Goal: Task Accomplishment & Management: Use online tool/utility

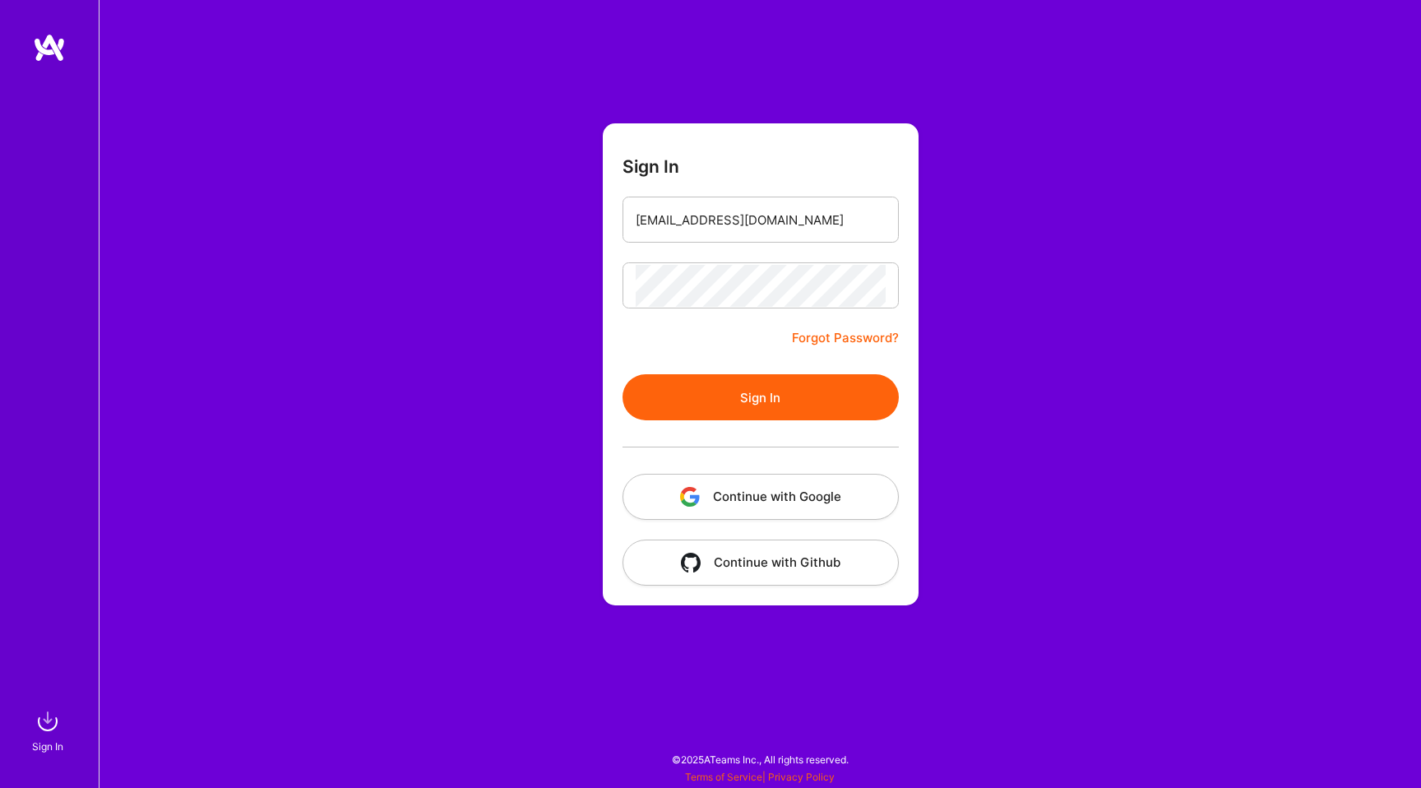
click at [696, 392] on button "Sign In" at bounding box center [761, 397] width 276 height 46
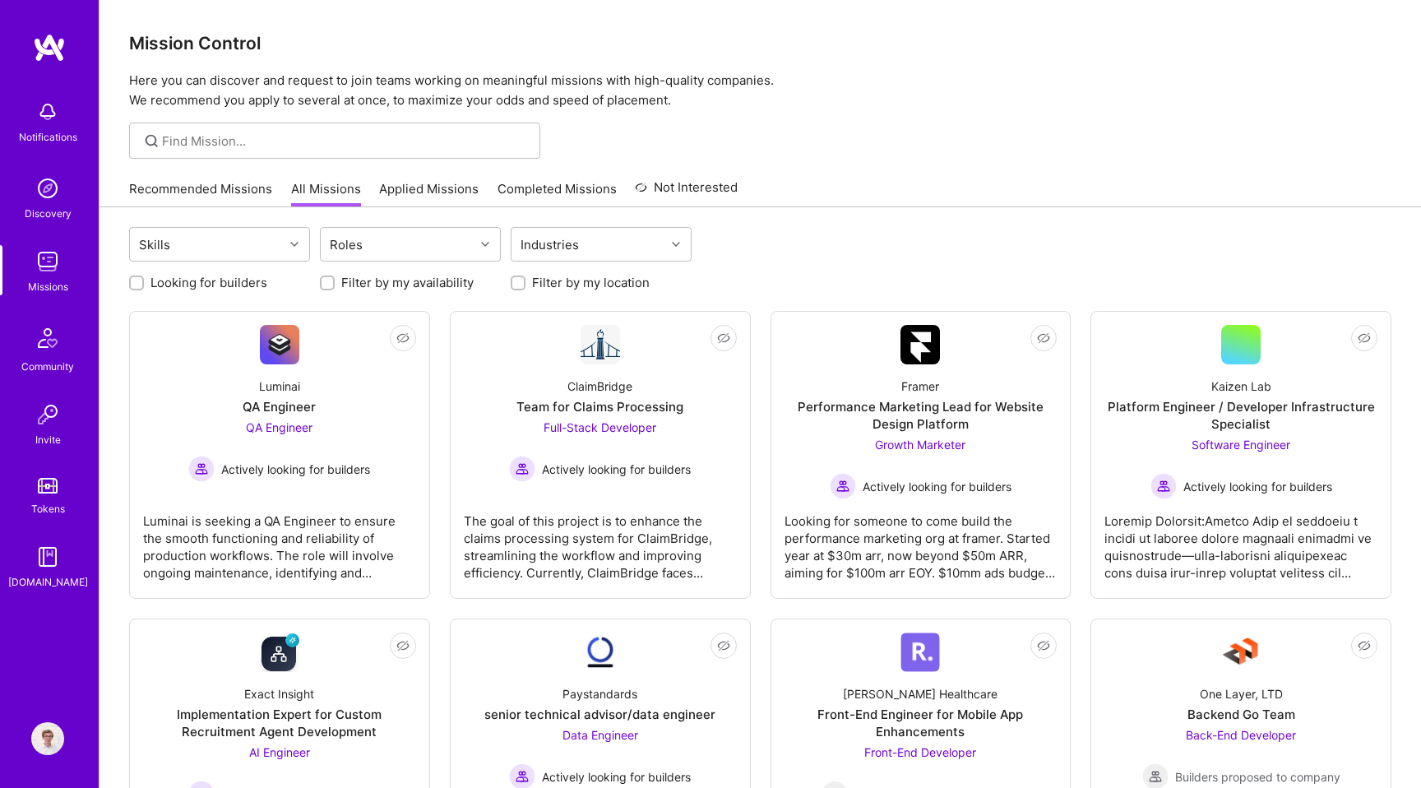
click at [218, 280] on label "Looking for builders" at bounding box center [209, 282] width 117 height 17
click at [144, 280] on input "Looking for builders" at bounding box center [138, 284] width 12 height 12
checkbox input "true"
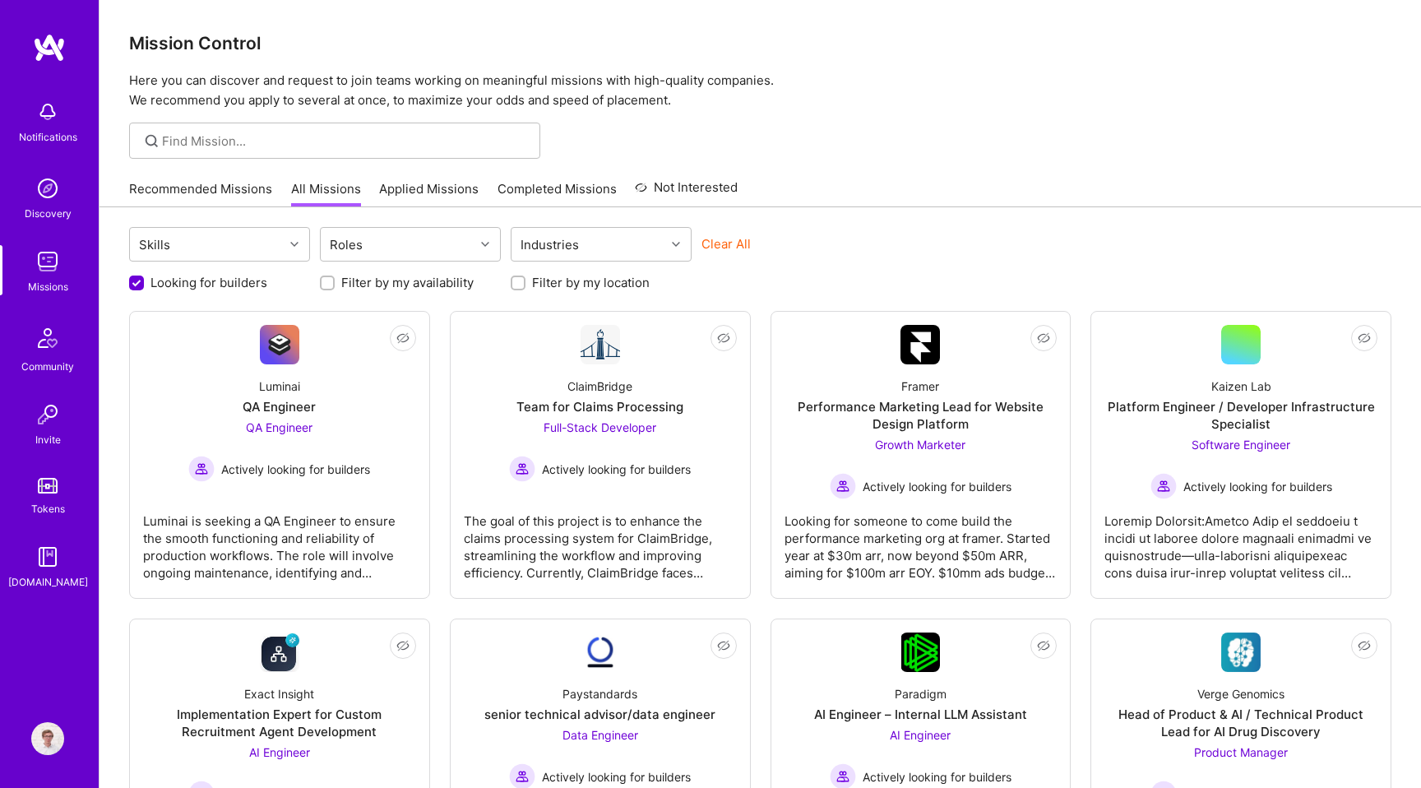
click at [547, 280] on label "Filter by my location" at bounding box center [591, 282] width 118 height 17
click at [526, 280] on input "Filter by my location" at bounding box center [520, 284] width 12 height 12
checkbox input "true"
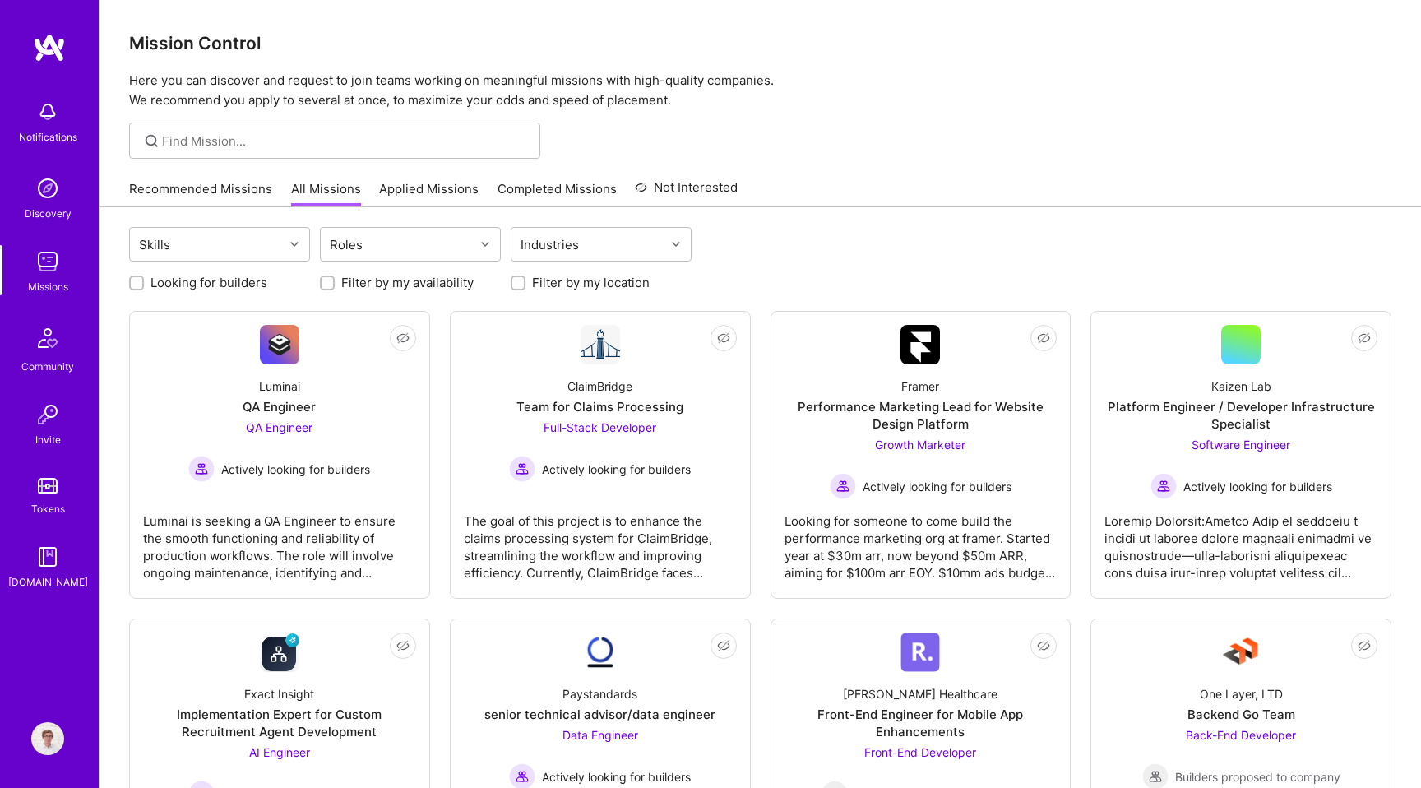
click at [220, 285] on label "Looking for builders" at bounding box center [209, 282] width 117 height 17
click at [144, 285] on input "Looking for builders" at bounding box center [138, 284] width 12 height 12
checkbox input "true"
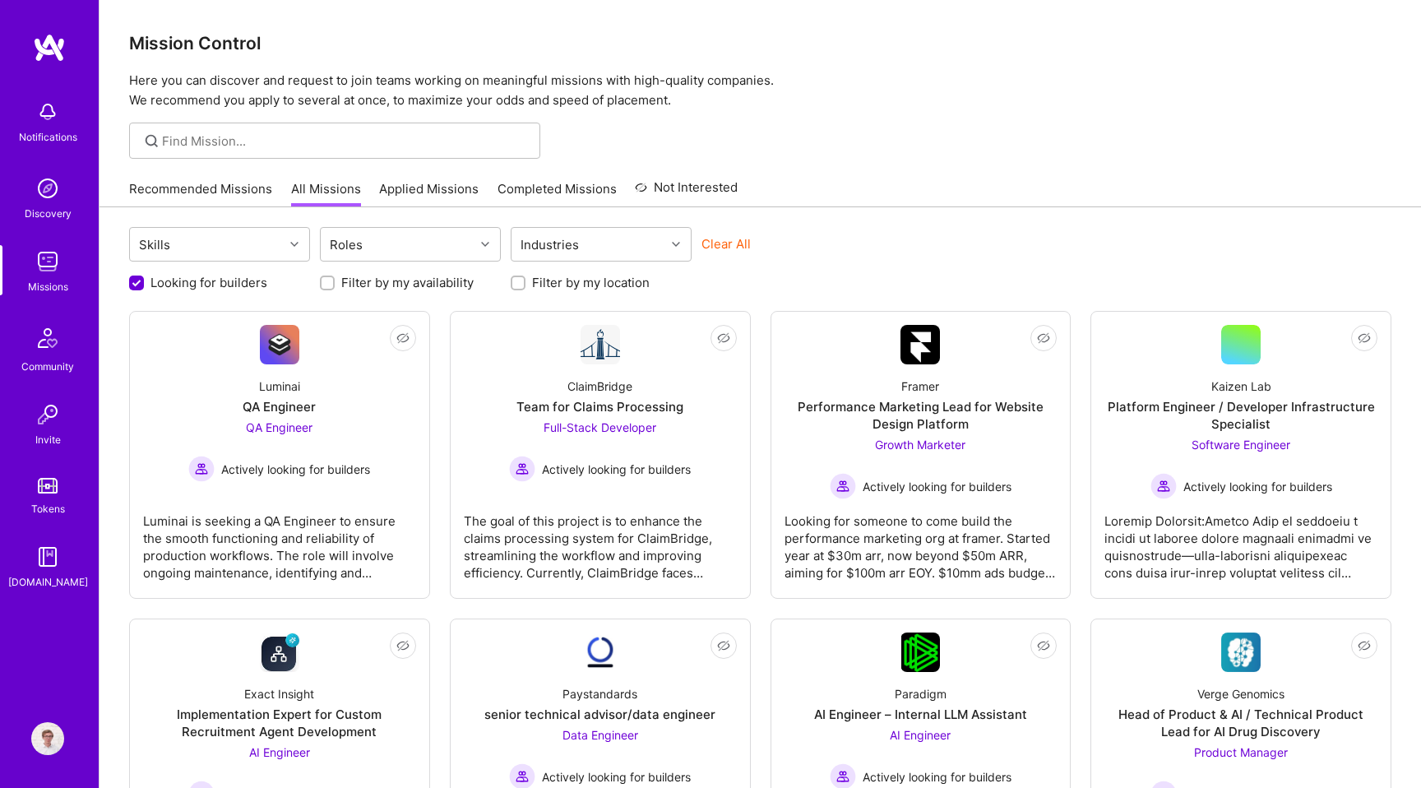
click at [556, 284] on label "Filter by my location" at bounding box center [591, 282] width 118 height 17
click at [526, 284] on input "Filter by my location" at bounding box center [520, 284] width 12 height 12
checkbox input "true"
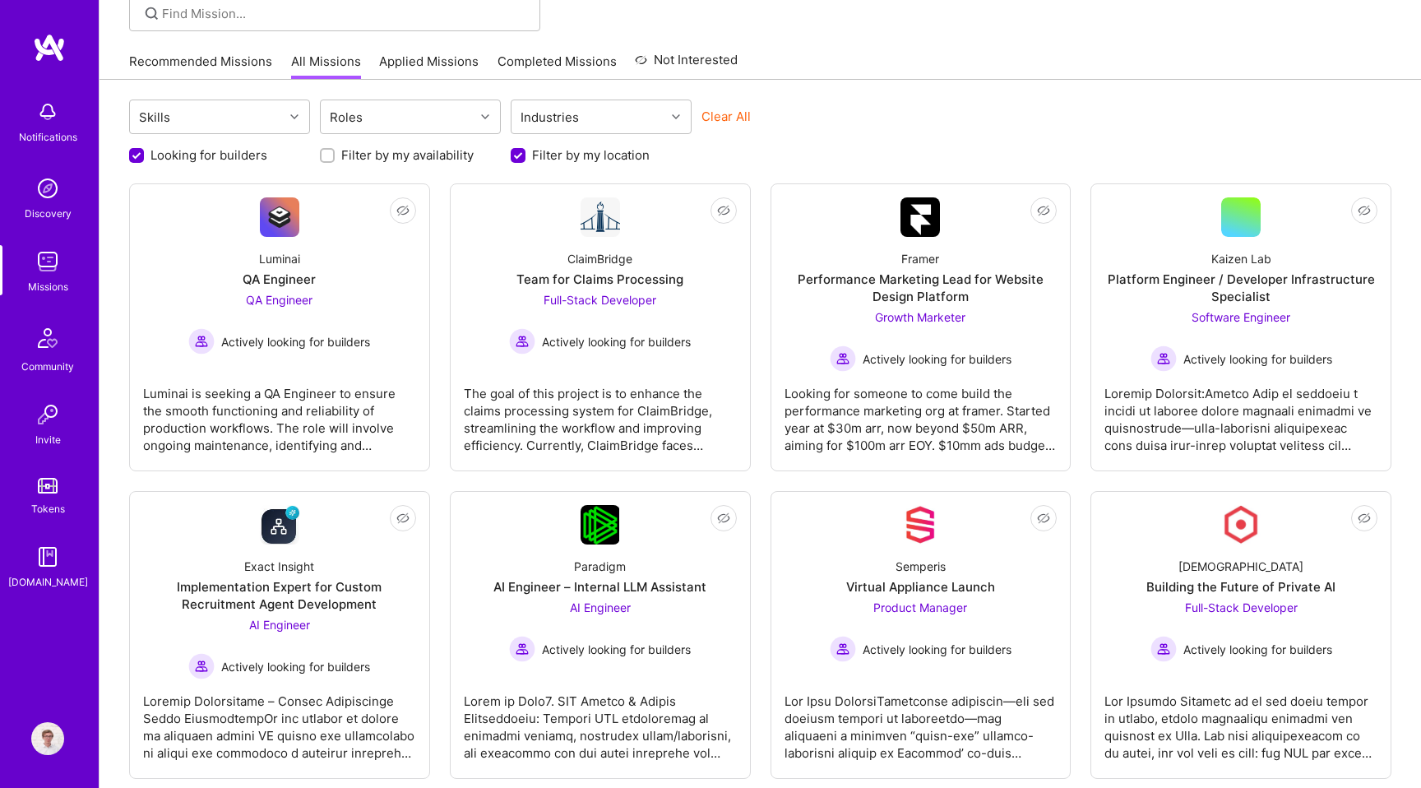
scroll to position [169, 0]
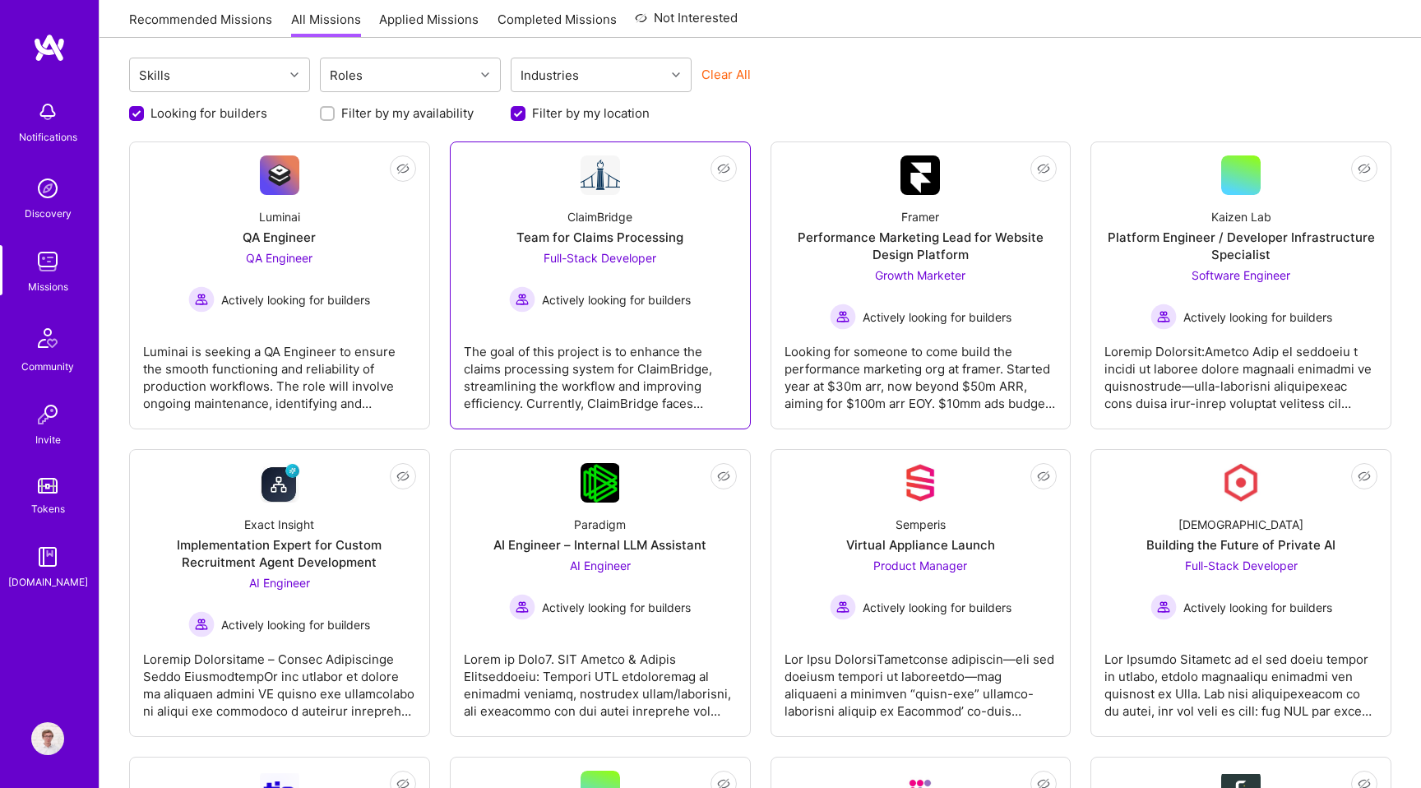
click at [559, 350] on div "The goal of this project is to enhance the claims processing system for ClaimBr…" at bounding box center [600, 371] width 273 height 82
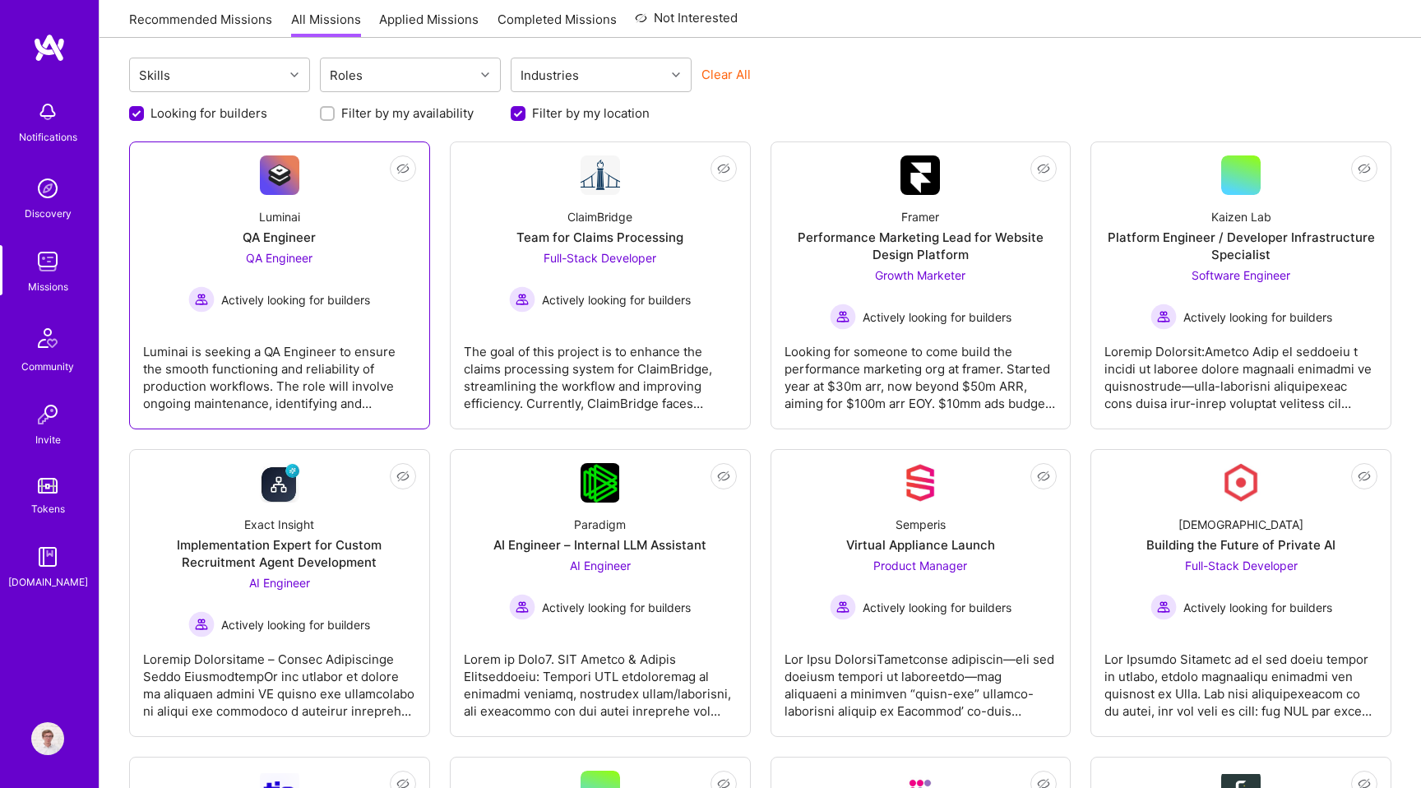
click at [392, 352] on div "Luminai is seeking a QA Engineer to ensure the smooth functioning and reliabili…" at bounding box center [279, 371] width 273 height 82
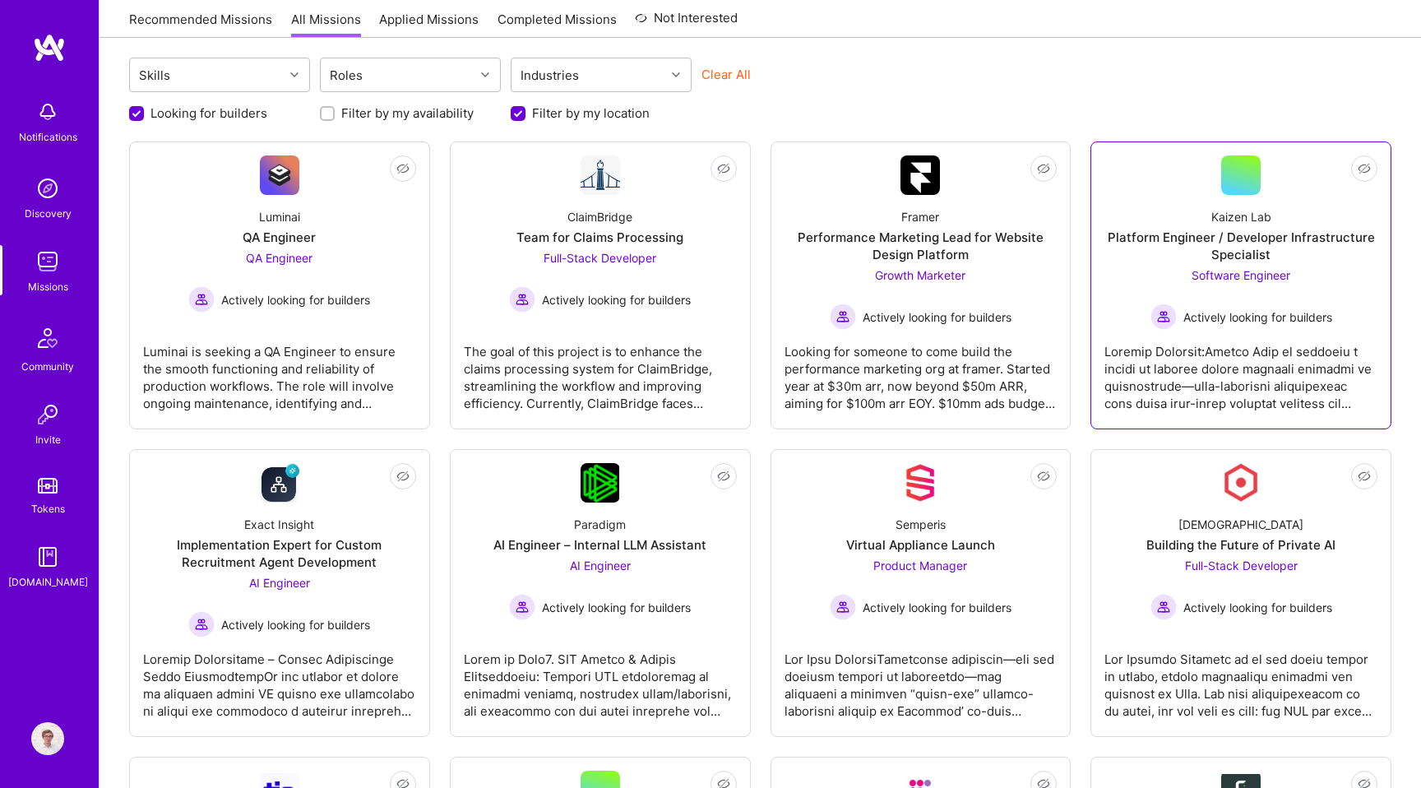
click at [1277, 344] on div at bounding box center [1241, 371] width 273 height 82
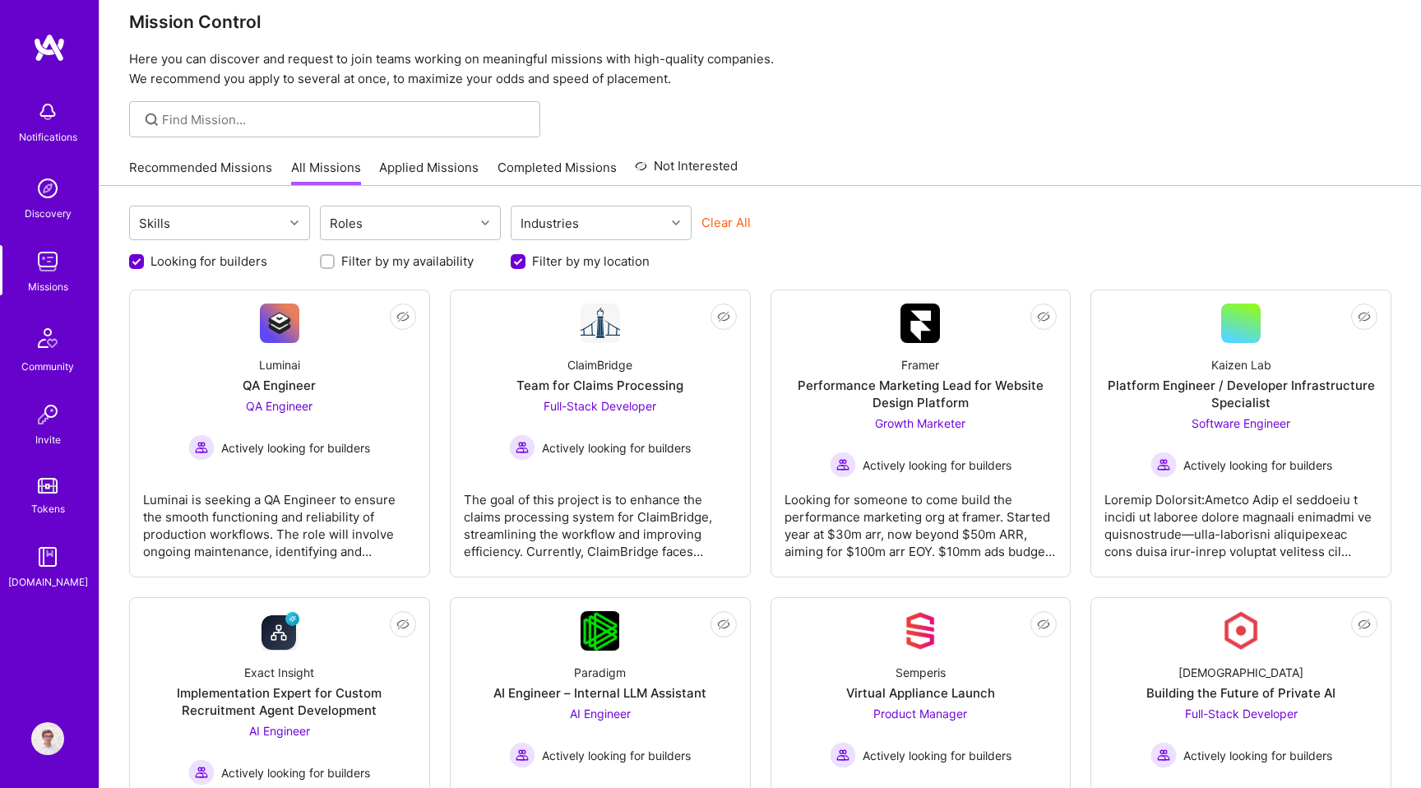
scroll to position [0, 0]
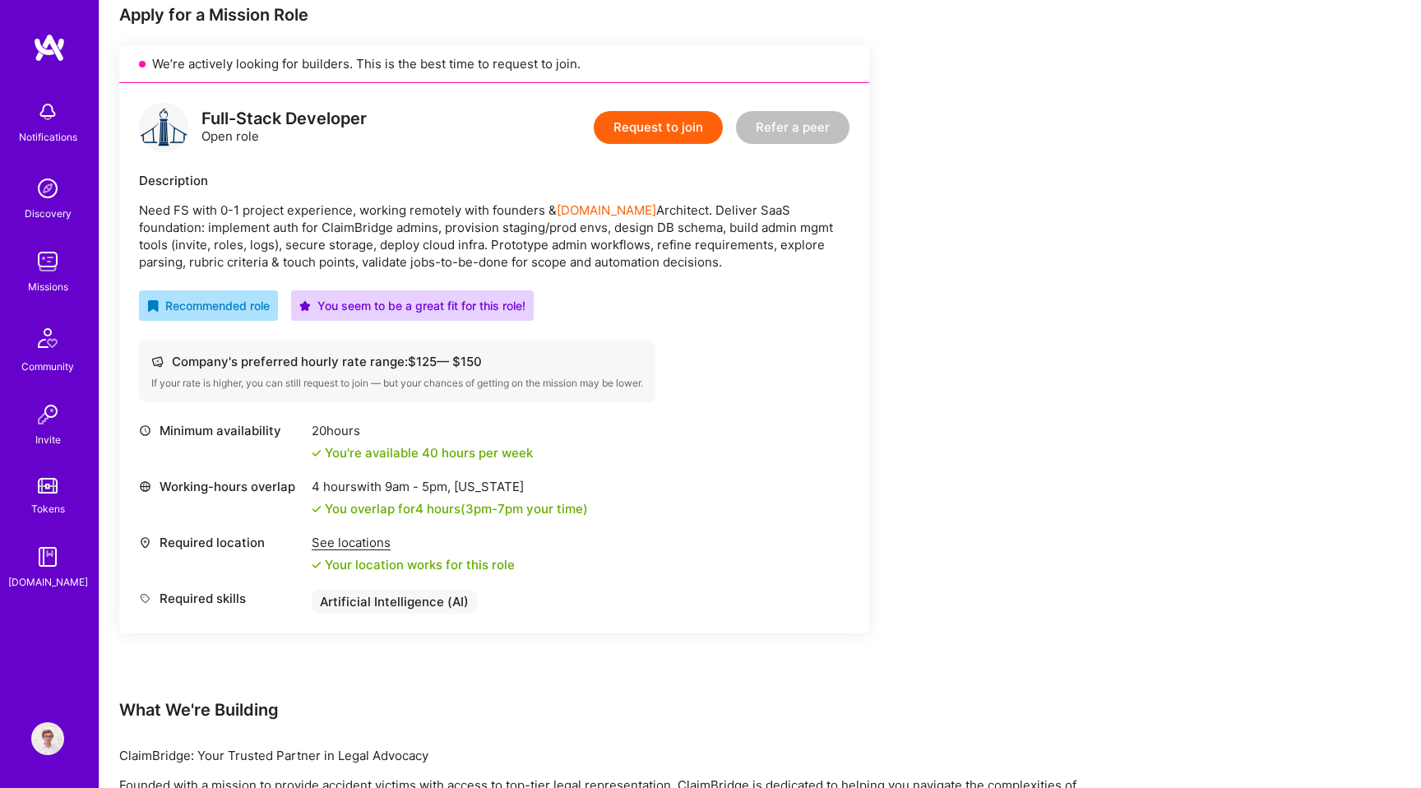
scroll to position [353, 0]
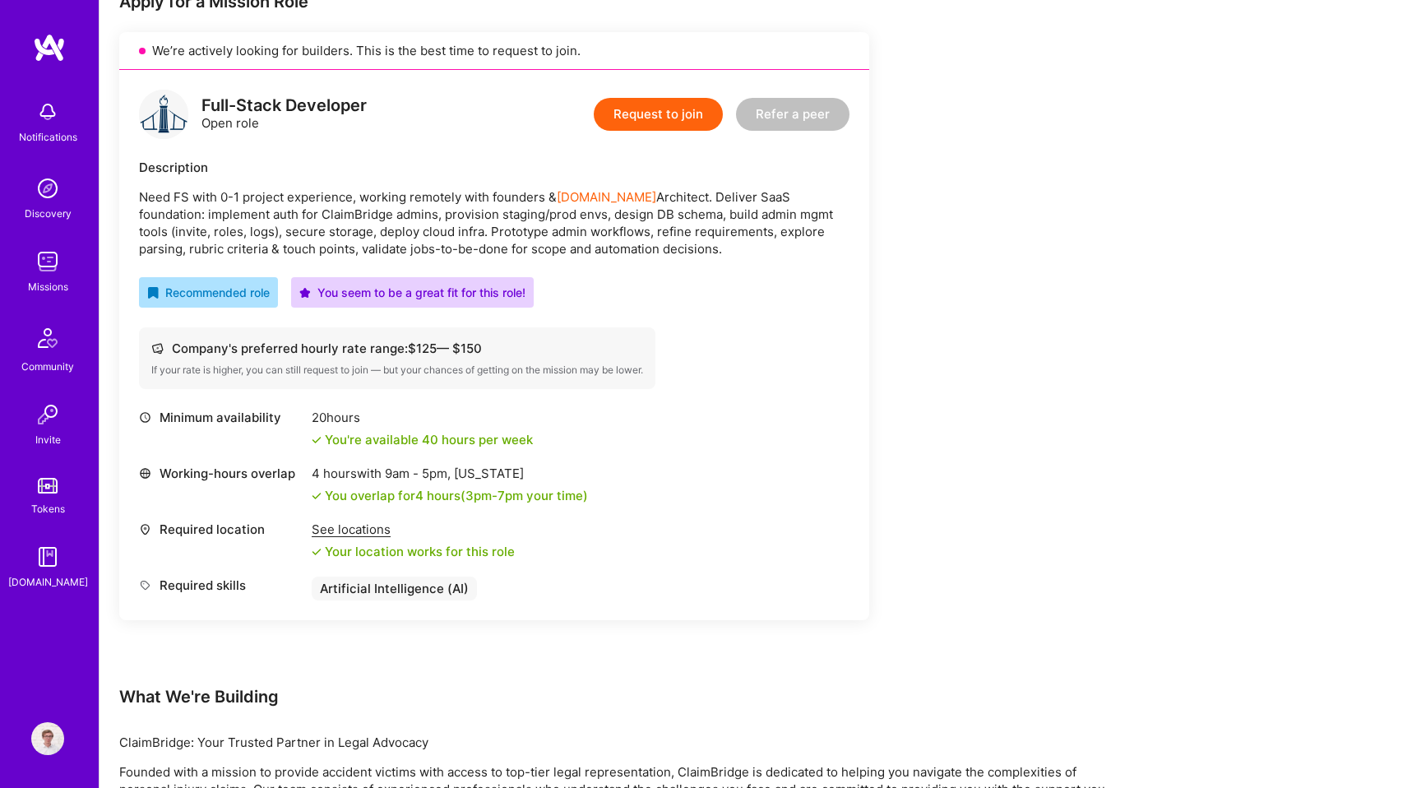
click at [355, 186] on div "Description Need FS with 0-1 project experience, working remotely with founders…" at bounding box center [494, 208] width 711 height 99
click at [366, 199] on p "Need FS with 0-1 project experience, working remotely with founders & A.Team Ar…" at bounding box center [494, 222] width 711 height 69
click at [228, 214] on p "Need FS with 0-1 project experience, working remotely with founders & A.Team Ar…" at bounding box center [494, 222] width 711 height 69
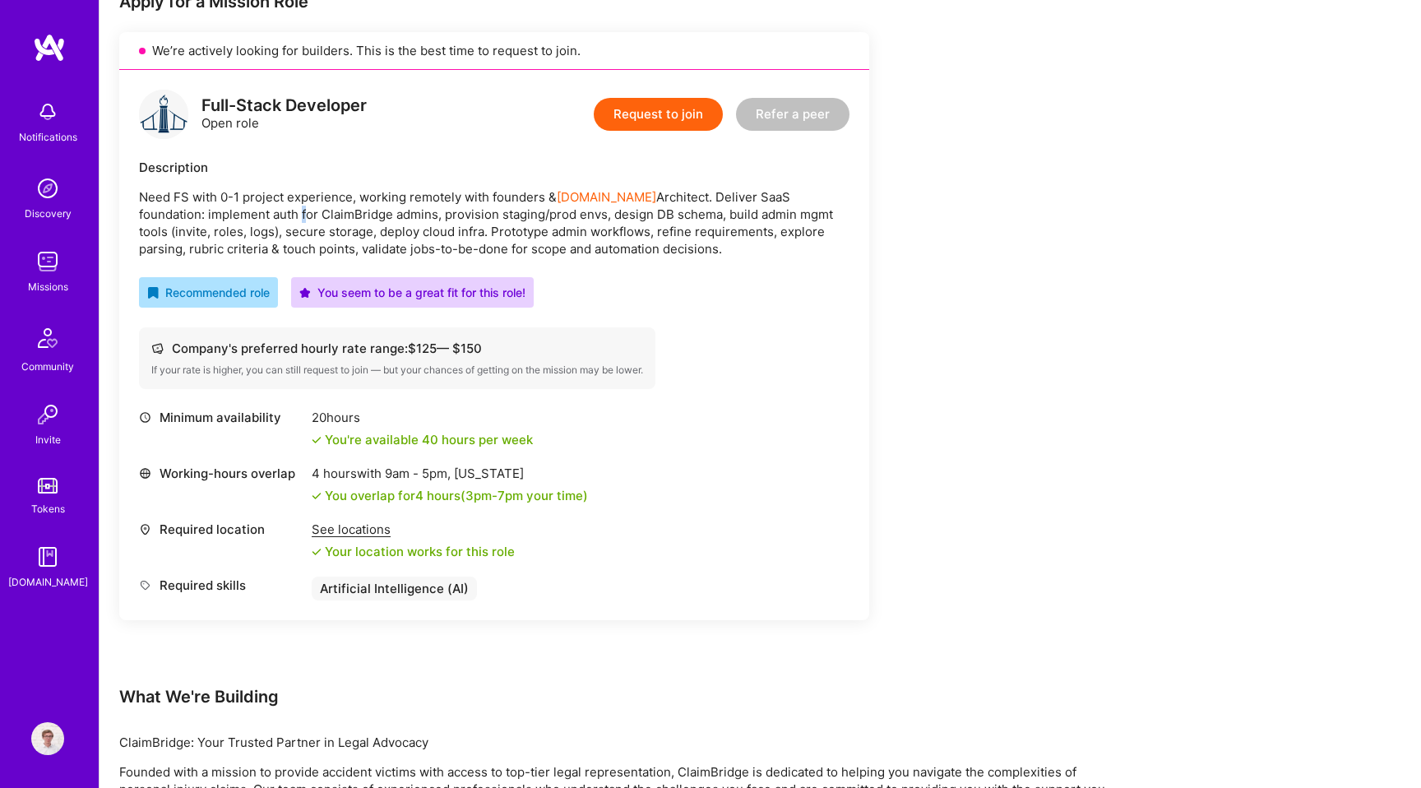
click at [276, 211] on p "Need FS with 0-1 project experience, working remotely with founders & A.Team Ar…" at bounding box center [494, 222] width 711 height 69
click at [330, 212] on p "Need FS with 0-1 project experience, working remotely with founders & A.Team Ar…" at bounding box center [494, 222] width 711 height 69
click at [327, 229] on p "Need FS with 0-1 project experience, working remotely with founders & A.Team Ar…" at bounding box center [494, 222] width 711 height 69
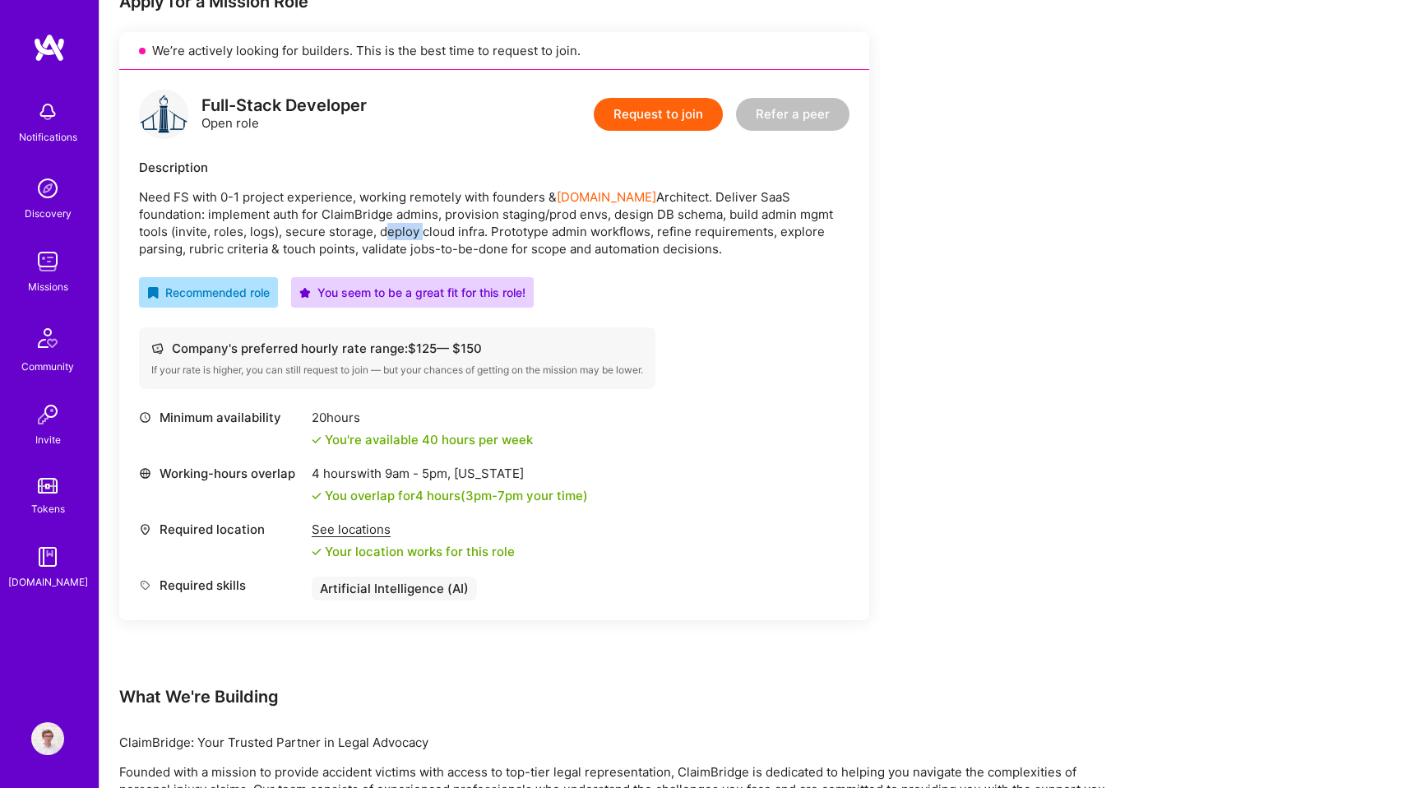
click at [352, 229] on p "Need FS with 0-1 project experience, working remotely with founders & A.Team Ar…" at bounding box center [494, 222] width 711 height 69
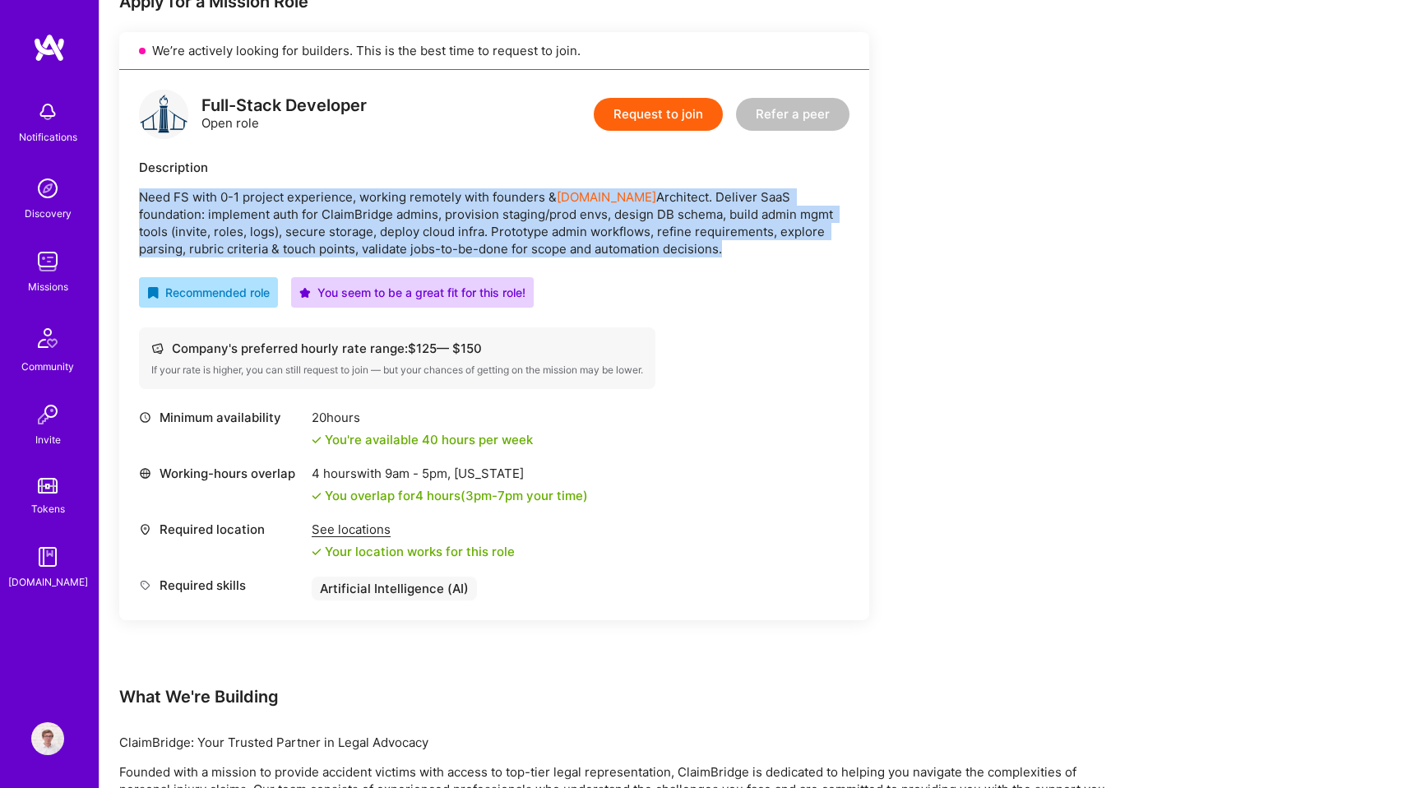
click at [374, 239] on p "Need FS with 0-1 project experience, working remotely with founders & A.Team Ar…" at bounding box center [494, 222] width 711 height 69
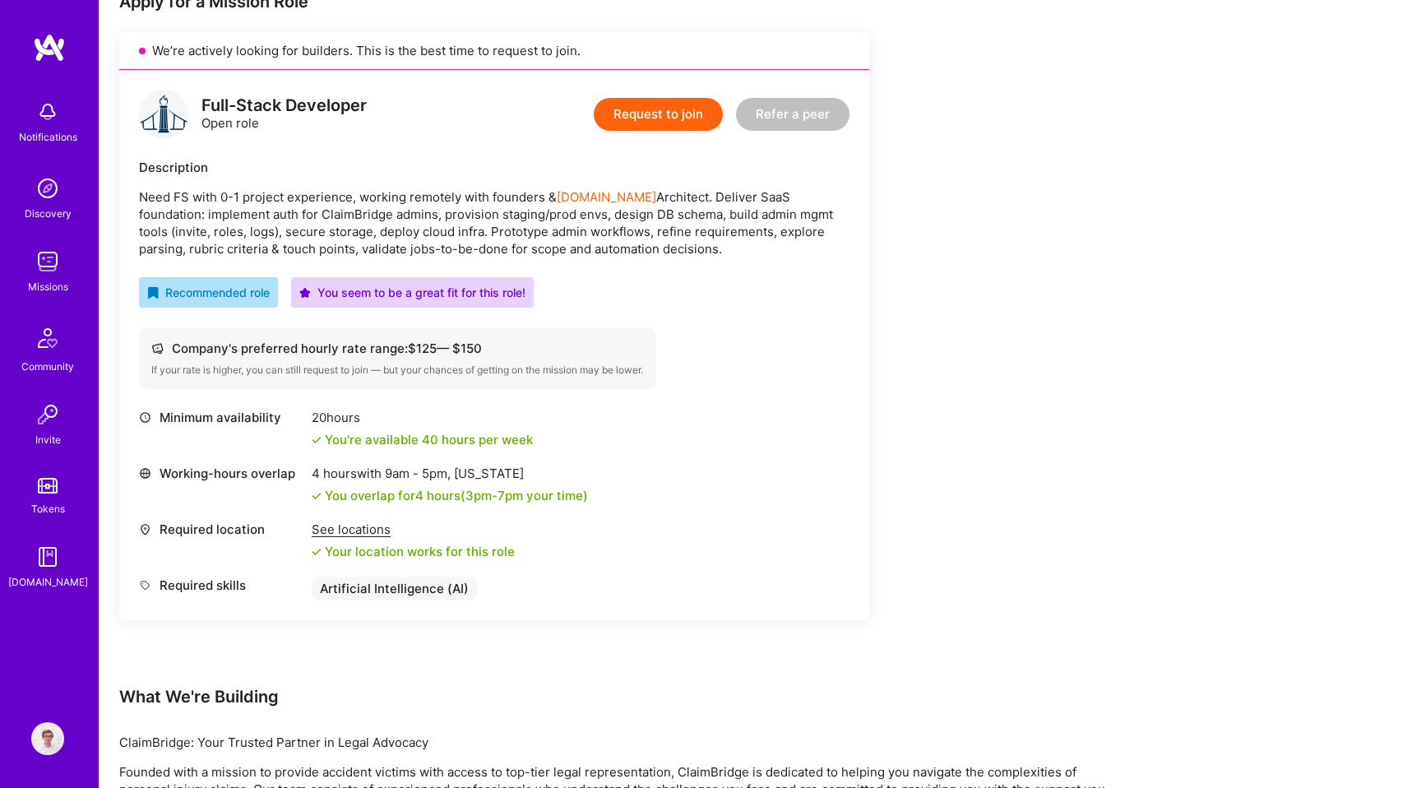
click at [374, 239] on p "Need FS with 0-1 project experience, working remotely with founders & A.Team Ar…" at bounding box center [494, 222] width 711 height 69
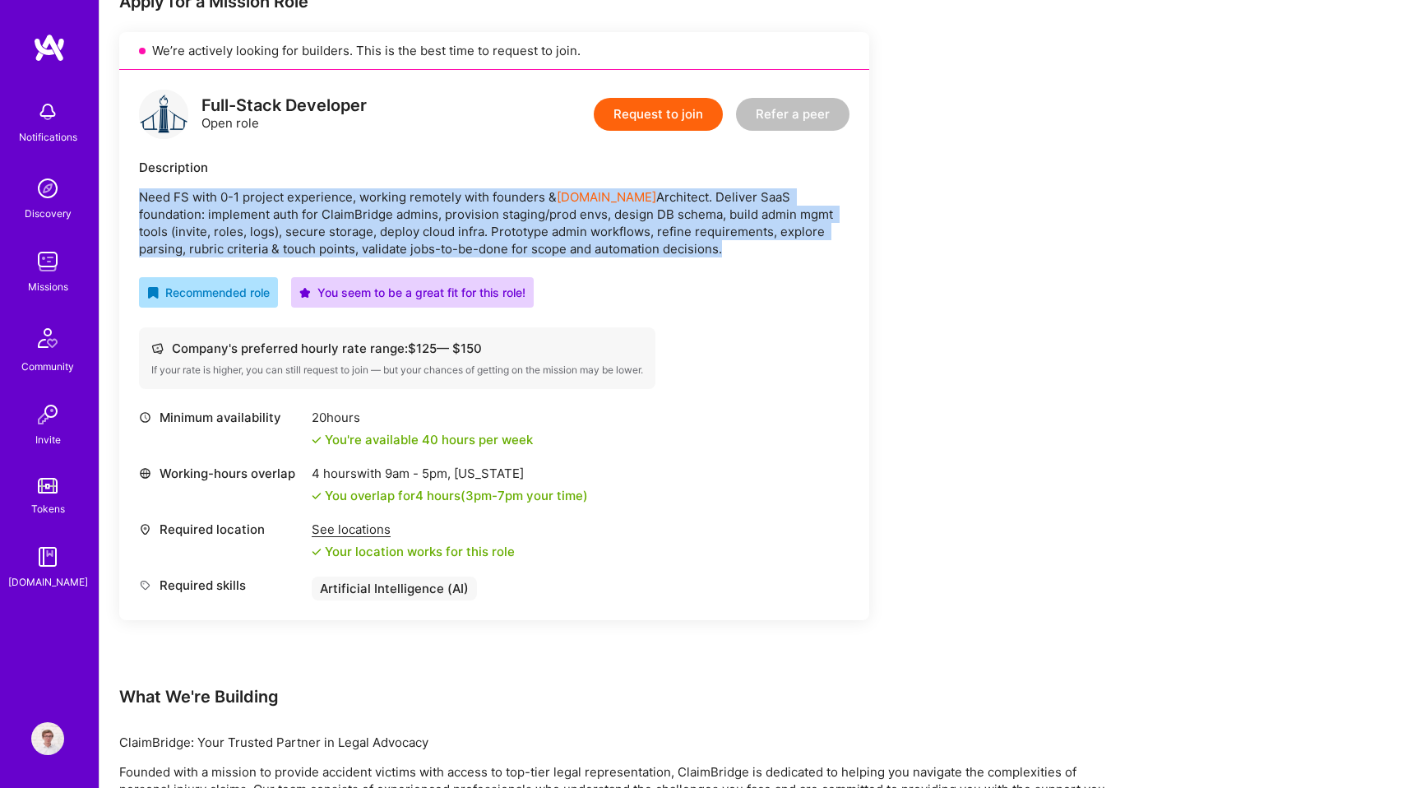
click at [379, 253] on p "Need FS with 0-1 project experience, working remotely with founders & A.Team Ar…" at bounding box center [494, 222] width 711 height 69
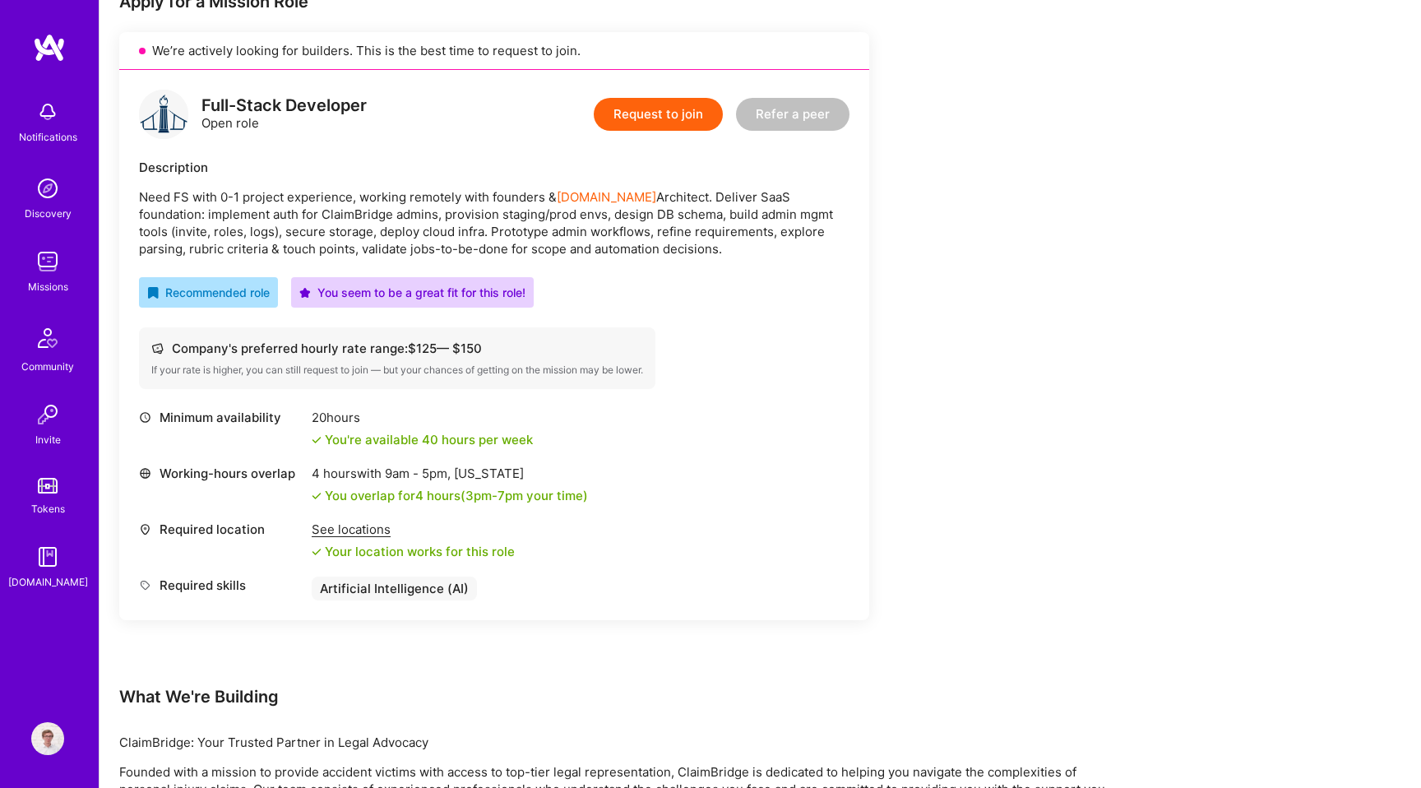
click at [379, 253] on p "Need FS with 0-1 project experience, working remotely with founders & A.Team Ar…" at bounding box center [494, 222] width 711 height 69
click at [426, 249] on p "Need FS with 0-1 project experience, working remotely with founders & A.Team Ar…" at bounding box center [494, 222] width 711 height 69
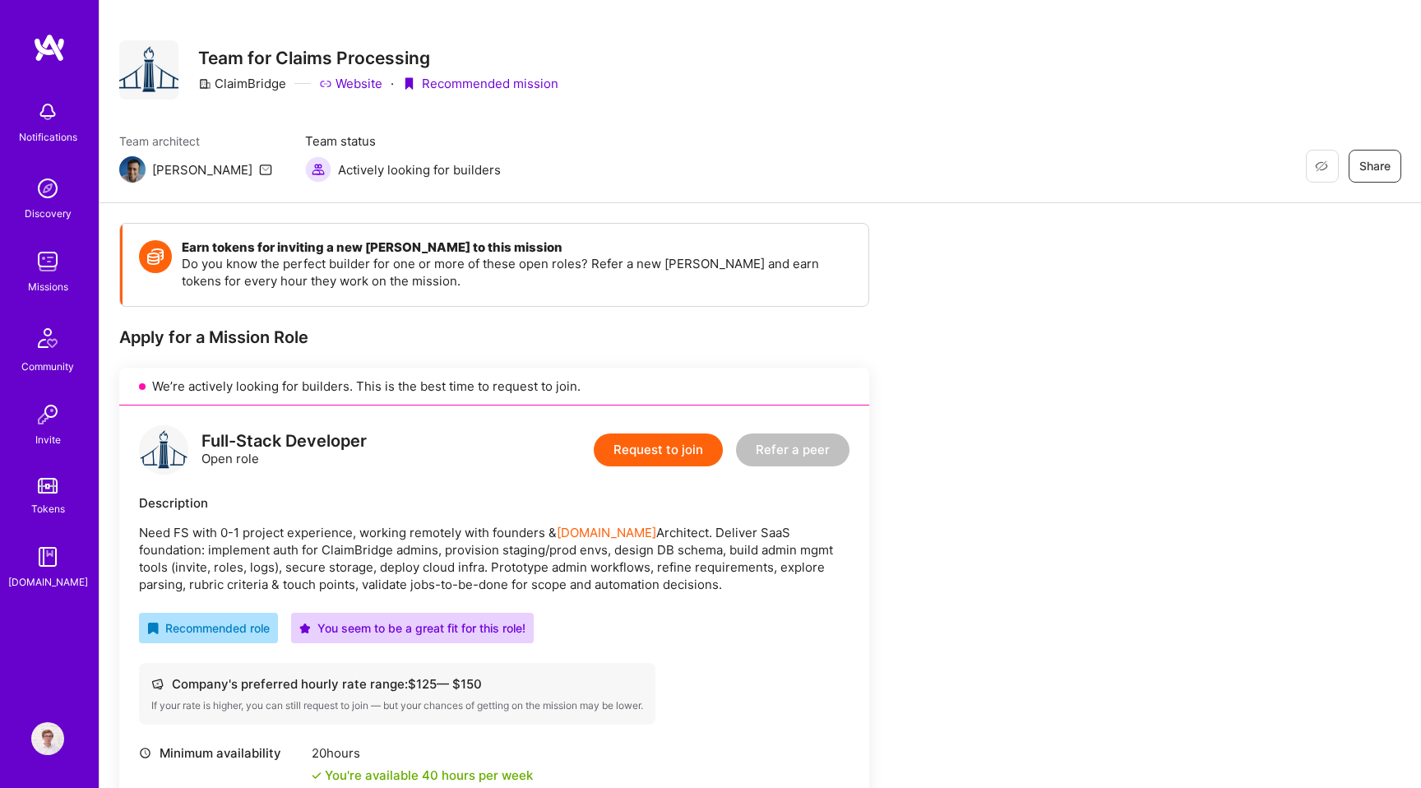
scroll to position [0, 0]
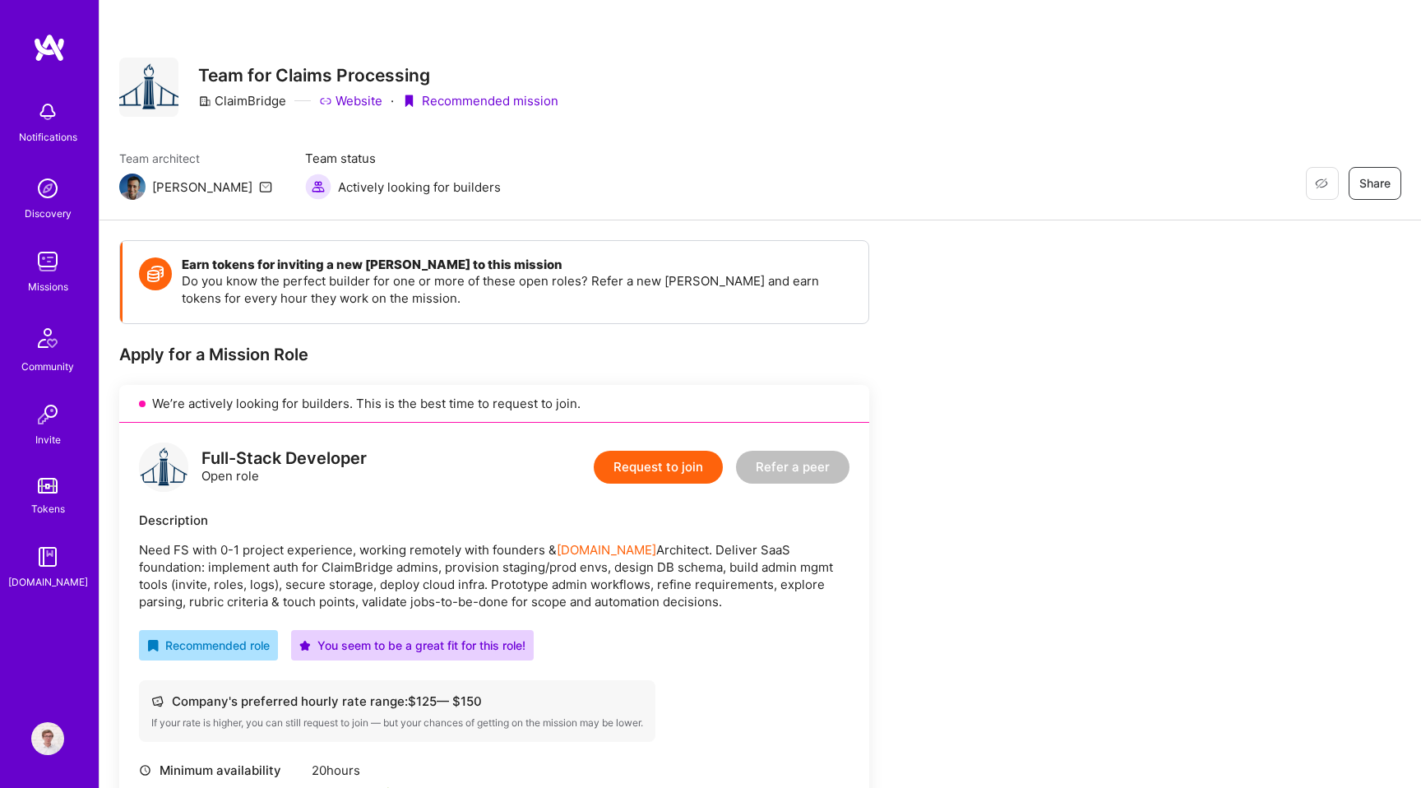
click at [368, 98] on link "Website" at bounding box center [350, 100] width 63 height 17
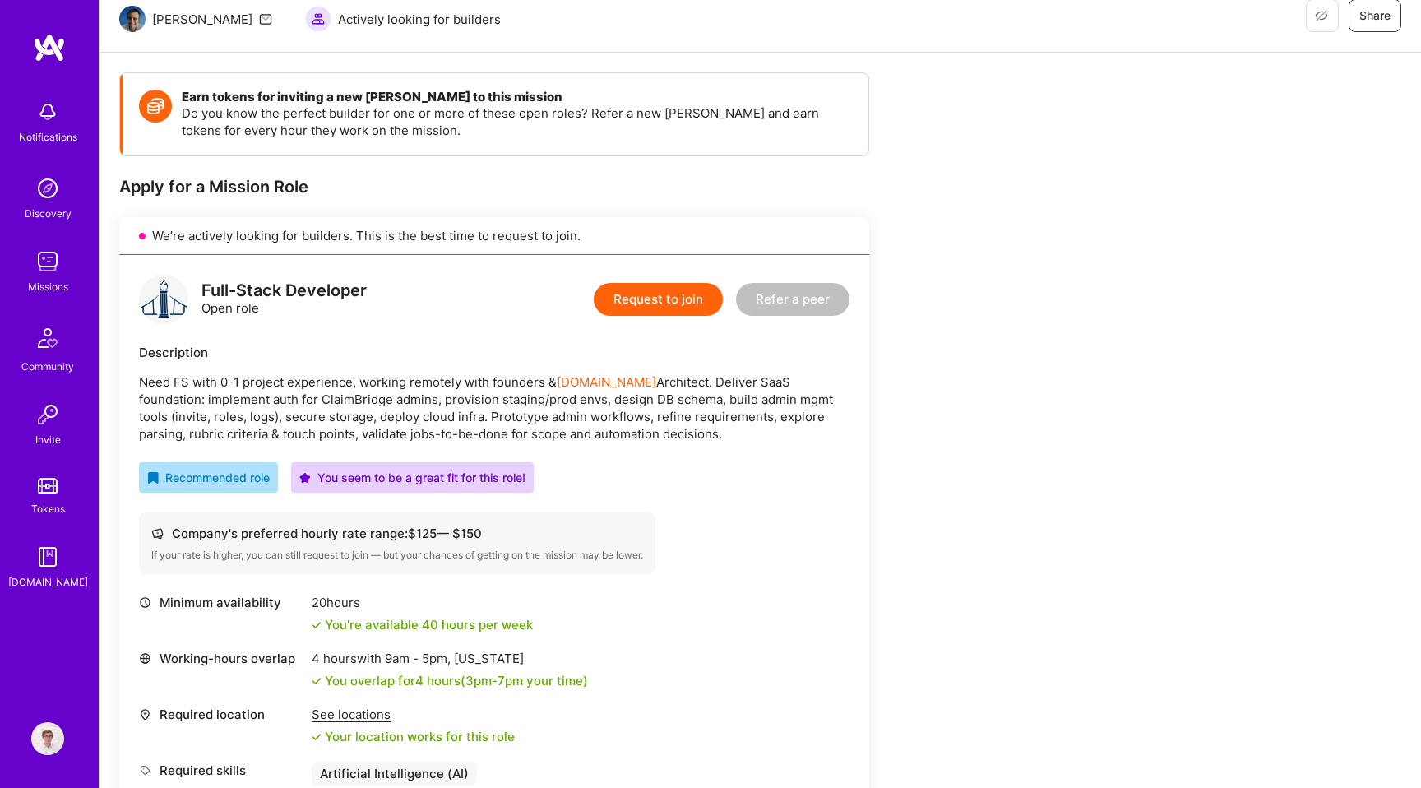
scroll to position [169, 0]
click at [263, 395] on p "Need FS with 0-1 project experience, working remotely with founders & A.Team Ar…" at bounding box center [494, 406] width 711 height 69
click at [380, 401] on p "Need FS with 0-1 project experience, working remotely with founders & A.Team Ar…" at bounding box center [494, 406] width 711 height 69
click at [401, 392] on p "Need FS with 0-1 project experience, working remotely with founders & A.Team Ar…" at bounding box center [494, 406] width 711 height 69
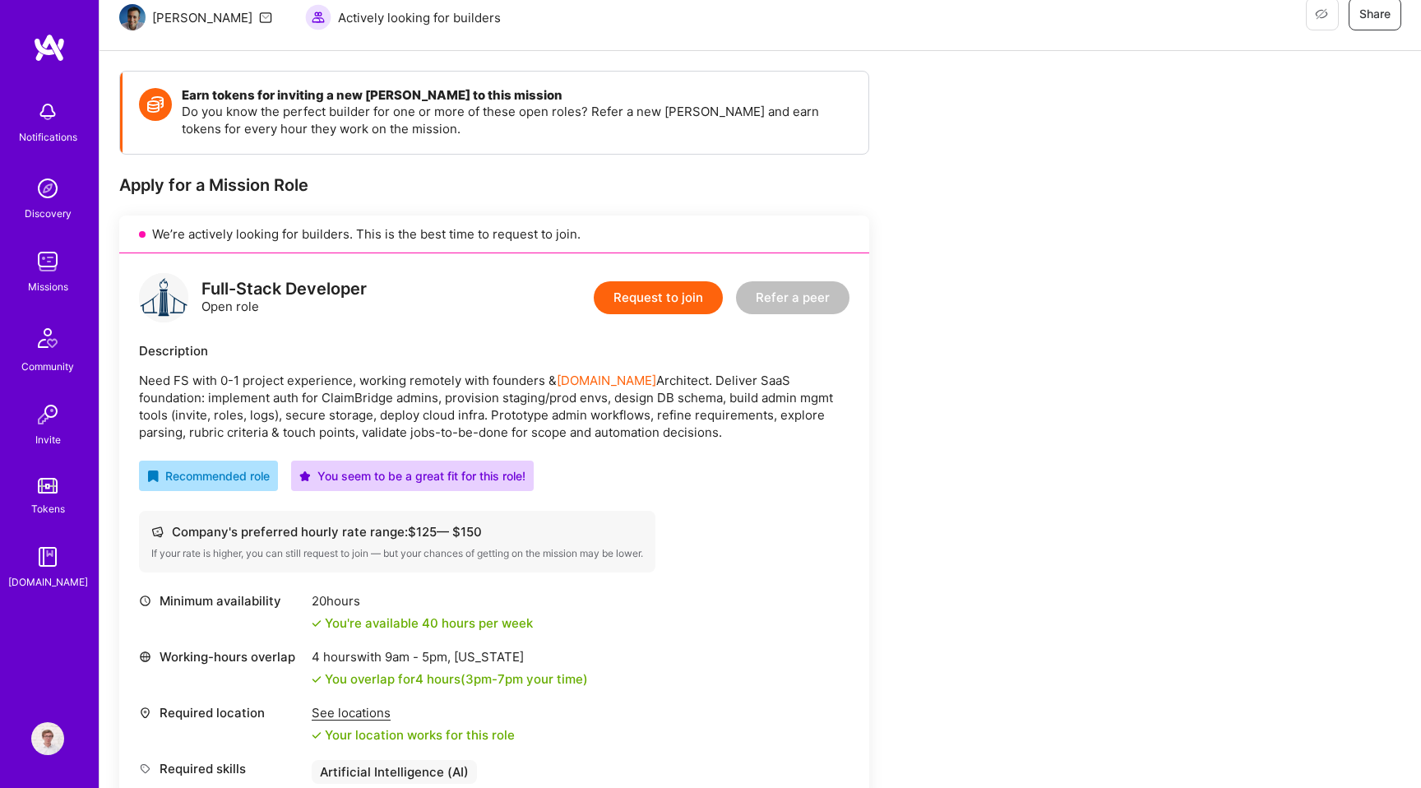
click at [401, 392] on p "Need FS with 0-1 project experience, working remotely with founders & A.Team Ar…" at bounding box center [494, 406] width 711 height 69
click at [455, 408] on p "Need FS with 0-1 project experience, working remotely with founders & A.Team Ar…" at bounding box center [494, 406] width 711 height 69
click at [570, 392] on p "Need FS with 0-1 project experience, working remotely with founders & A.Team Ar…" at bounding box center [494, 406] width 711 height 69
click at [575, 407] on p "Need FS with 0-1 project experience, working remotely with founders & A.Team Ar…" at bounding box center [494, 406] width 711 height 69
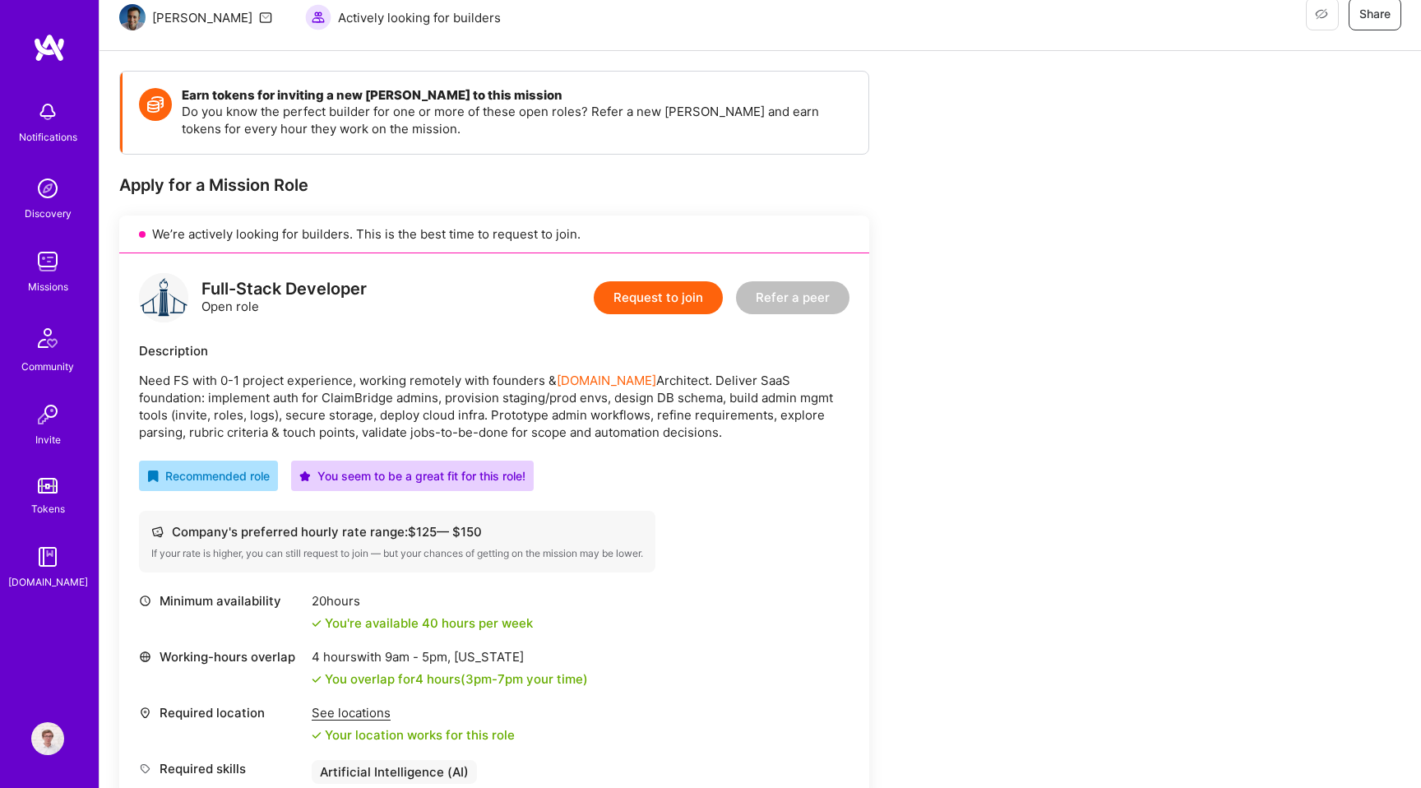
click at [575, 407] on p "Need FS with 0-1 project experience, working remotely with founders & A.Team Ar…" at bounding box center [494, 406] width 711 height 69
click at [437, 429] on p "Need FS with 0-1 project experience, working remotely with founders & A.Team Ar…" at bounding box center [494, 406] width 711 height 69
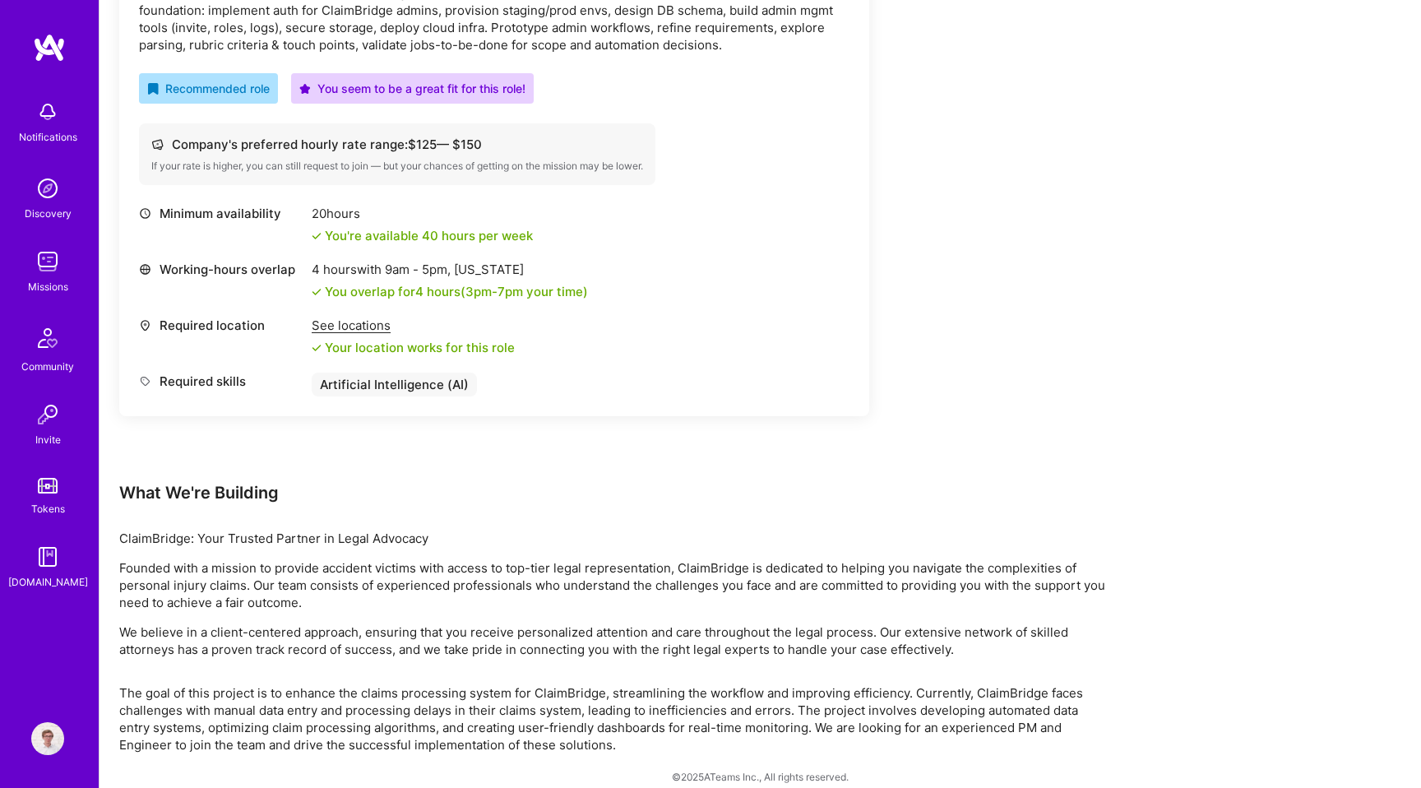
scroll to position [574, 0]
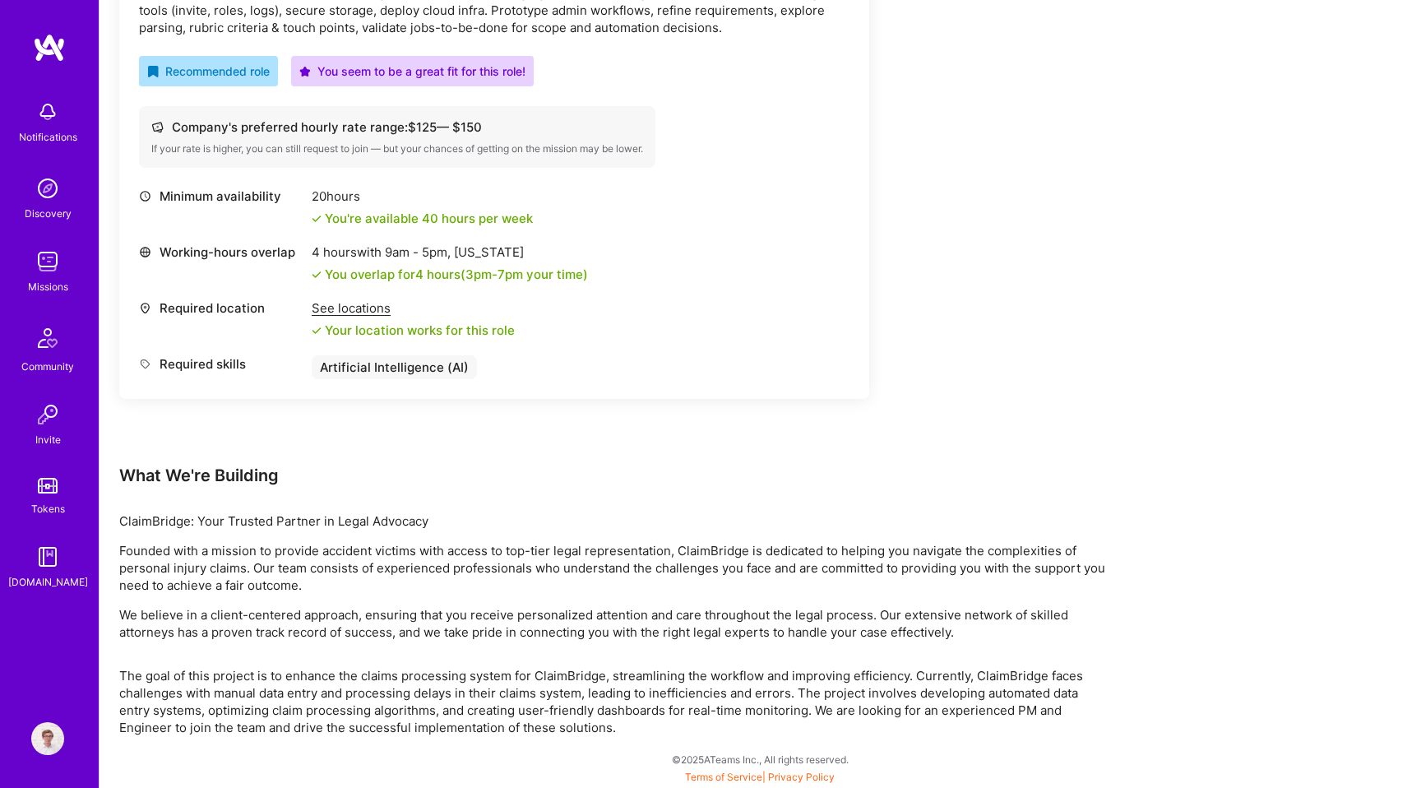
click at [57, 41] on img at bounding box center [49, 48] width 33 height 30
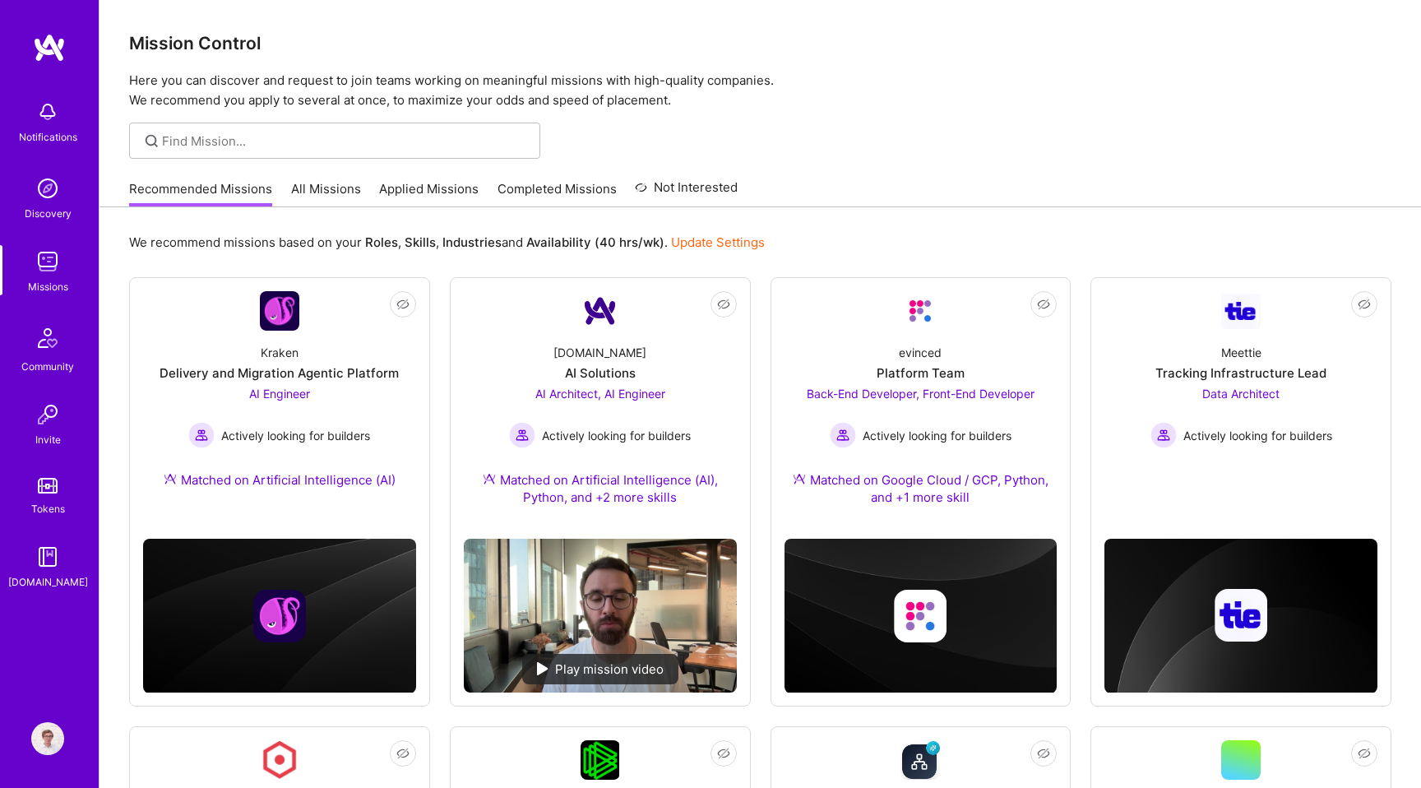
click at [908, 90] on p "Here you can discover and request to join teams working on meaningful missions …" at bounding box center [760, 90] width 1263 height 39
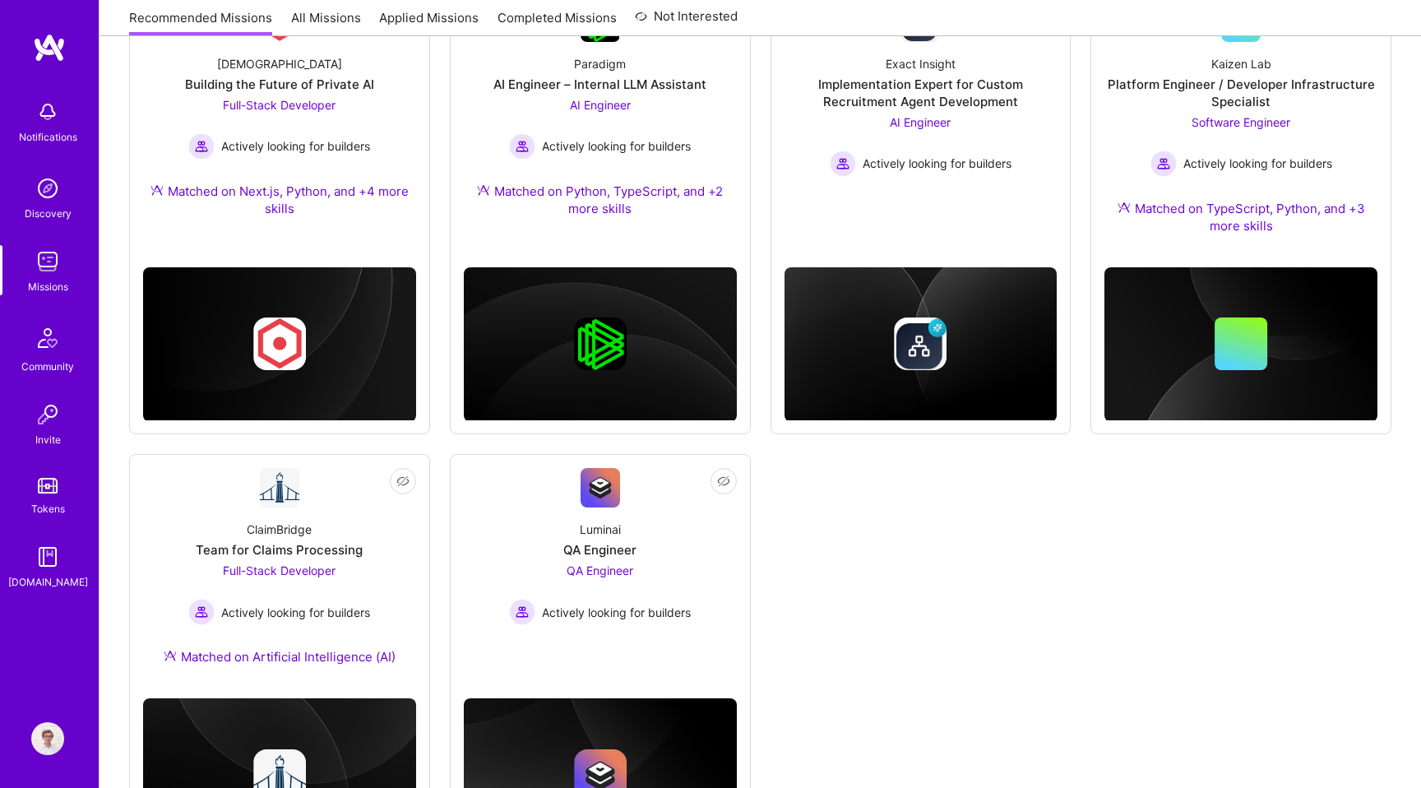
scroll to position [788, 0]
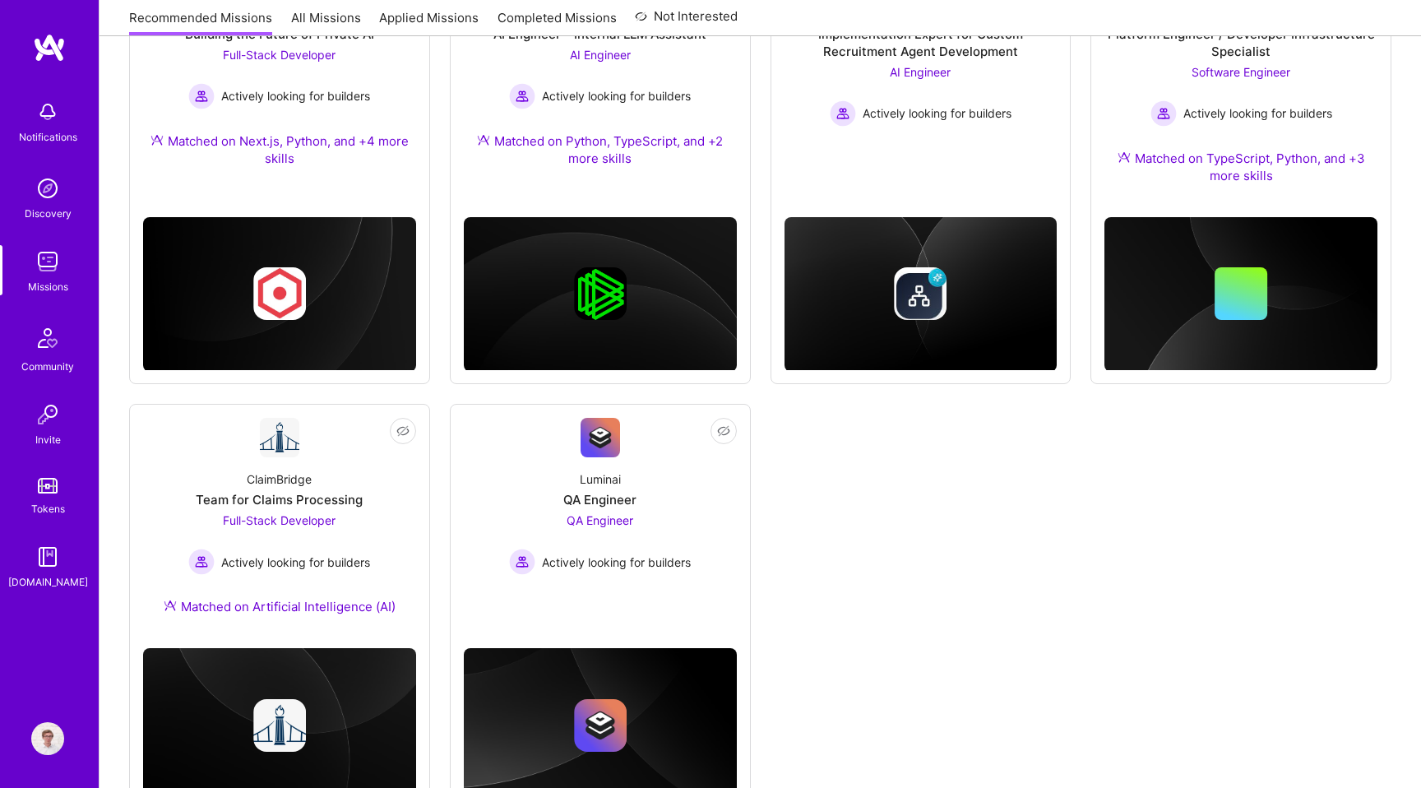
click at [1079, 453] on div "Not Interested Kraken Delivery and Migration Agentic Platform AI Engineer Activ…" at bounding box center [760, 152] width 1263 height 1327
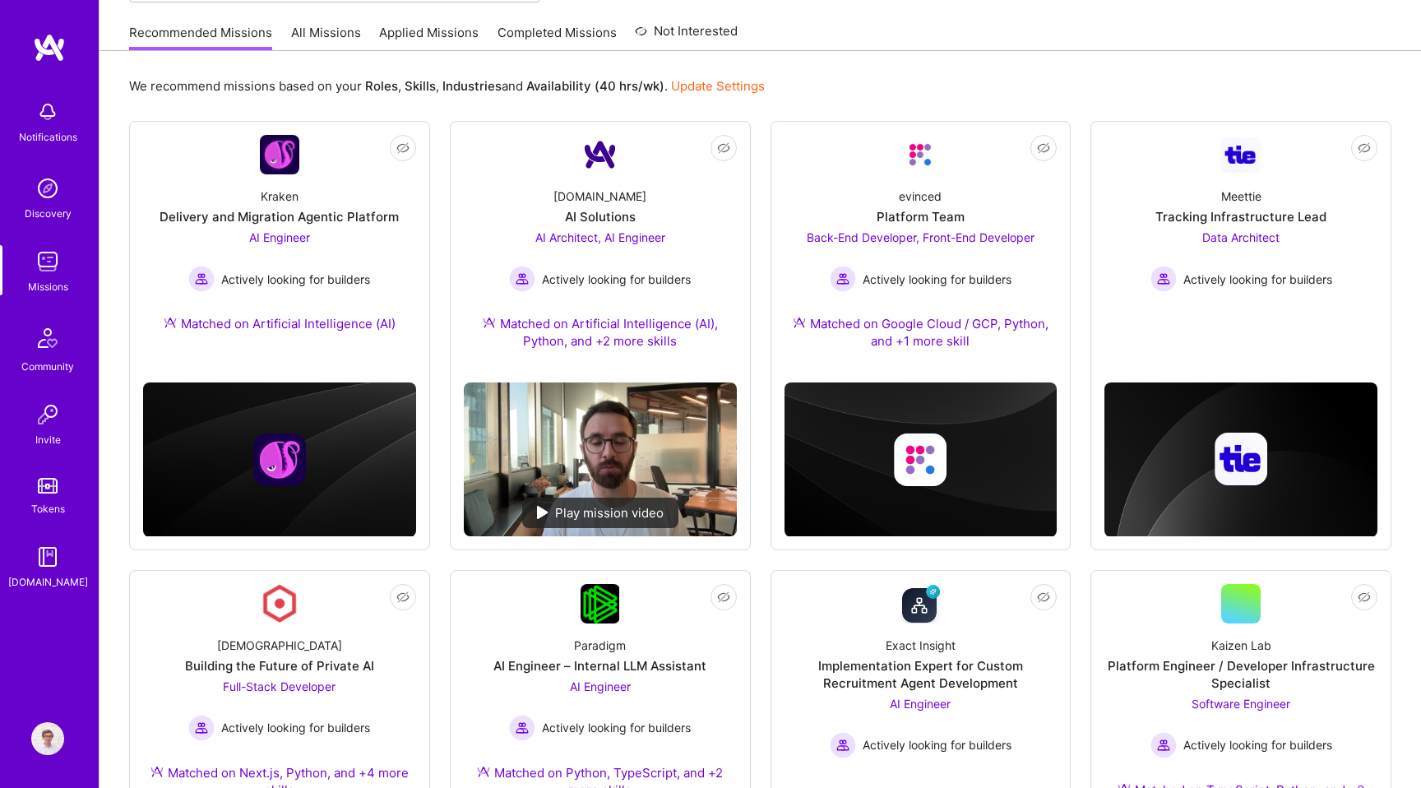
scroll to position [0, 0]
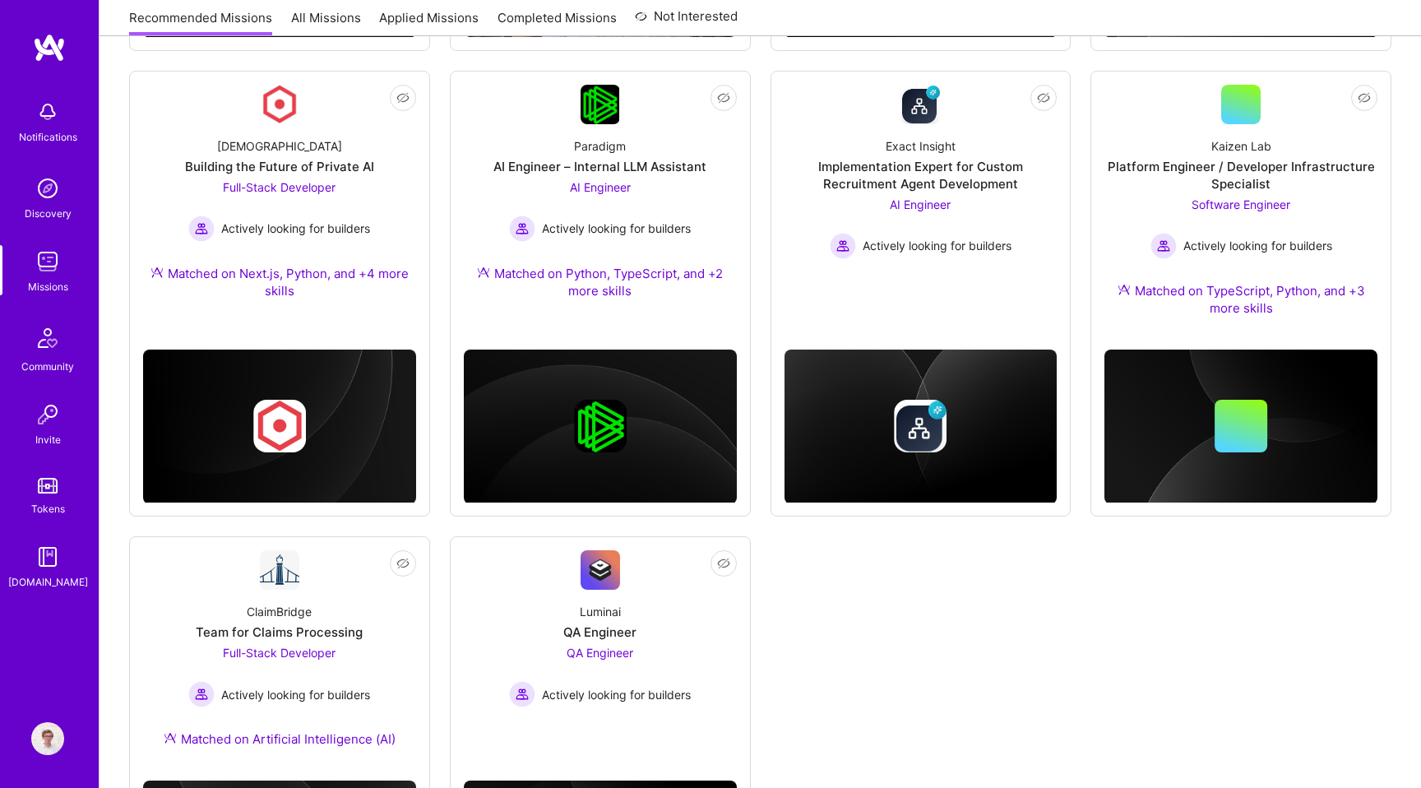
scroll to position [855, 0]
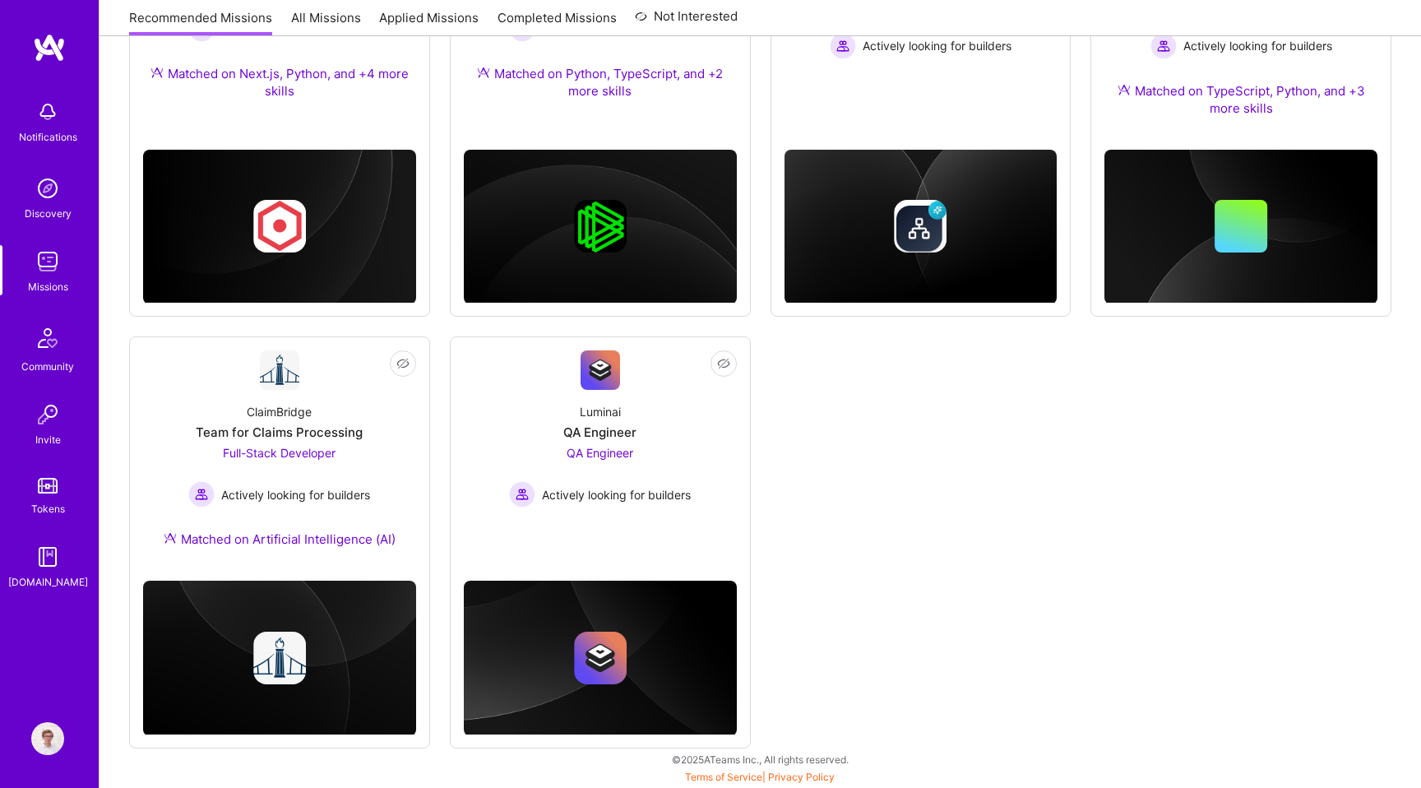
click at [1081, 418] on div "Not Interested Kraken Delivery and Migration Agentic Platform AI Engineer Activ…" at bounding box center [760, 85] width 1263 height 1327
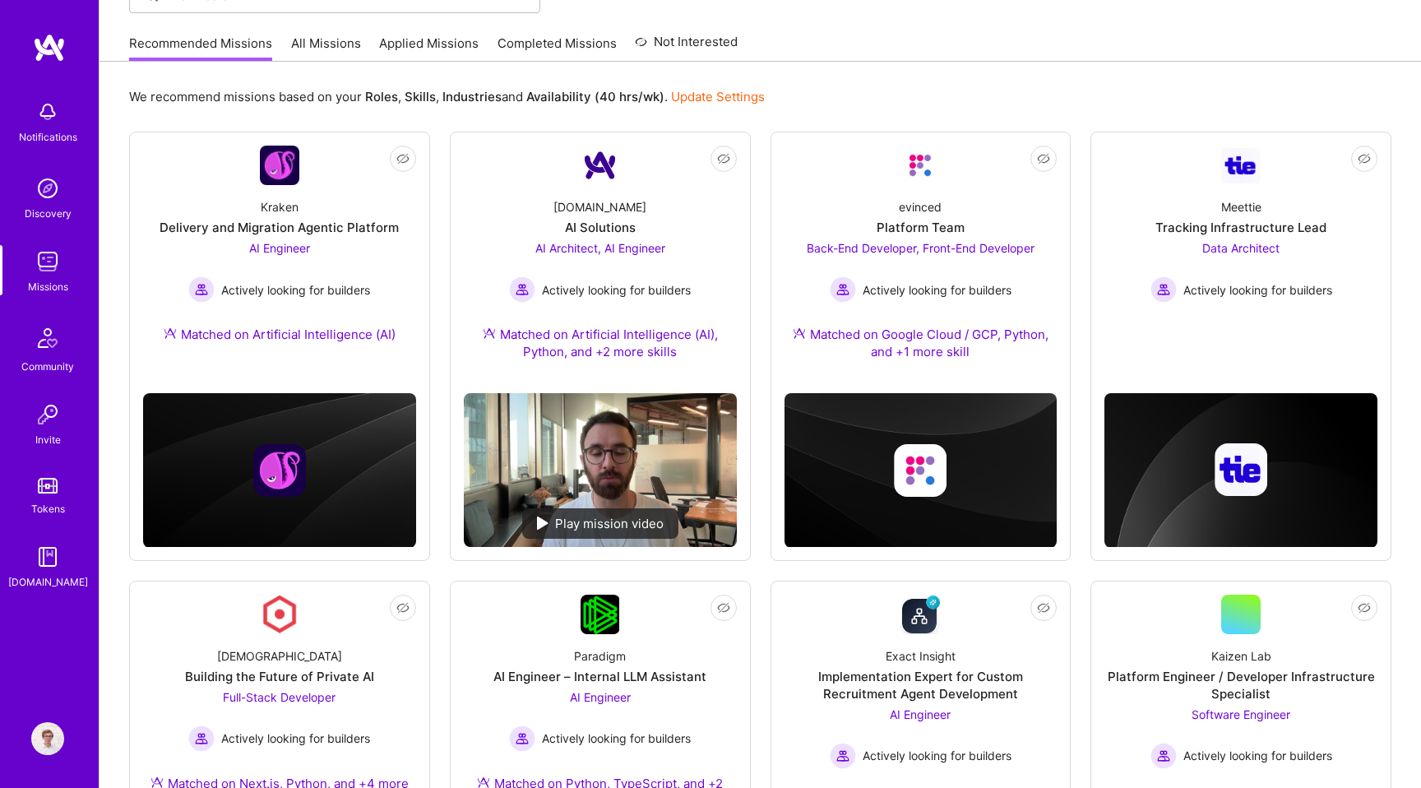
scroll to position [34, 0]
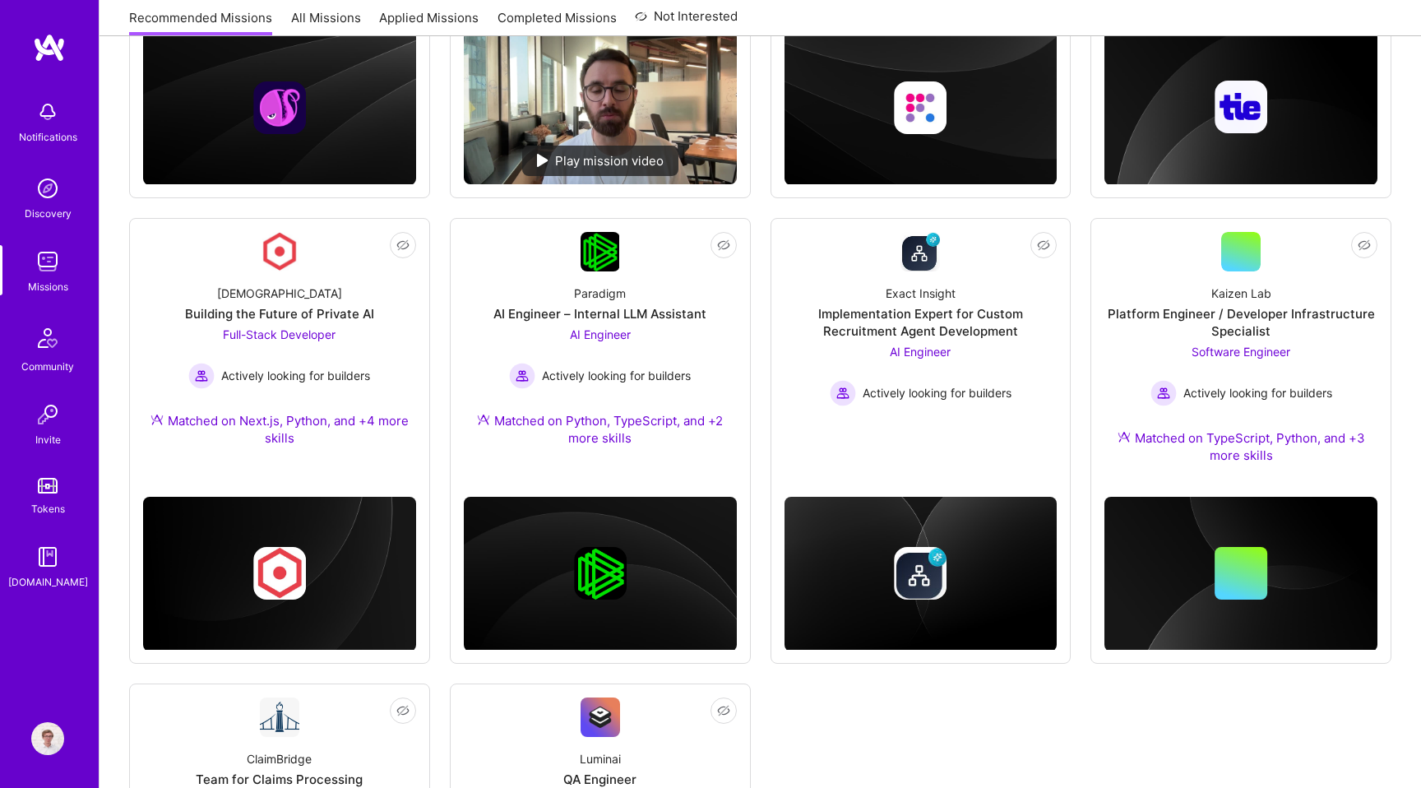
scroll to position [550, 0]
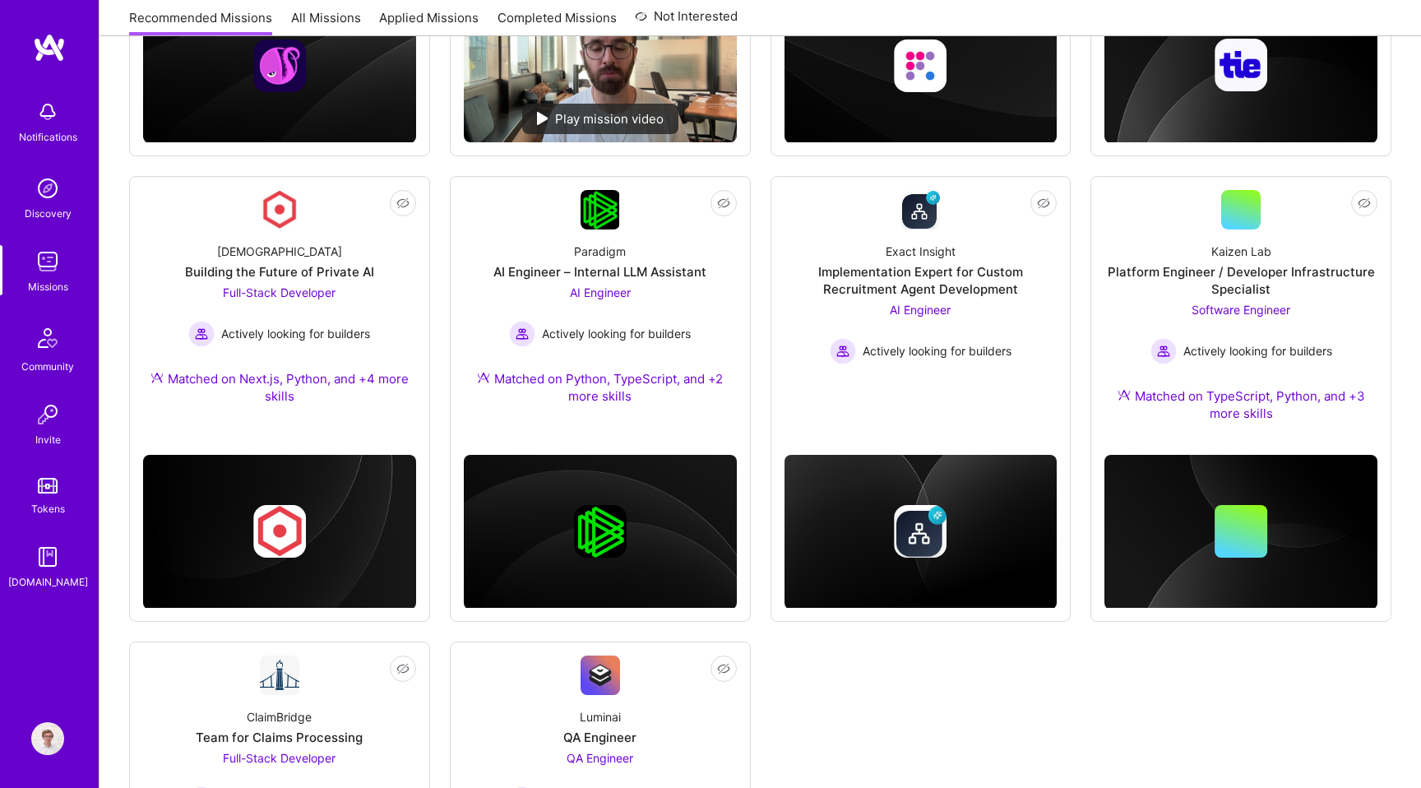
click at [1078, 316] on div "Not Interested Kraken Delivery and Migration Agentic Platform AI Engineer Activ…" at bounding box center [760, 390] width 1263 height 1327
click at [1080, 188] on div "Not Interested Kraken Delivery and Migration Agentic Platform AI Engineer Activ…" at bounding box center [760, 390] width 1263 height 1327
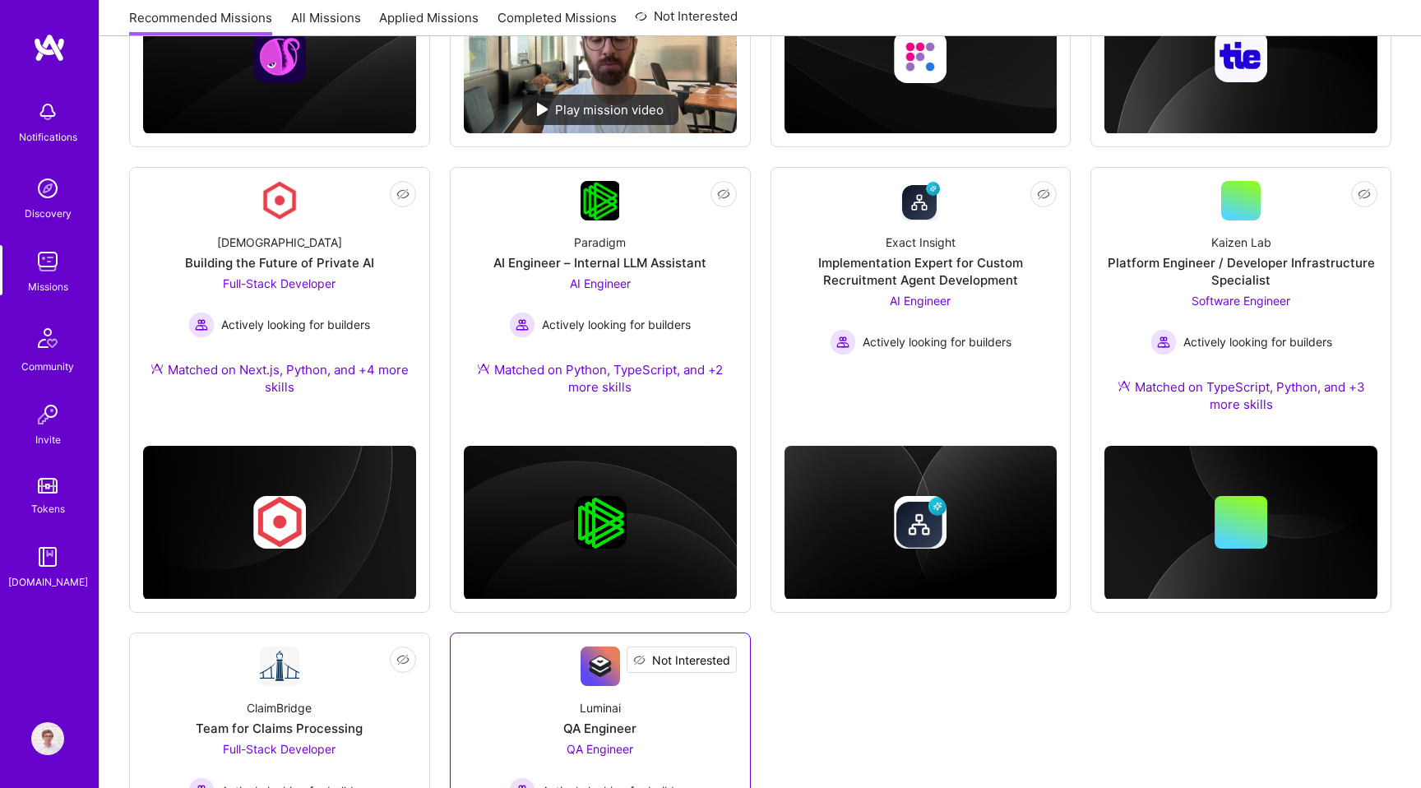
scroll to position [554, 0]
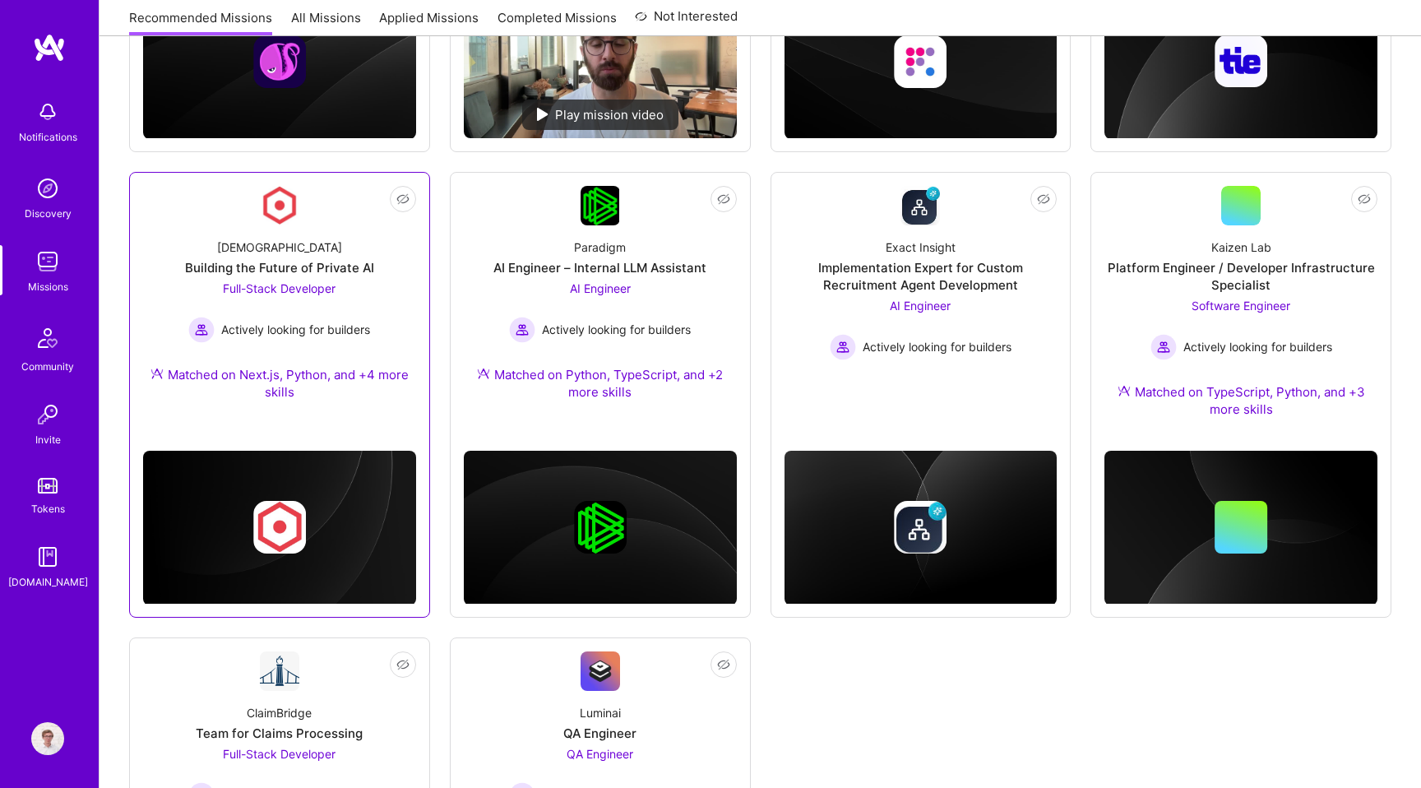
click at [353, 286] on div "Full-Stack Developer Actively looking for builders" at bounding box center [279, 311] width 182 height 63
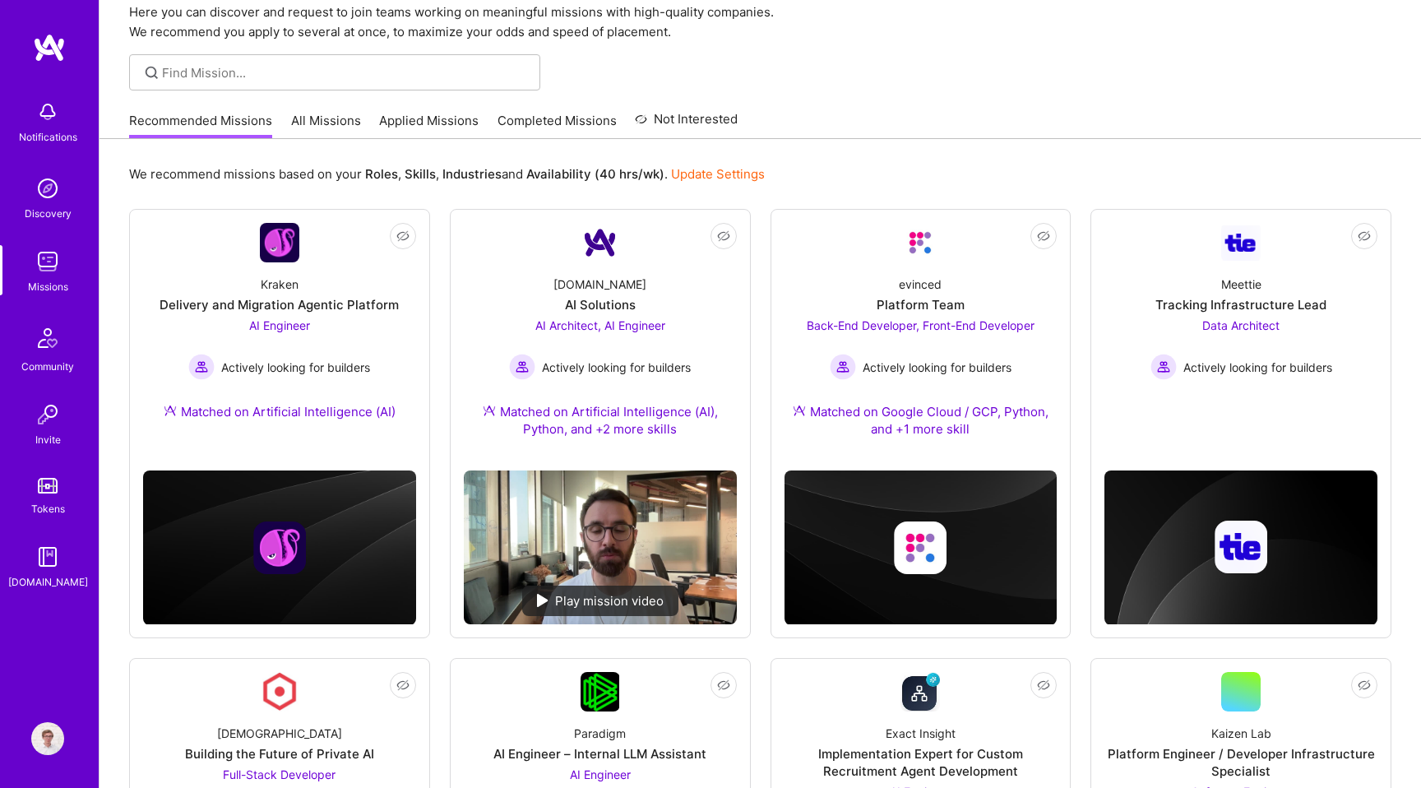
scroll to position [65, 0]
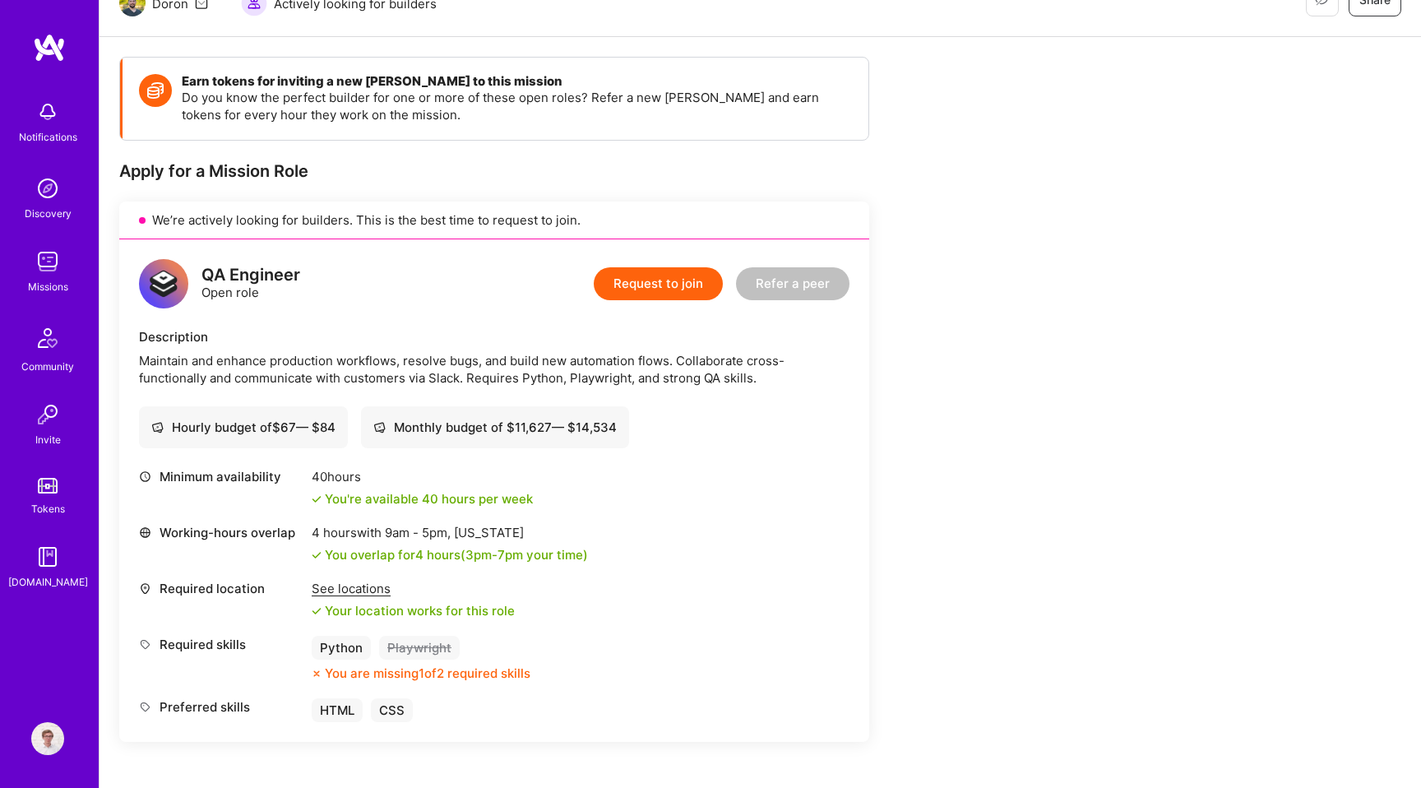
scroll to position [203, 0]
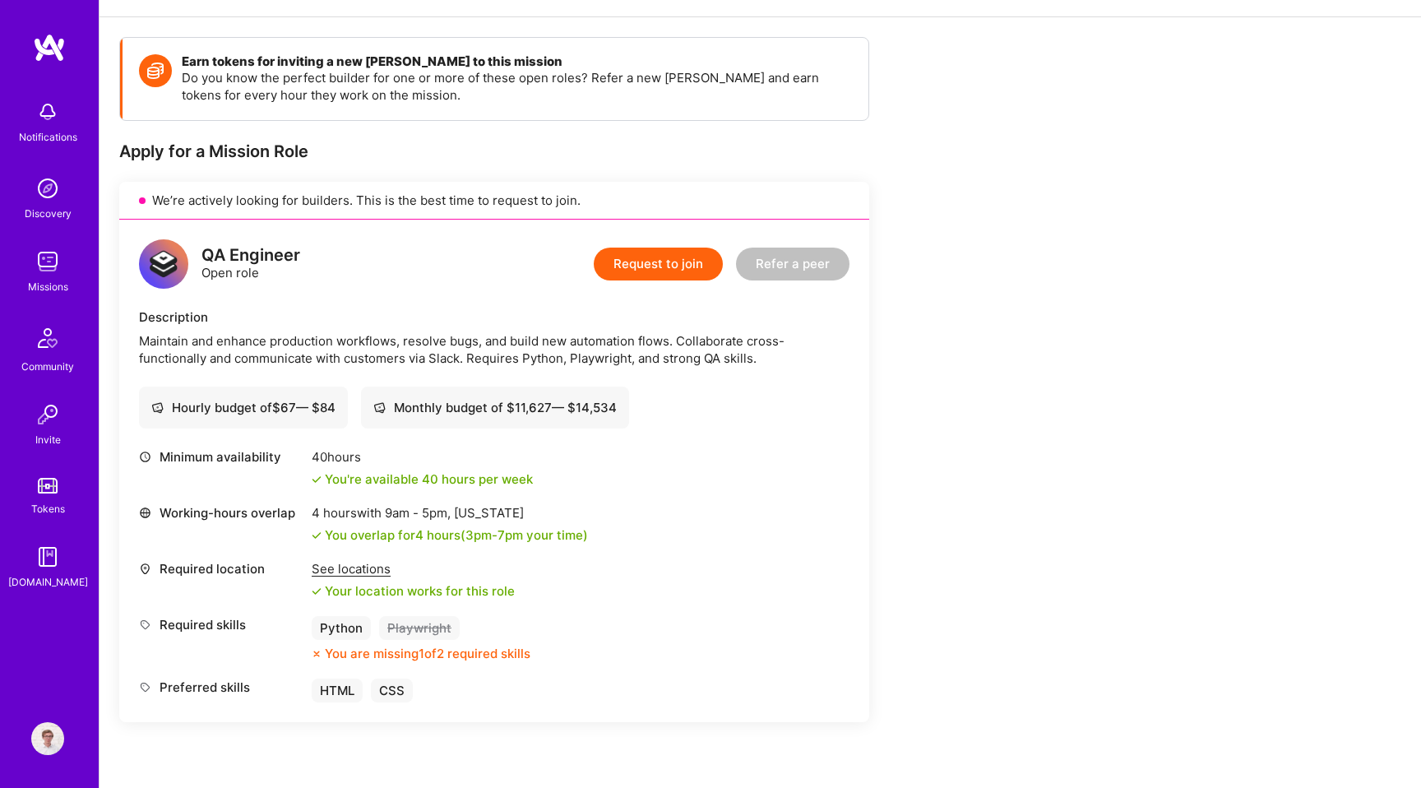
click at [402, 359] on div "Maintain and enhance production workflows, resolve bugs, and build new automati…" at bounding box center [494, 349] width 711 height 35
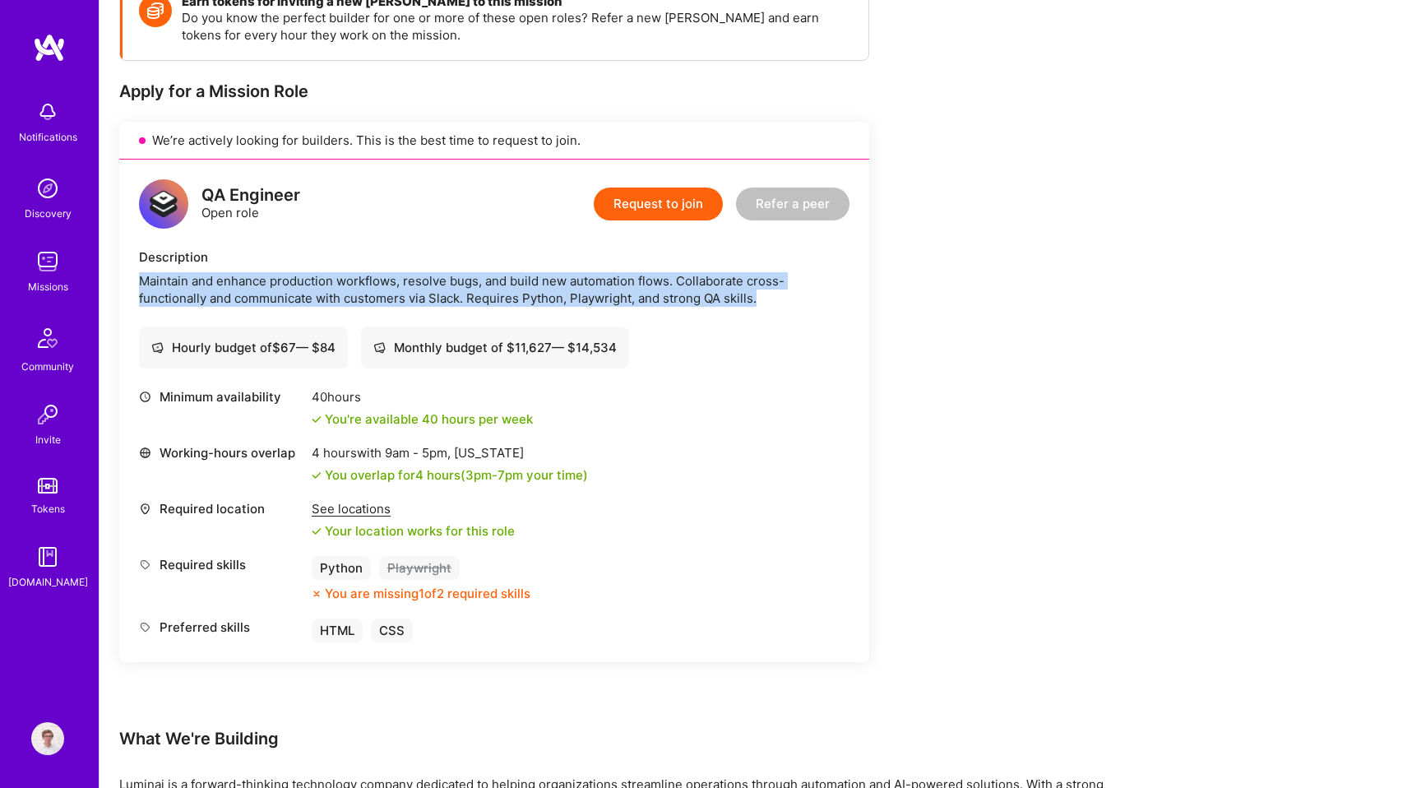
scroll to position [145, 0]
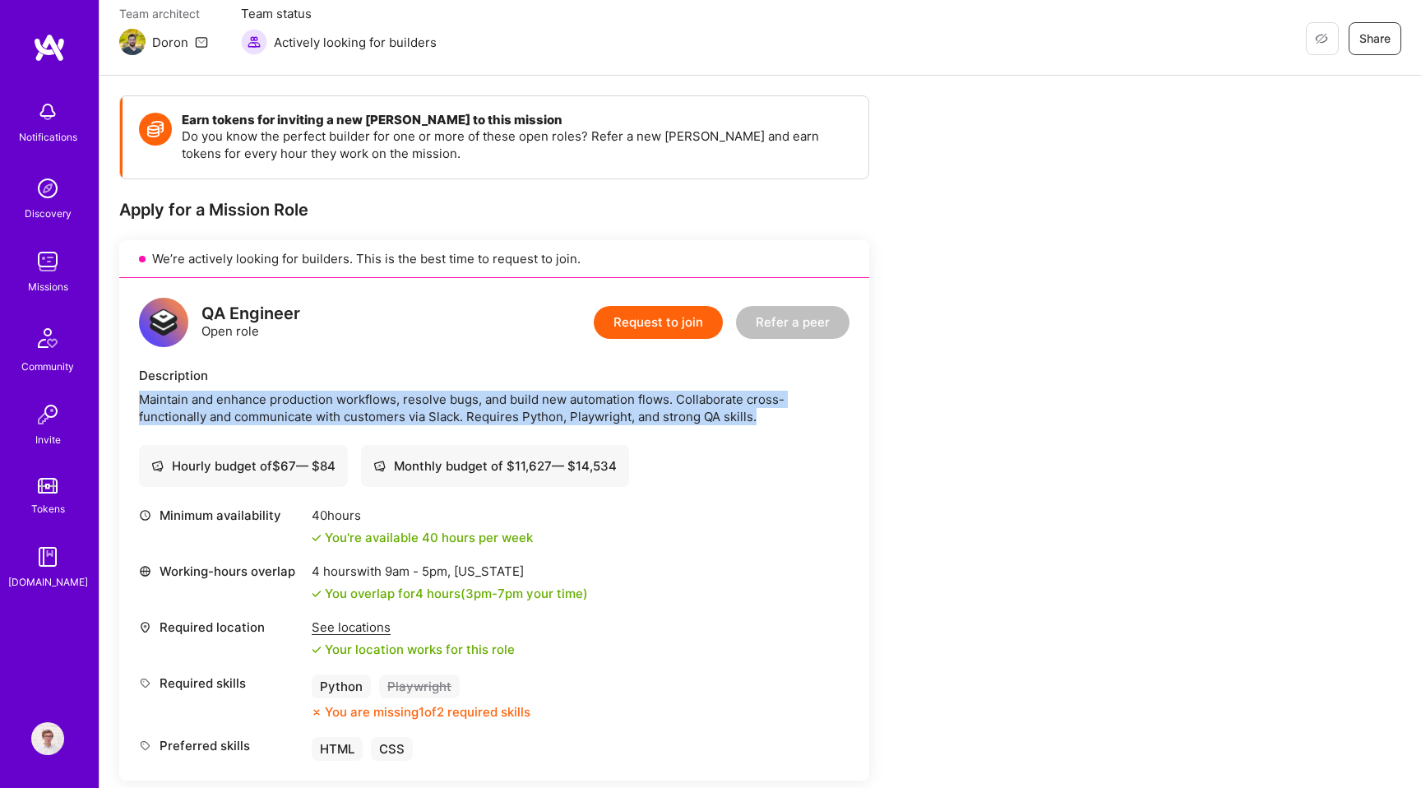
click at [482, 420] on div "Maintain and enhance production workflows, resolve bugs, and build new automati…" at bounding box center [494, 408] width 711 height 35
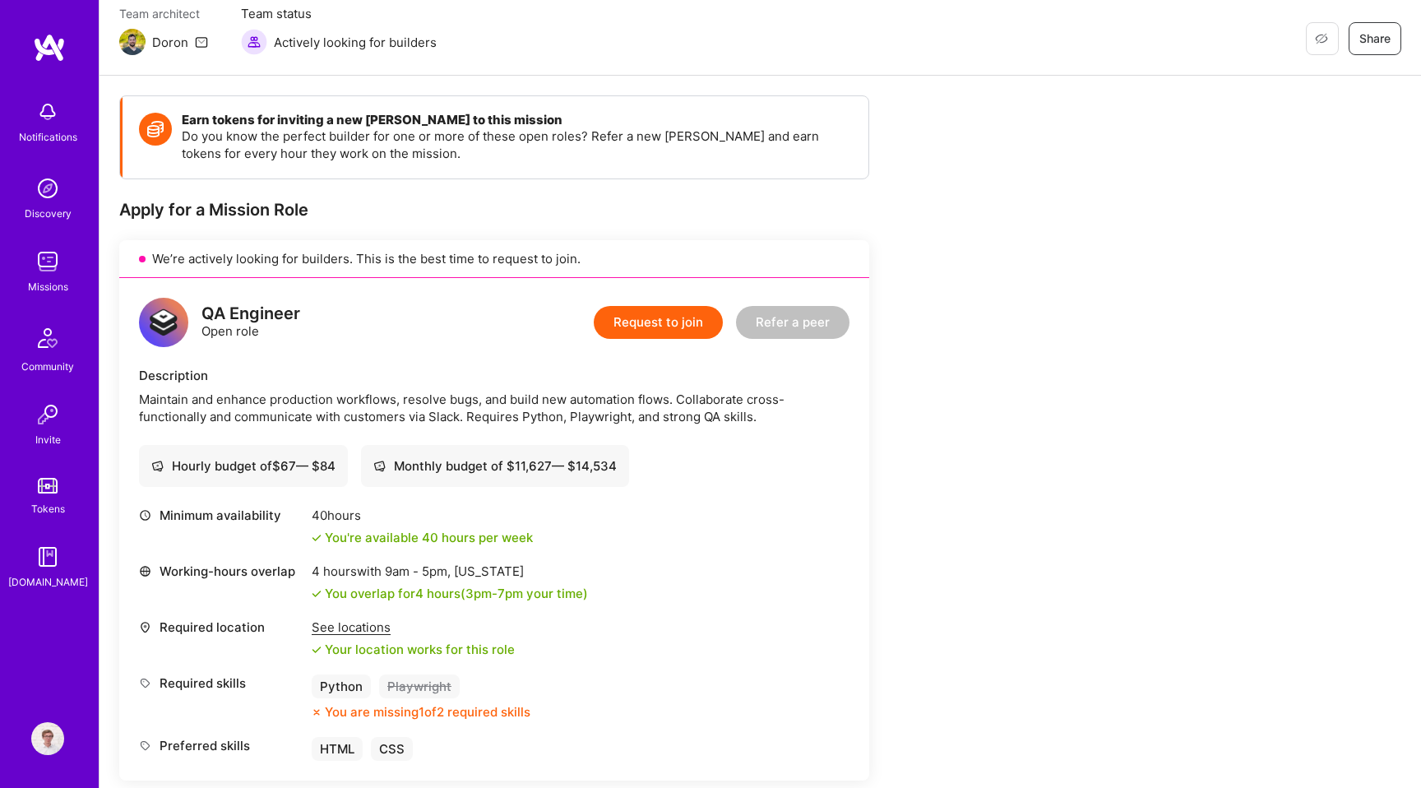
click at [482, 420] on div "Maintain and enhance production workflows, resolve bugs, and build new automati…" at bounding box center [494, 408] width 711 height 35
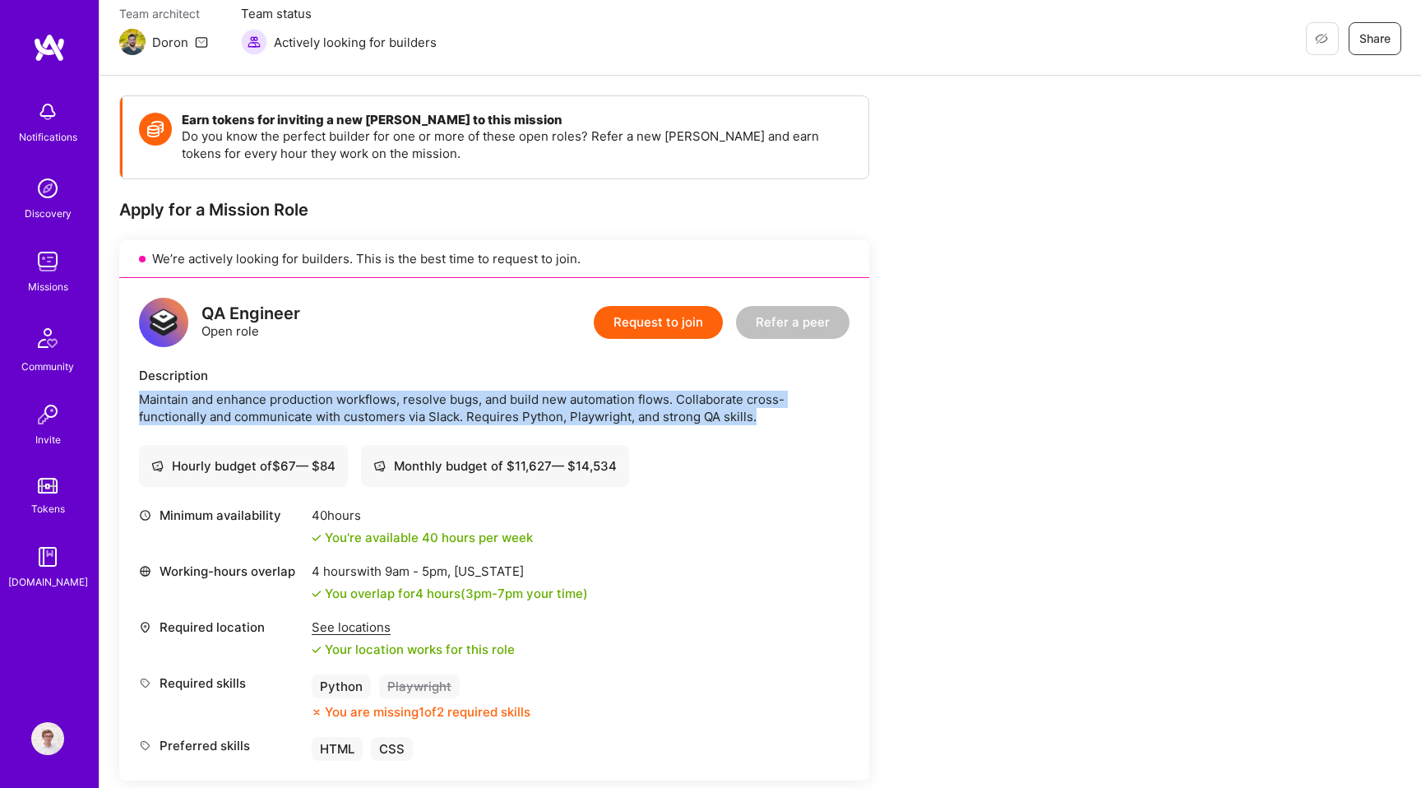
click at [438, 418] on div "Maintain and enhance production workflows, resolve bugs, and build new automati…" at bounding box center [494, 408] width 711 height 35
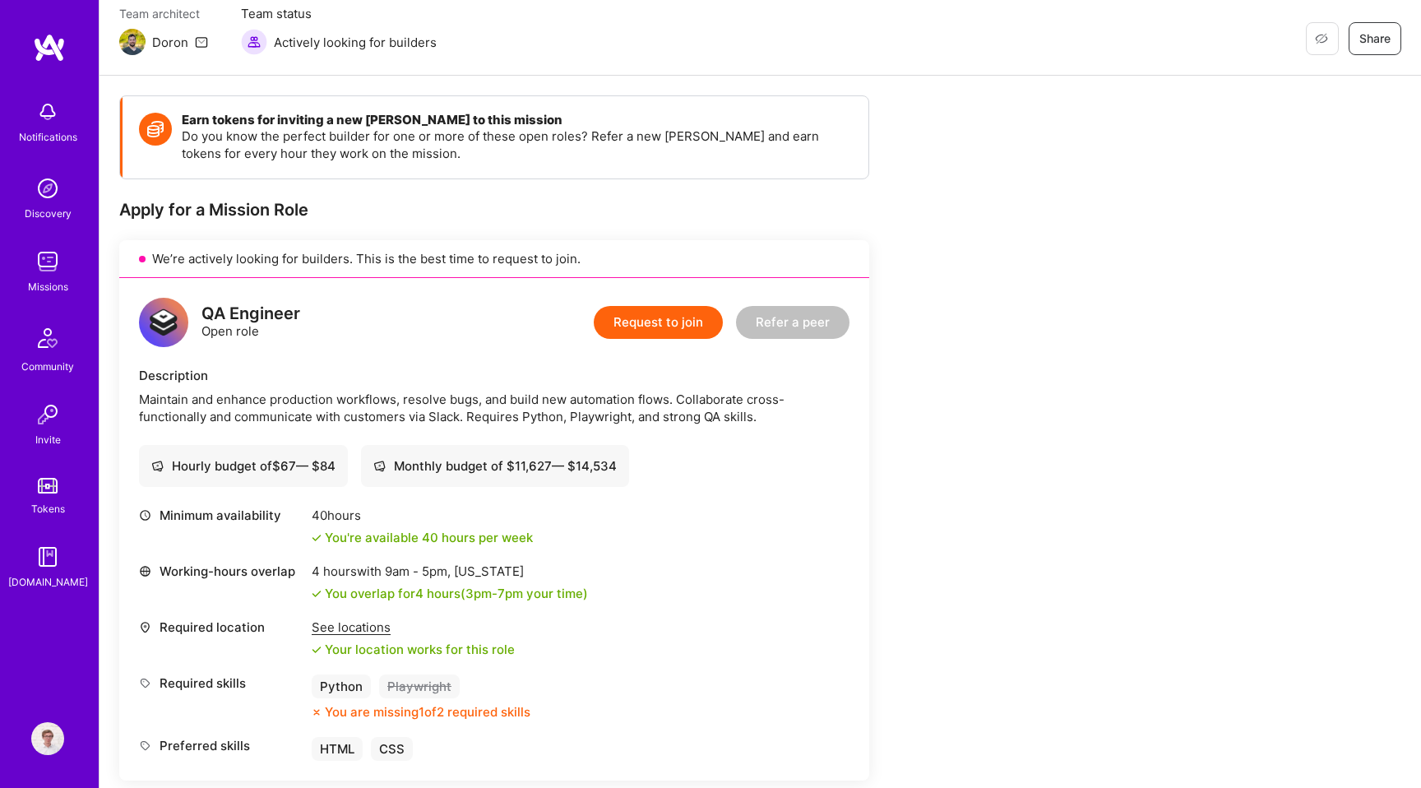
click at [438, 418] on div "Maintain and enhance production workflows, resolve bugs, and build new automati…" at bounding box center [494, 408] width 711 height 35
click at [475, 418] on div "Maintain and enhance production workflows, resolve bugs, and build new automati…" at bounding box center [494, 408] width 711 height 35
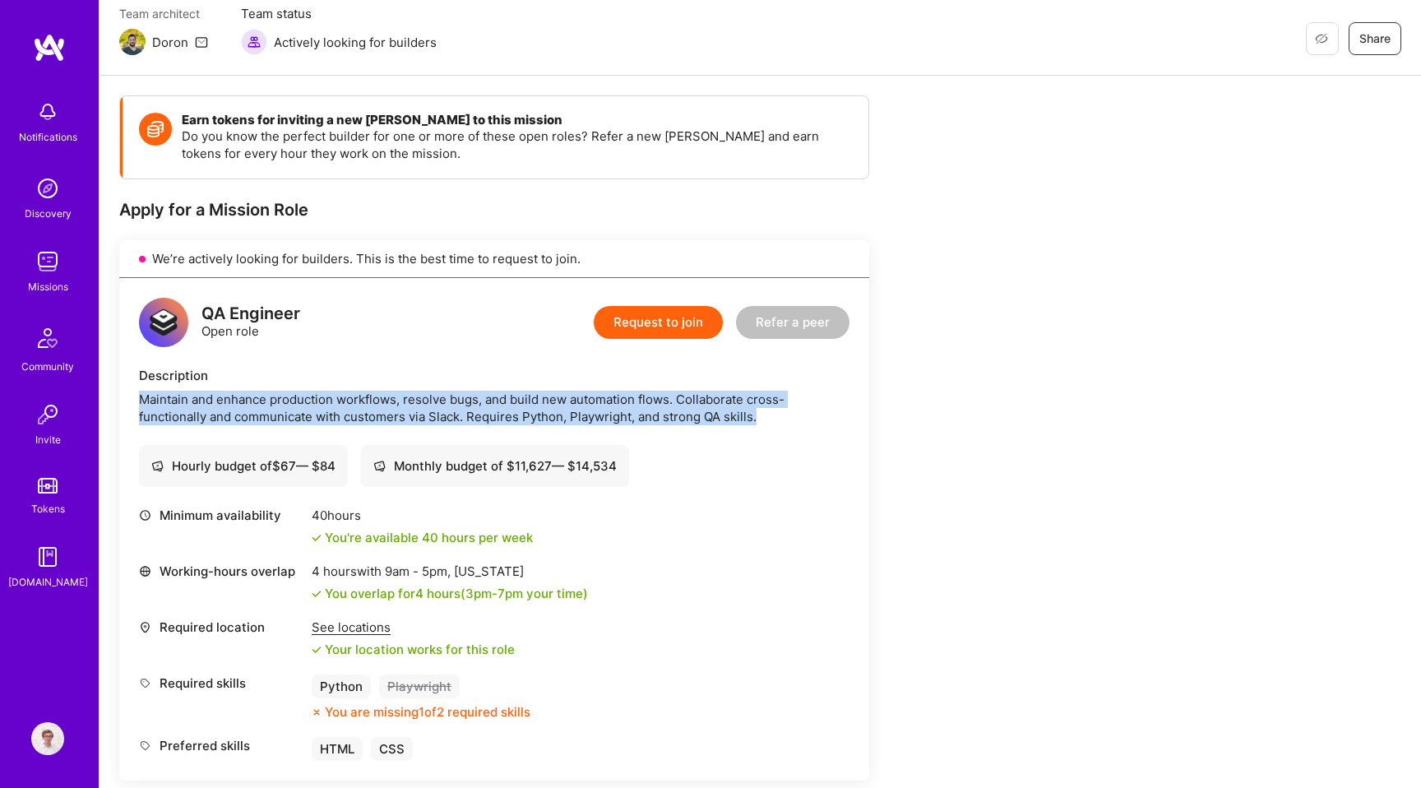
click at [695, 445] on div "Hourly budget of $ 67 — $ 84 Monthly budget of $ 11,627 — $ 14,534" at bounding box center [494, 466] width 711 height 42
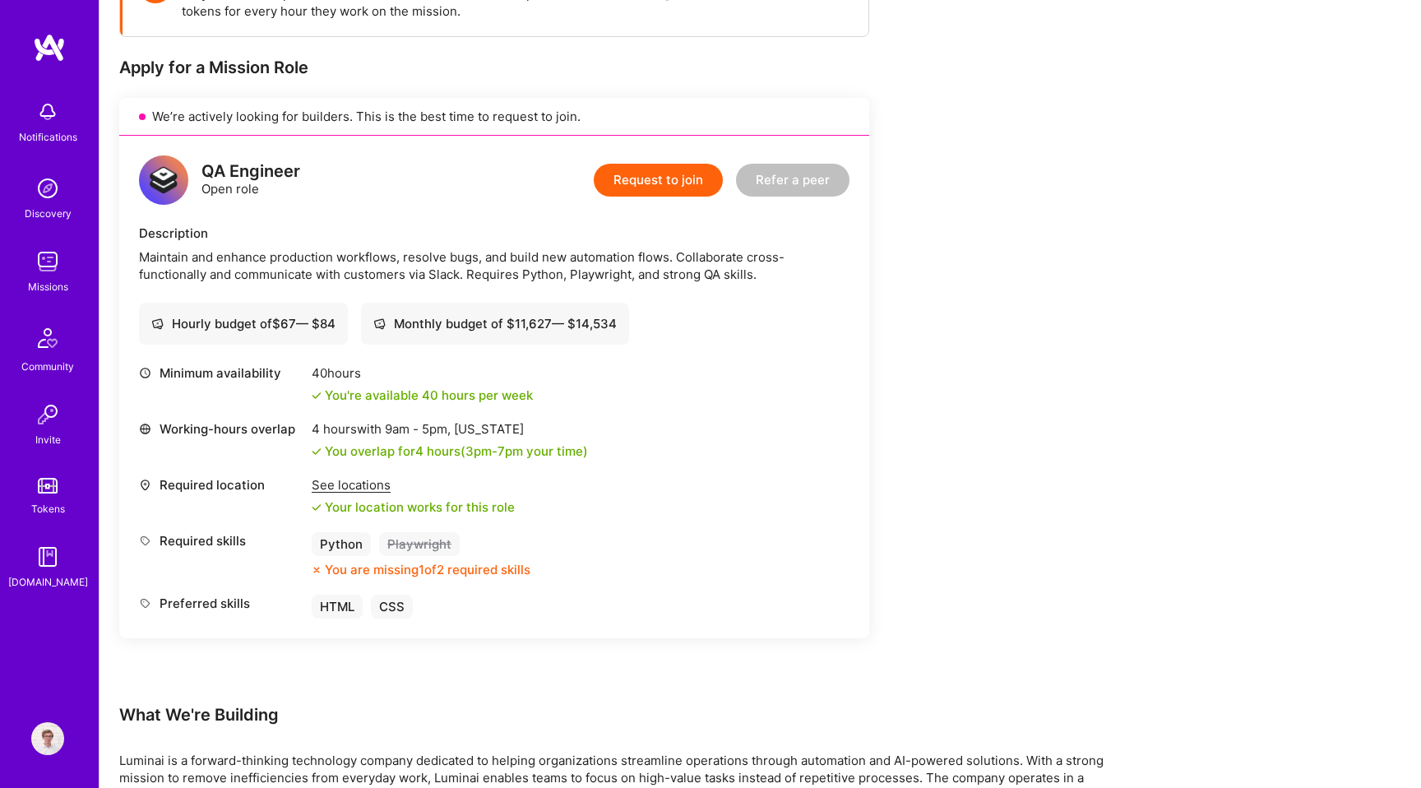
scroll to position [0, 0]
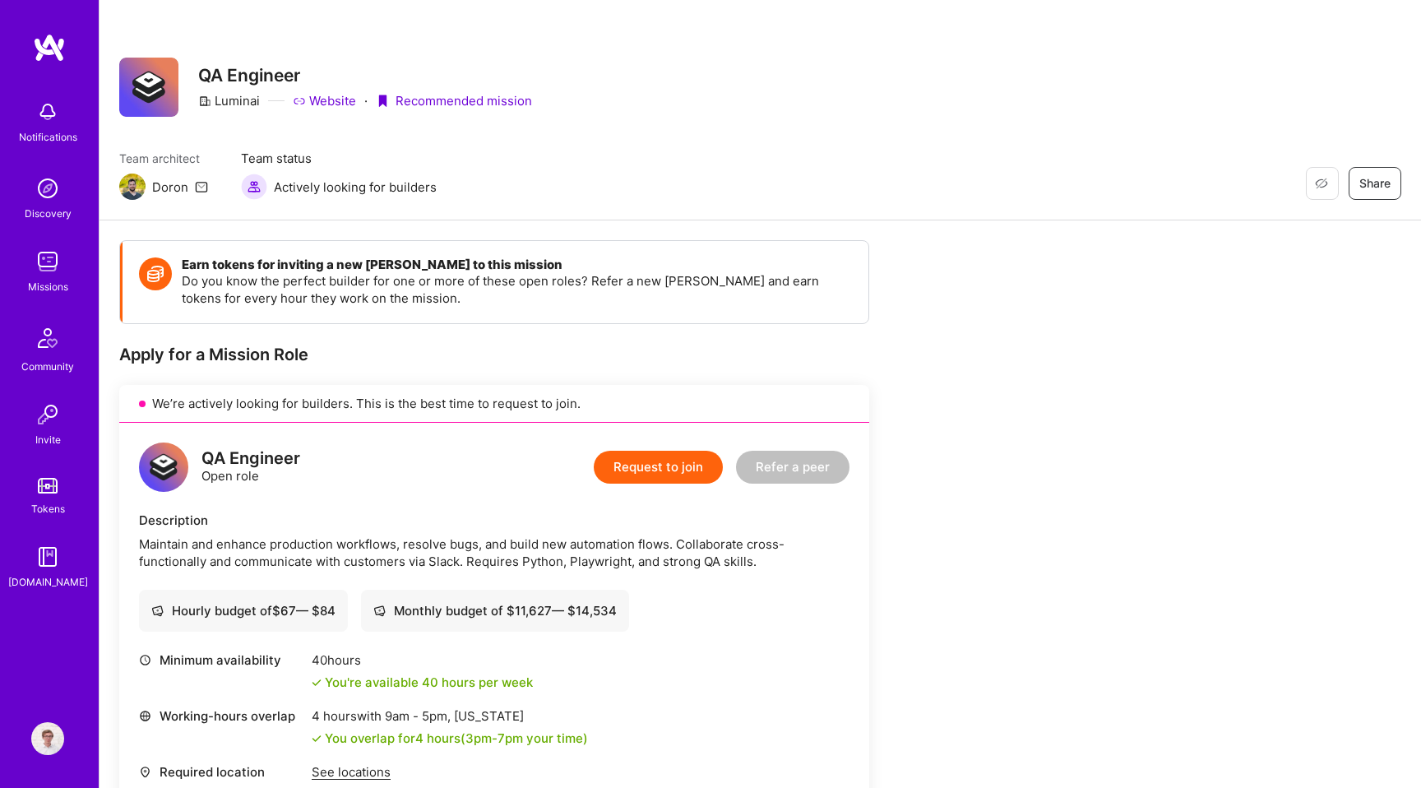
click at [337, 90] on div "QA Engineer Luminai Website · Recommended mission" at bounding box center [365, 87] width 334 height 59
click at [331, 102] on link "Website" at bounding box center [324, 100] width 63 height 17
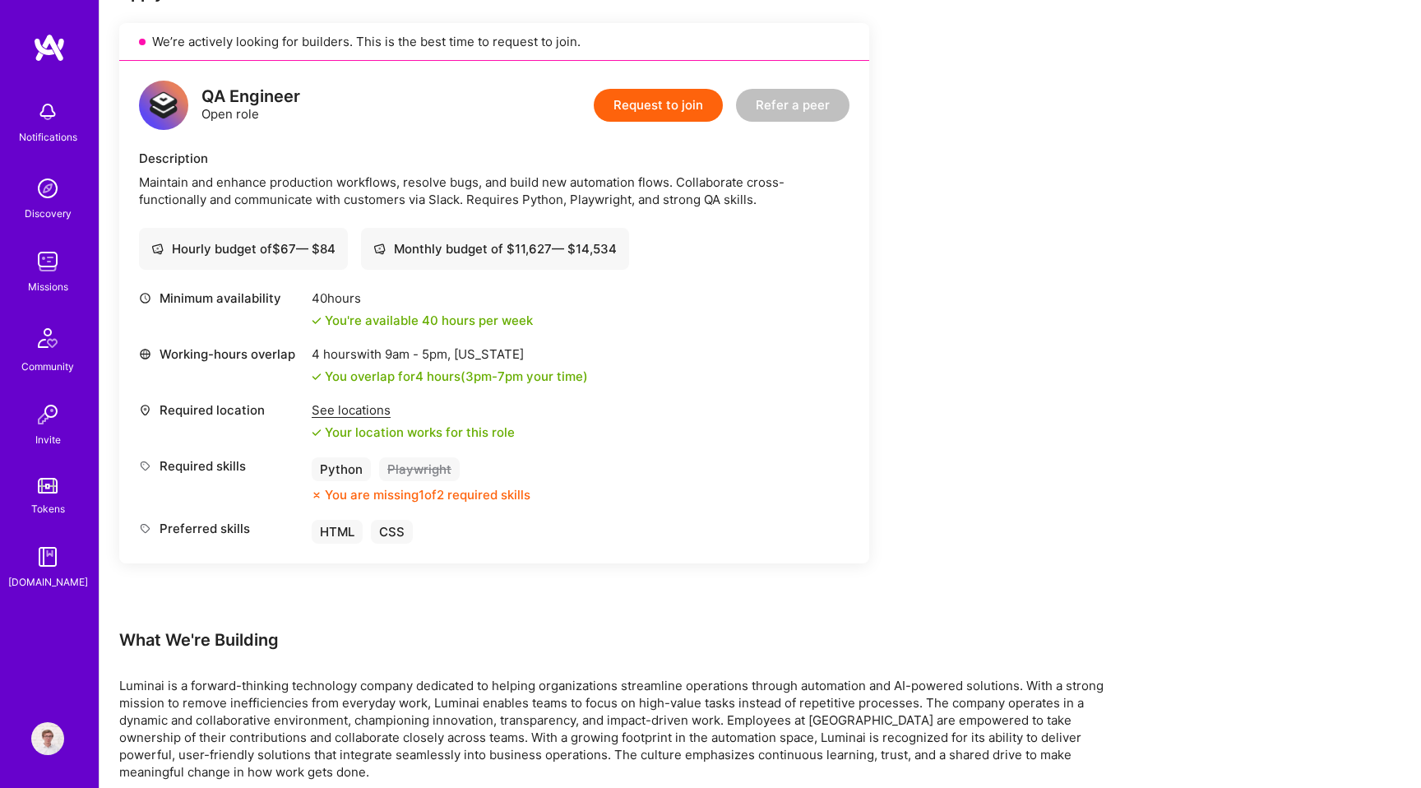
scroll to position [382, 0]
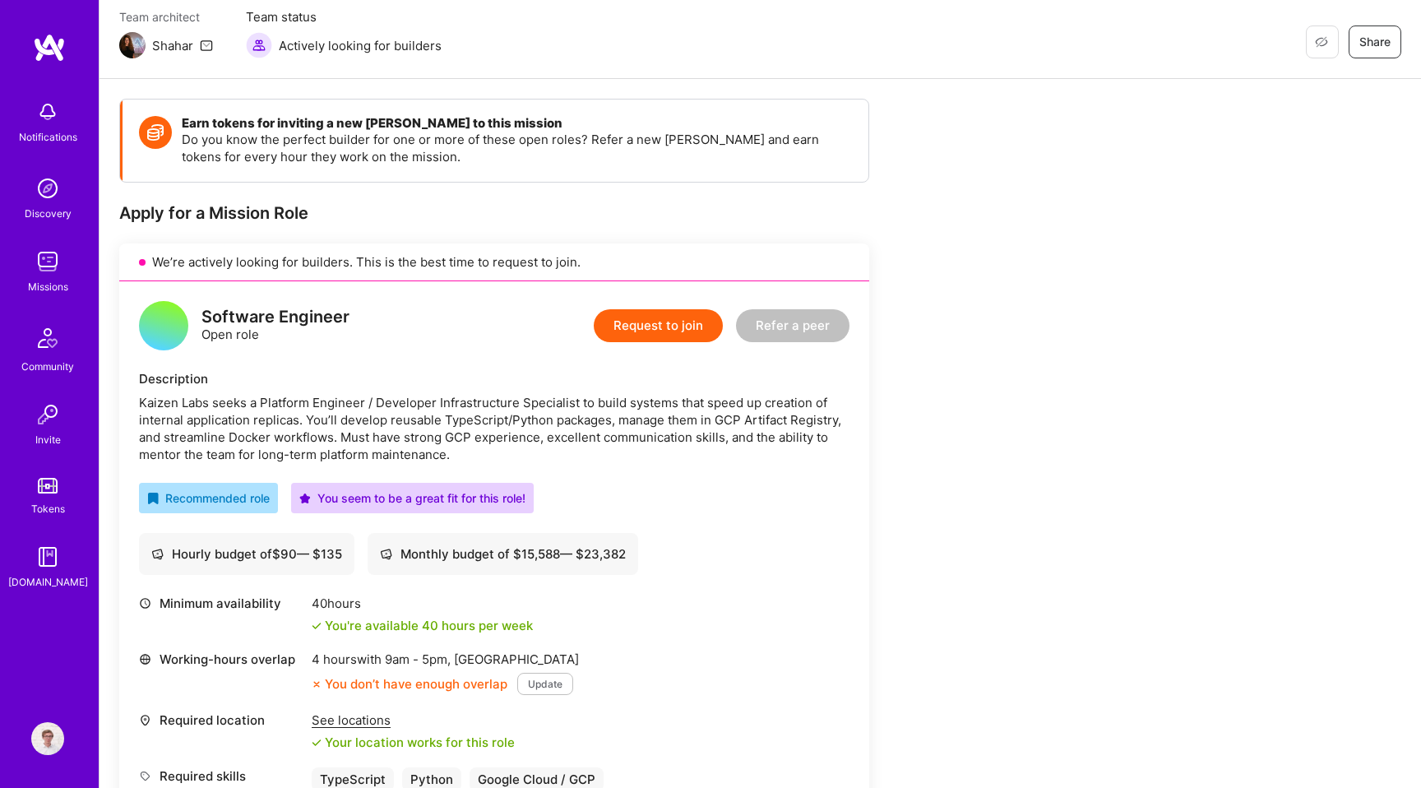
scroll to position [171, 0]
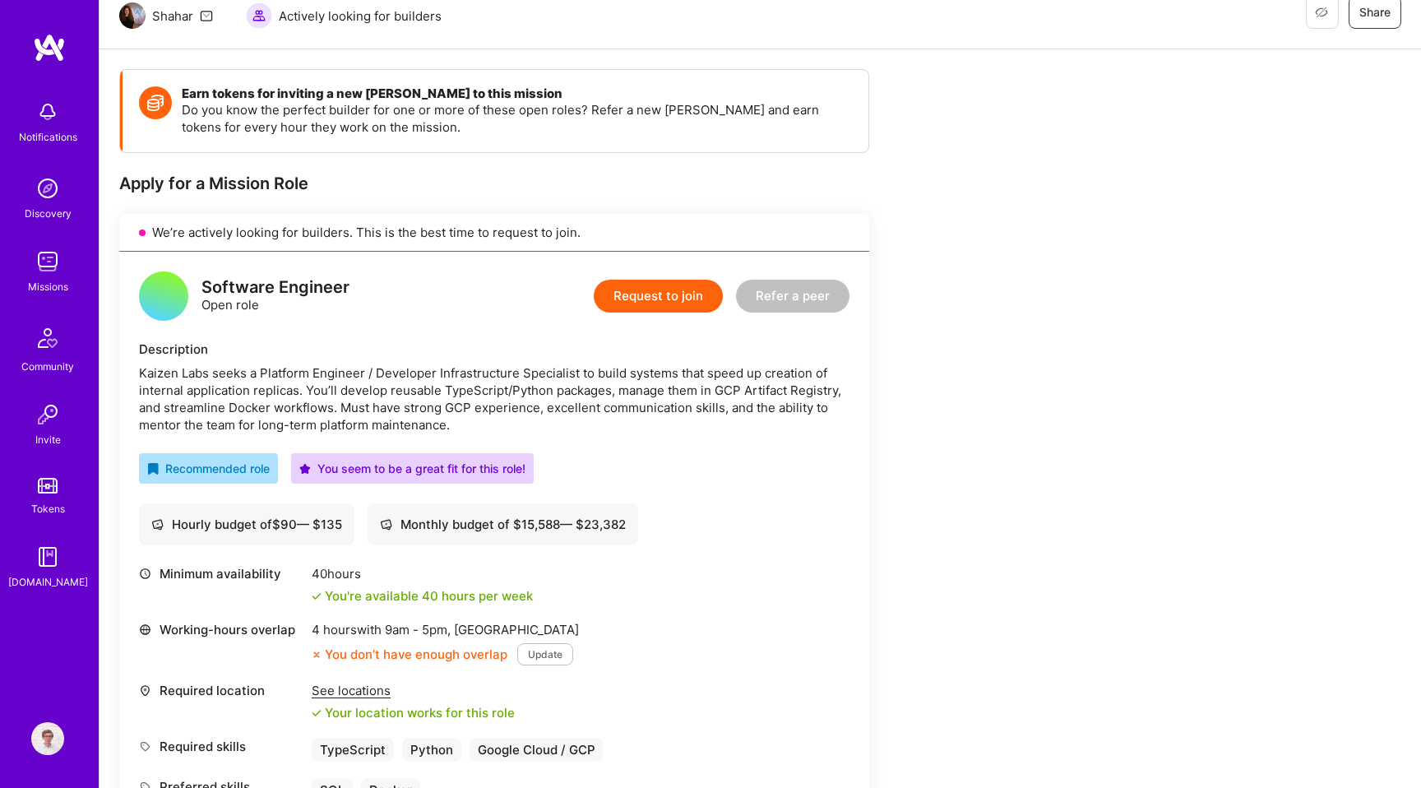
click at [363, 379] on div "Kaizen Labs seeks a Platform Engineer / Developer Infrastructure Specialist to …" at bounding box center [494, 398] width 711 height 69
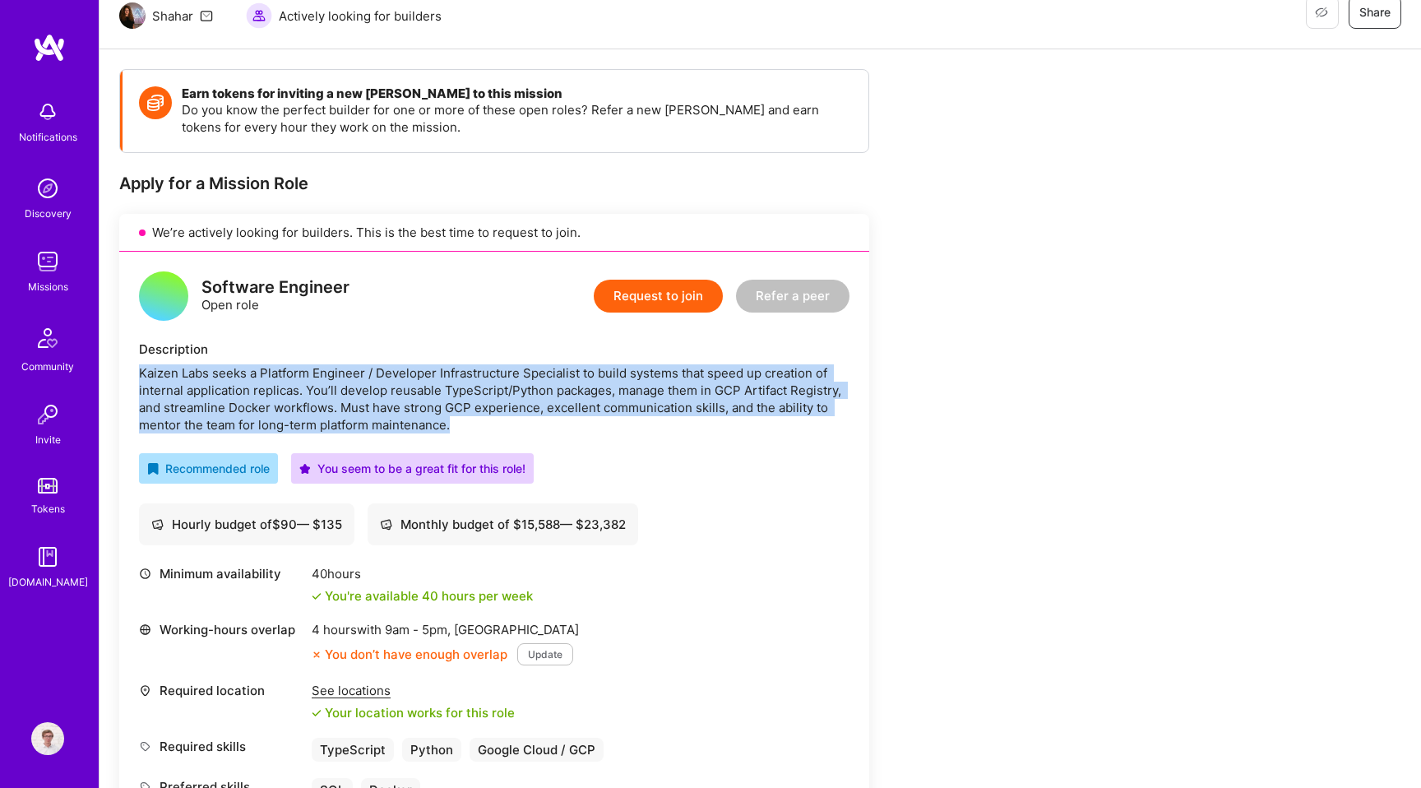
click at [431, 393] on div "Kaizen Labs seeks a Platform Engineer / Developer Infrastructure Specialist to …" at bounding box center [494, 398] width 711 height 69
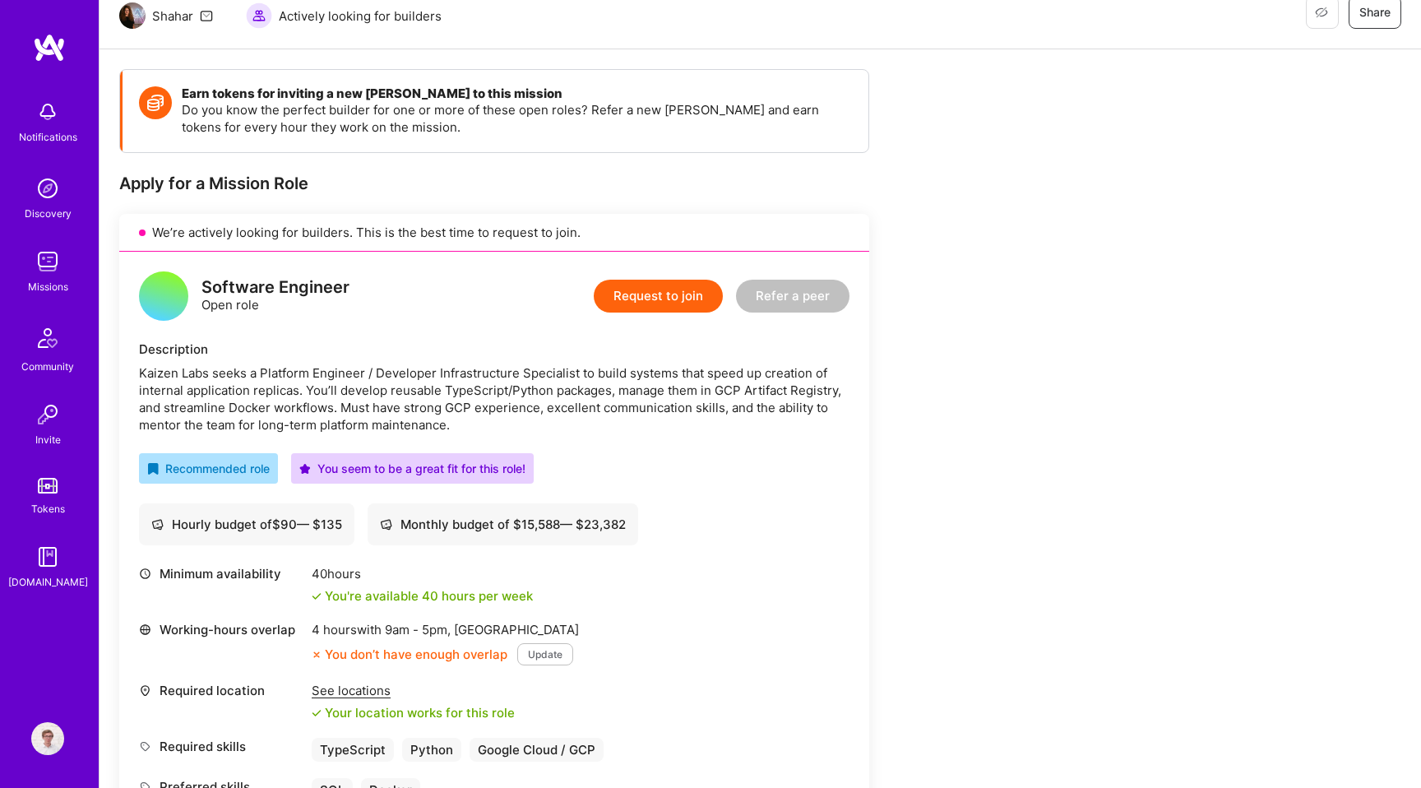
click at [431, 393] on div "Kaizen Labs seeks a Platform Engineer / Developer Infrastructure Specialist to …" at bounding box center [494, 398] width 711 height 69
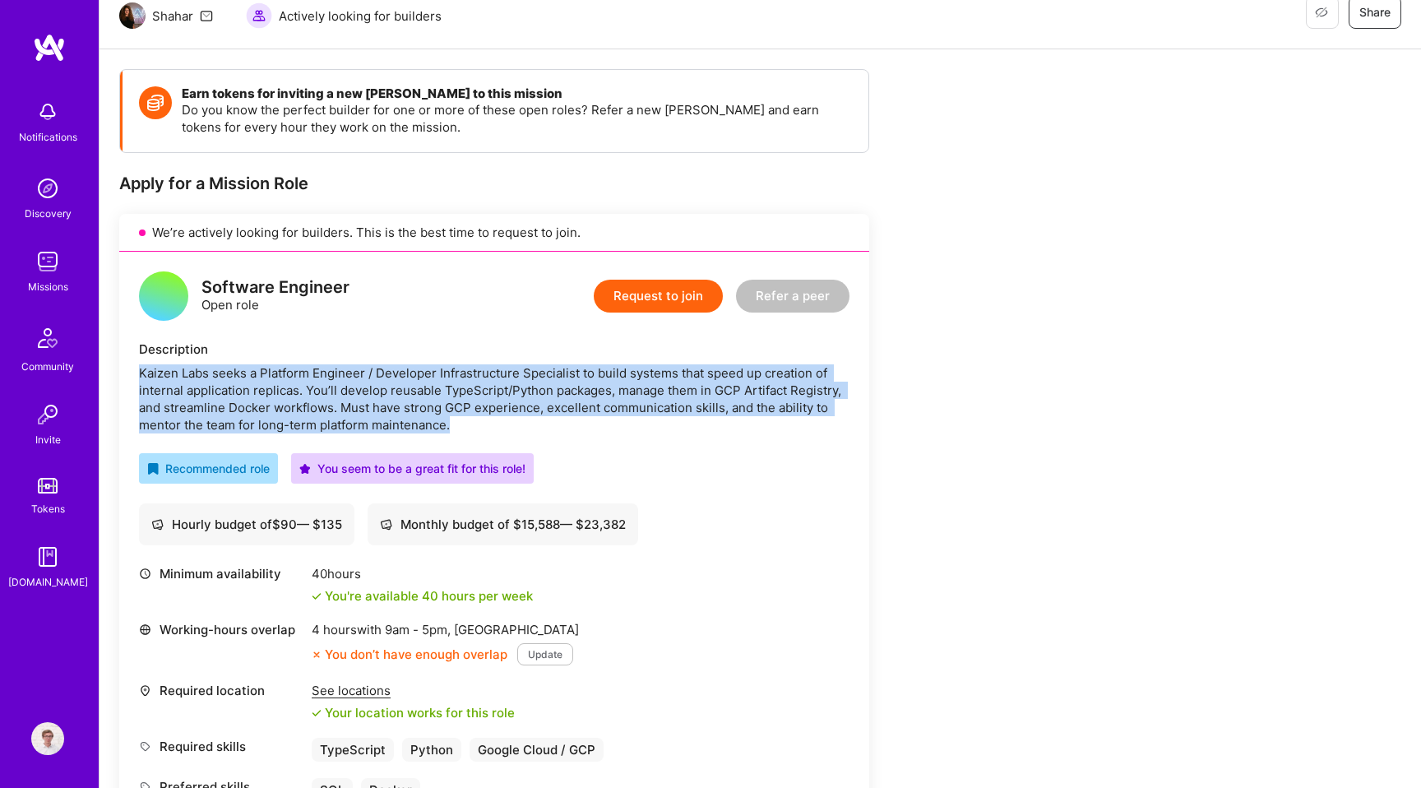
click at [457, 406] on div "Kaizen Labs seeks a Platform Engineer / Developer Infrastructure Specialist to …" at bounding box center [494, 398] width 711 height 69
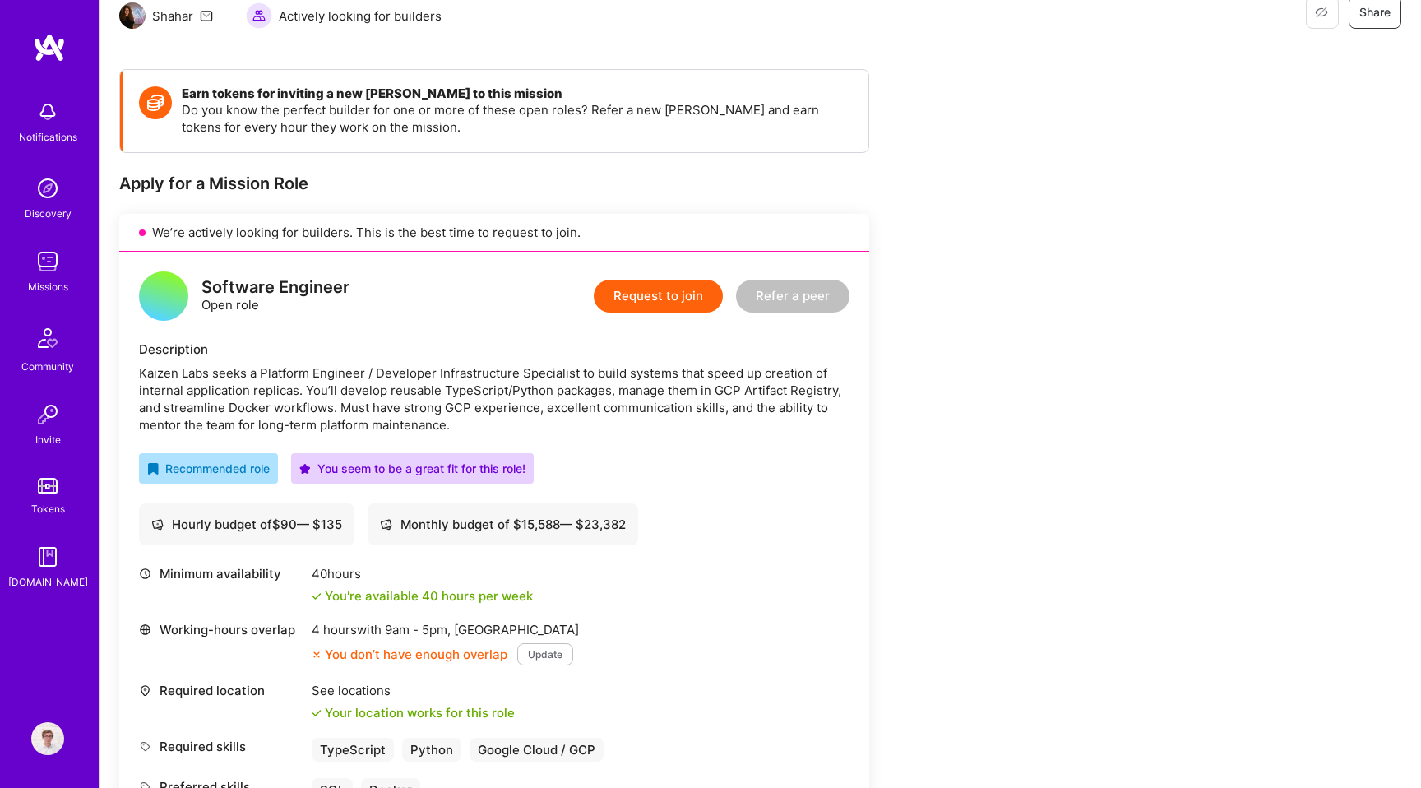
click at [457, 406] on div "Kaizen Labs seeks a Platform Engineer / Developer Infrastructure Specialist to …" at bounding box center [494, 398] width 711 height 69
click at [324, 396] on div "Kaizen Labs seeks a Platform Engineer / Developer Infrastructure Specialist to …" at bounding box center [494, 398] width 711 height 69
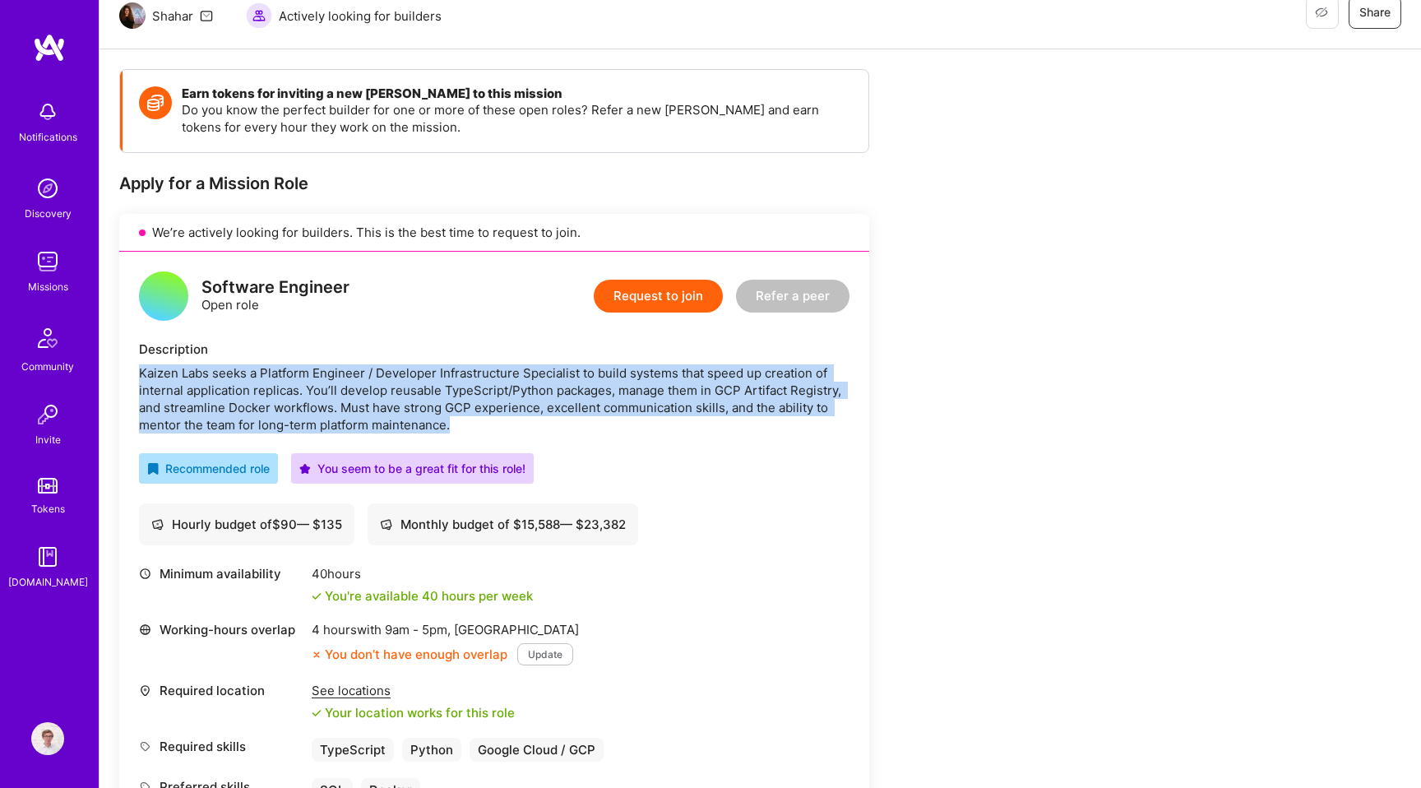
click at [378, 407] on div "Kaizen Labs seeks a Platform Engineer / Developer Infrastructure Specialist to …" at bounding box center [494, 398] width 711 height 69
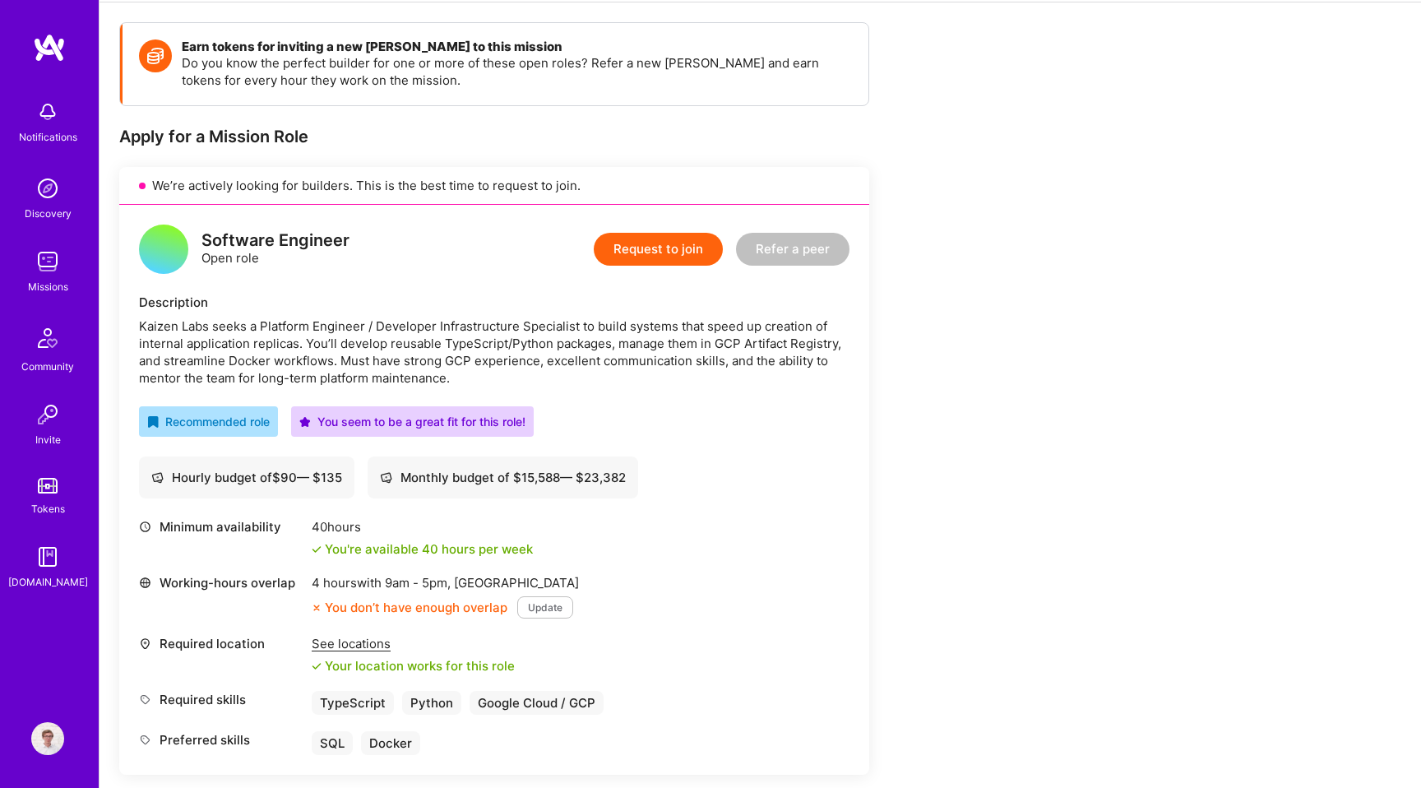
scroll to position [236, 0]
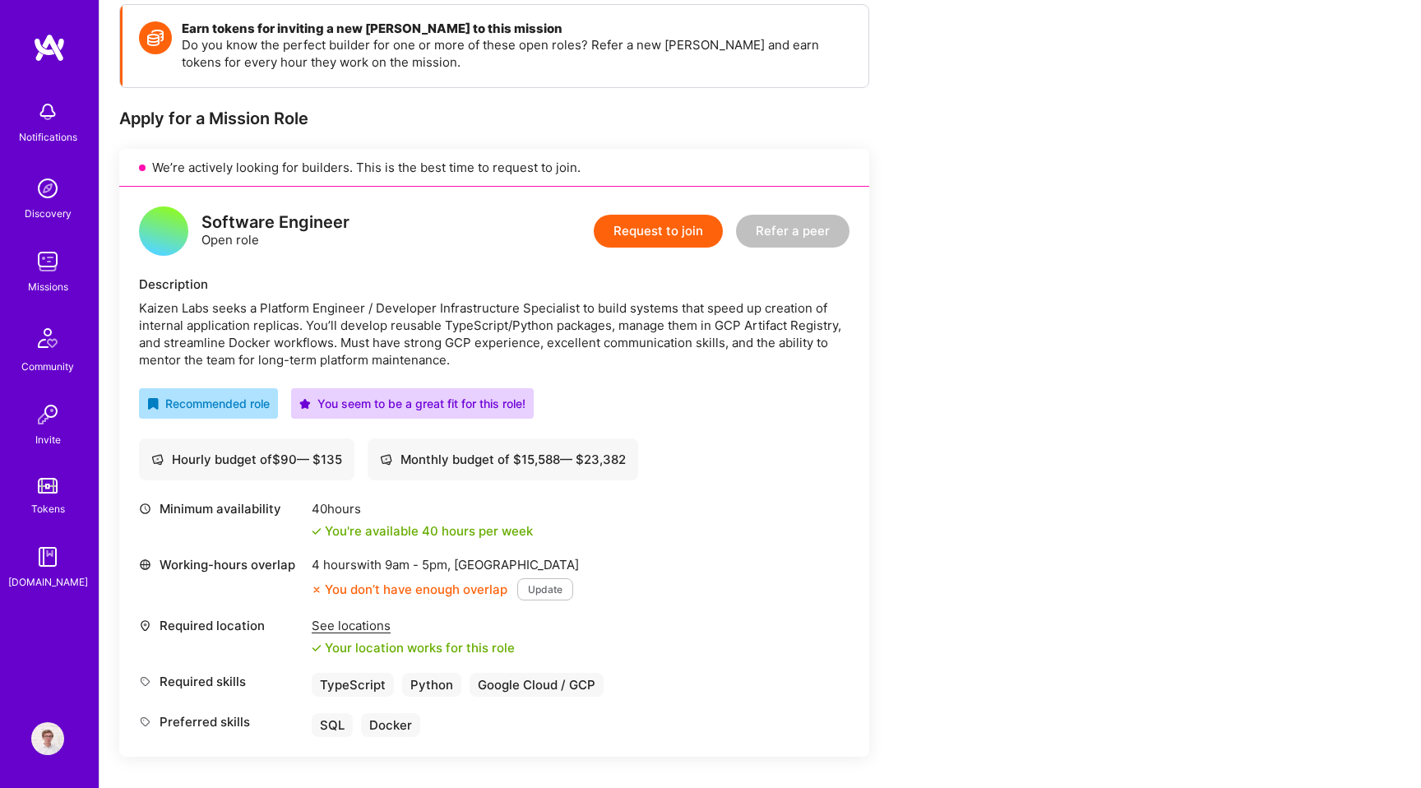
click at [411, 333] on div "Kaizen Labs seeks a Platform Engineer / Developer Infrastructure Specialist to …" at bounding box center [494, 333] width 711 height 69
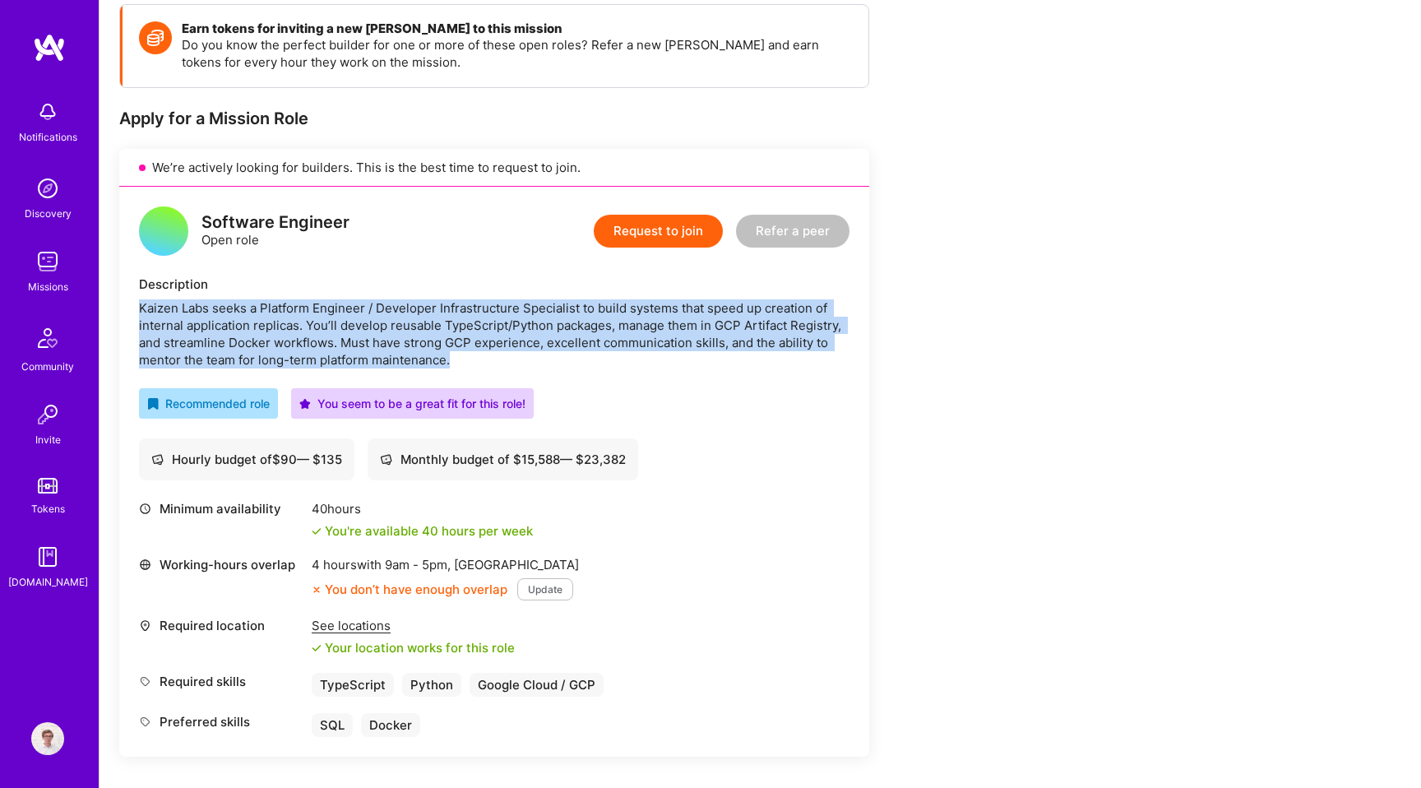
click at [441, 357] on div "Kaizen Labs seeks a Platform Engineer / Developer Infrastructure Specialist to …" at bounding box center [494, 333] width 711 height 69
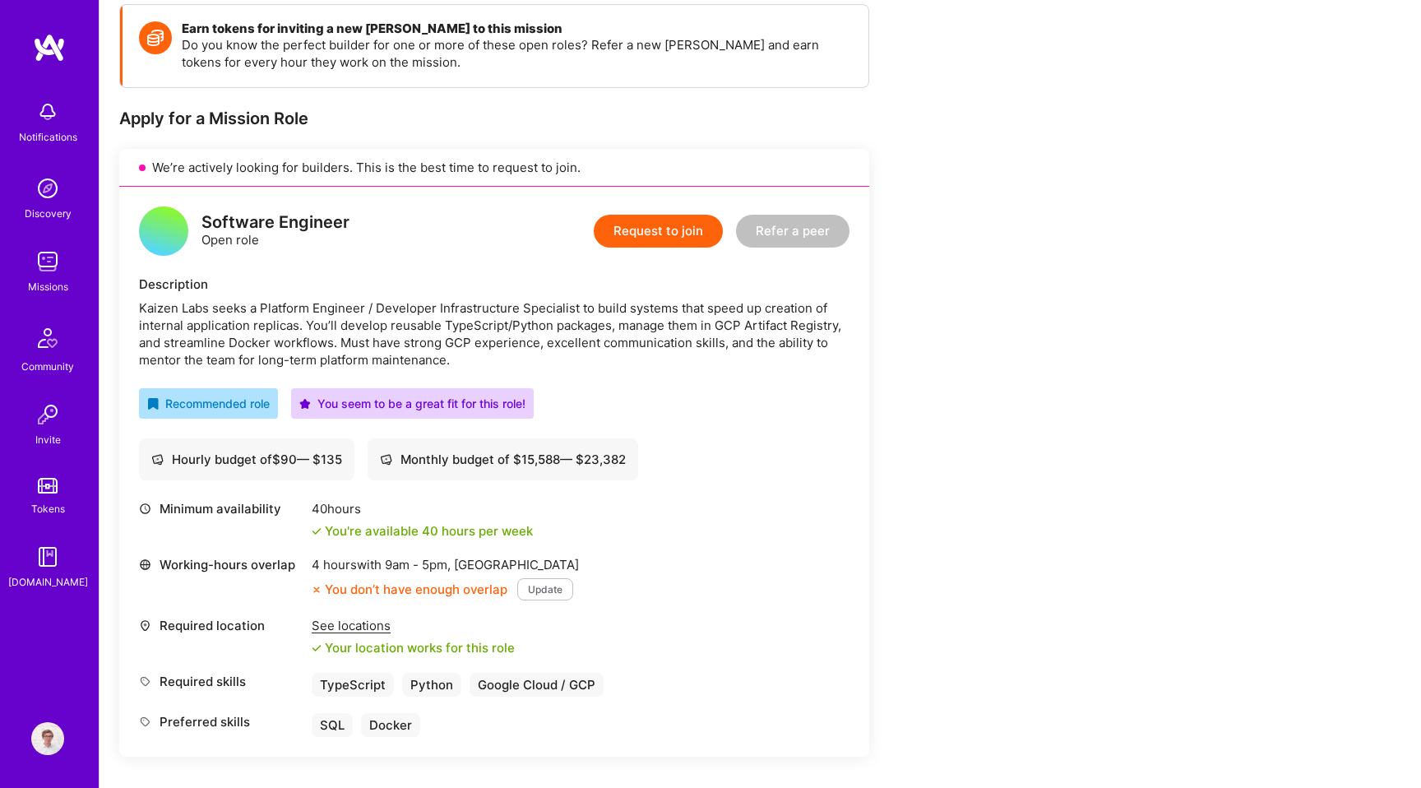
click at [441, 357] on div "Kaizen Labs seeks a Platform Engineer / Developer Infrastructure Specialist to …" at bounding box center [494, 333] width 711 height 69
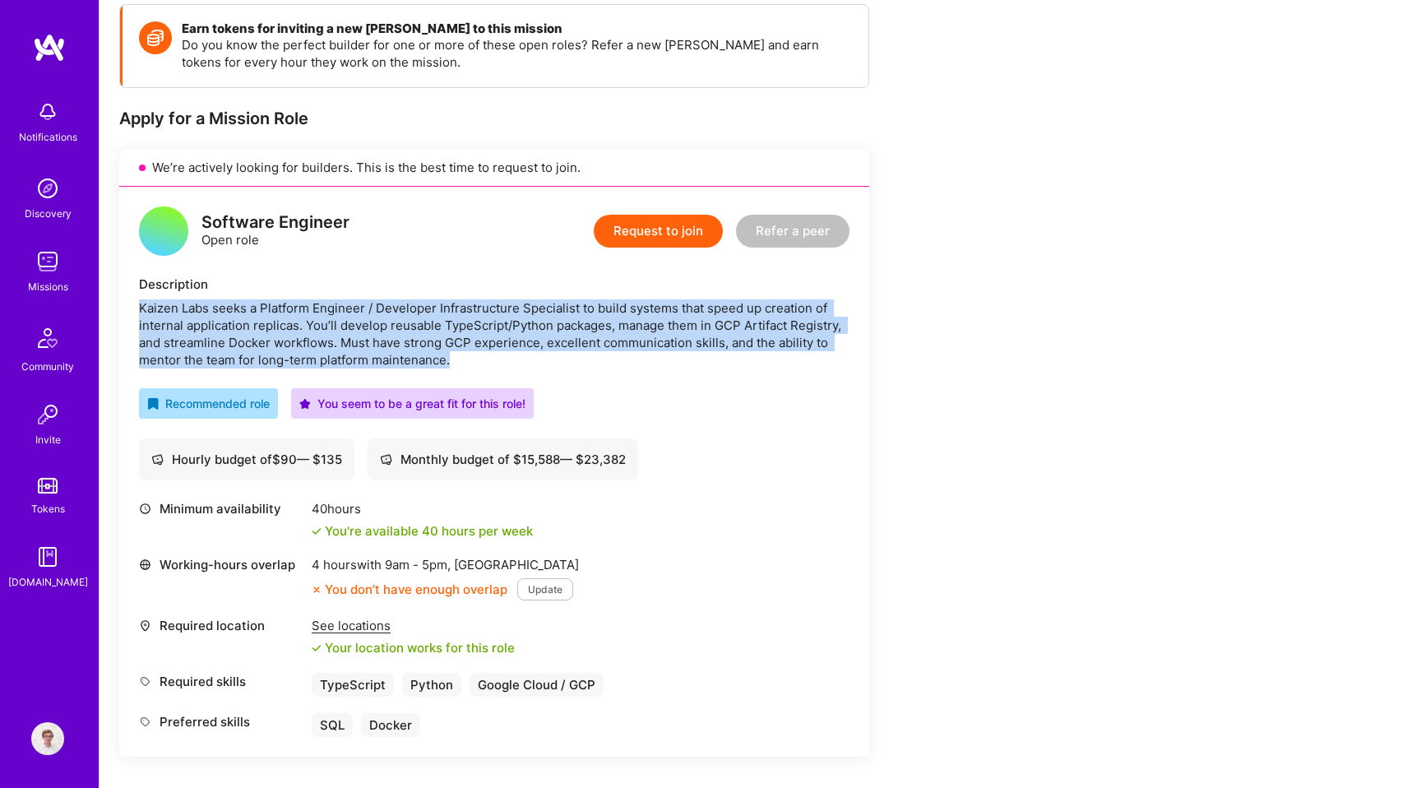
click at [457, 338] on div "Kaizen Labs seeks a Platform Engineer / Developer Infrastructure Specialist to …" at bounding box center [494, 333] width 711 height 69
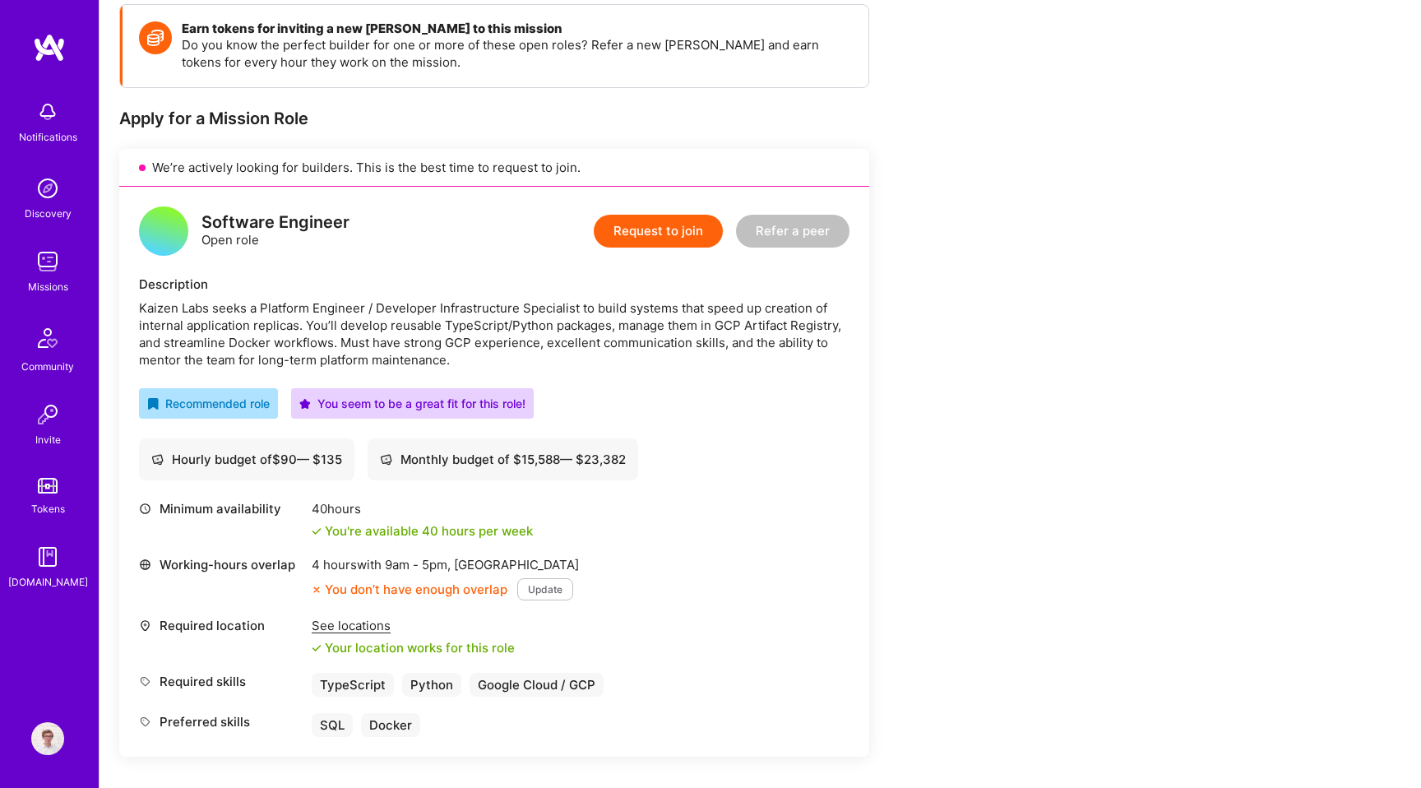
click at [457, 338] on div "Kaizen Labs seeks a Platform Engineer / Developer Infrastructure Specialist to …" at bounding box center [494, 333] width 711 height 69
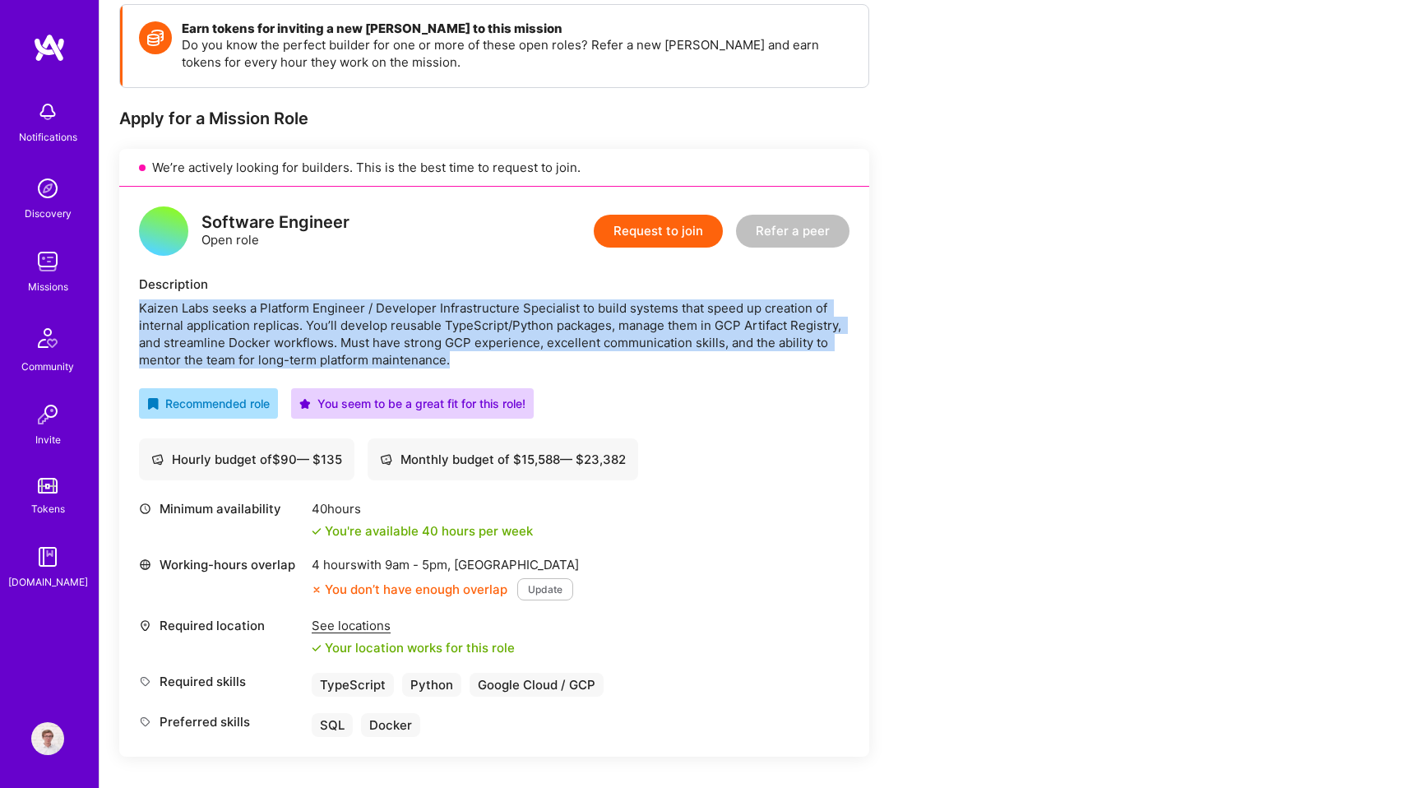
click at [552, 352] on div "Kaizen Labs seeks a Platform Engineer / Developer Infrastructure Specialist to …" at bounding box center [494, 333] width 711 height 69
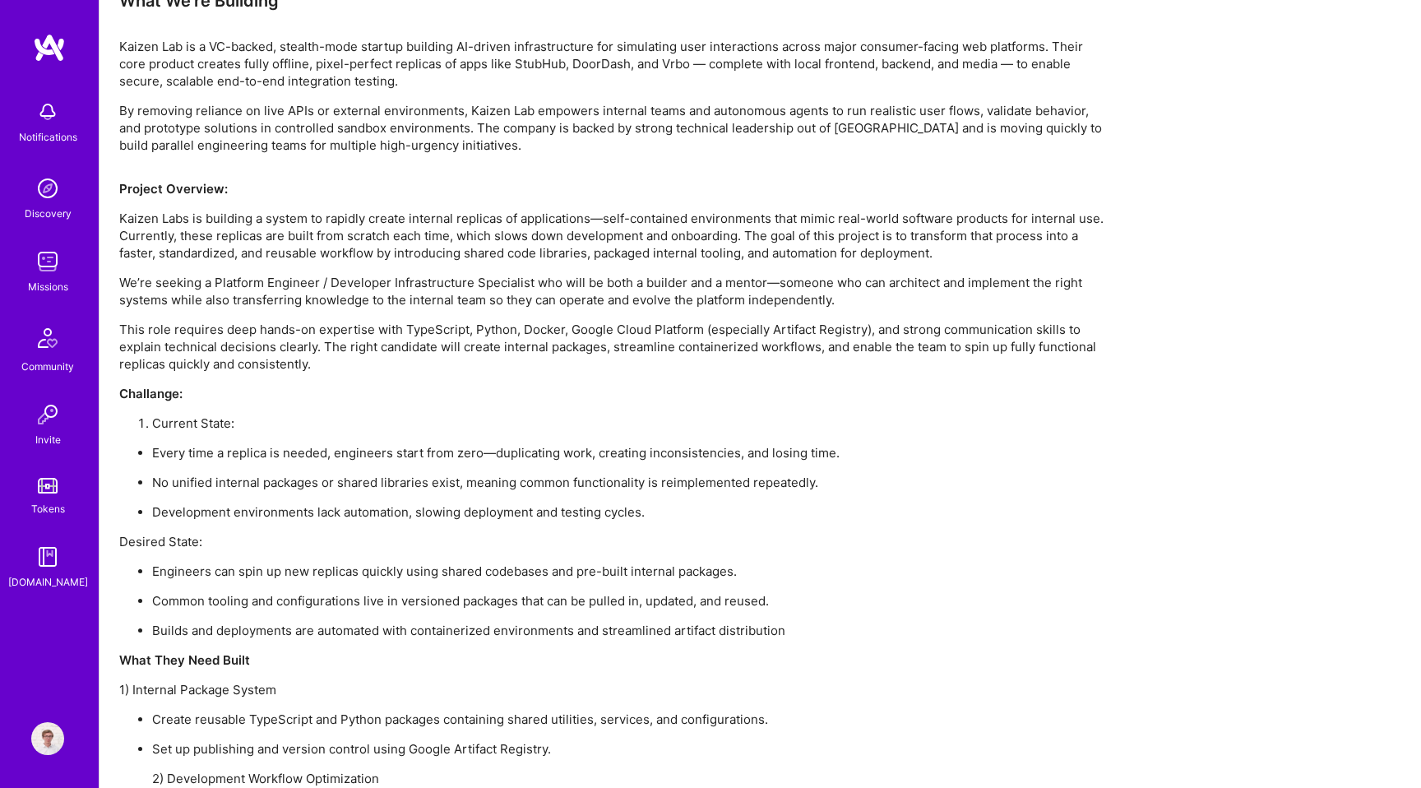
scroll to position [1139, 0]
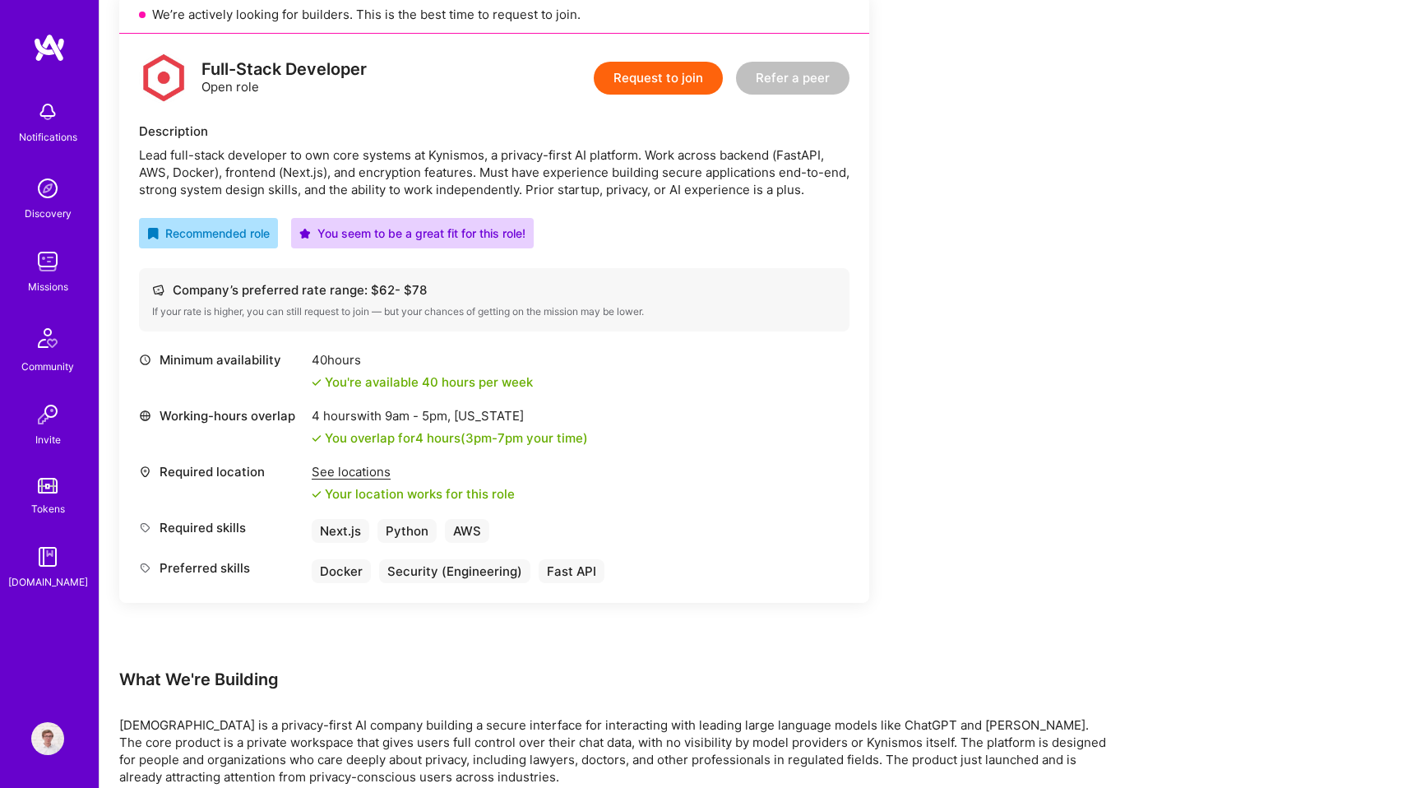
scroll to position [378, 0]
